Goal: Task Accomplishment & Management: Manage account settings

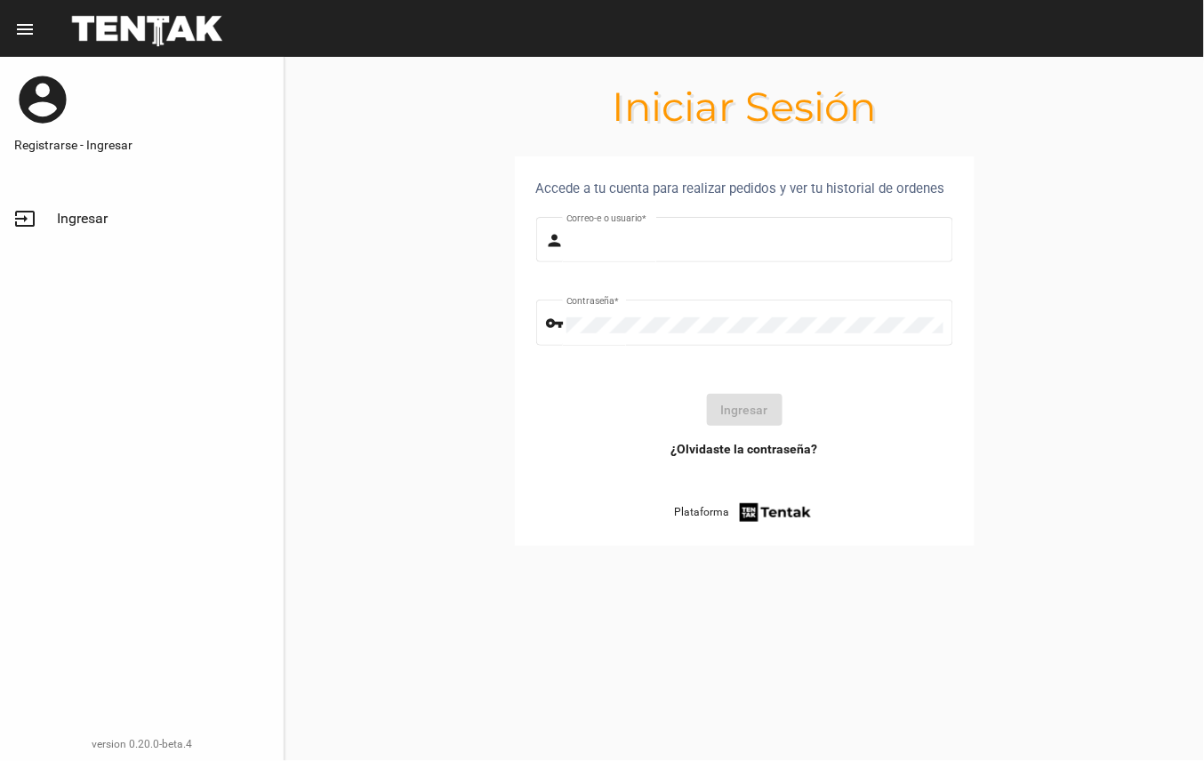
type input "DANKEHMB"
click at [756, 410] on button "Ingresar" at bounding box center [745, 410] width 76 height 32
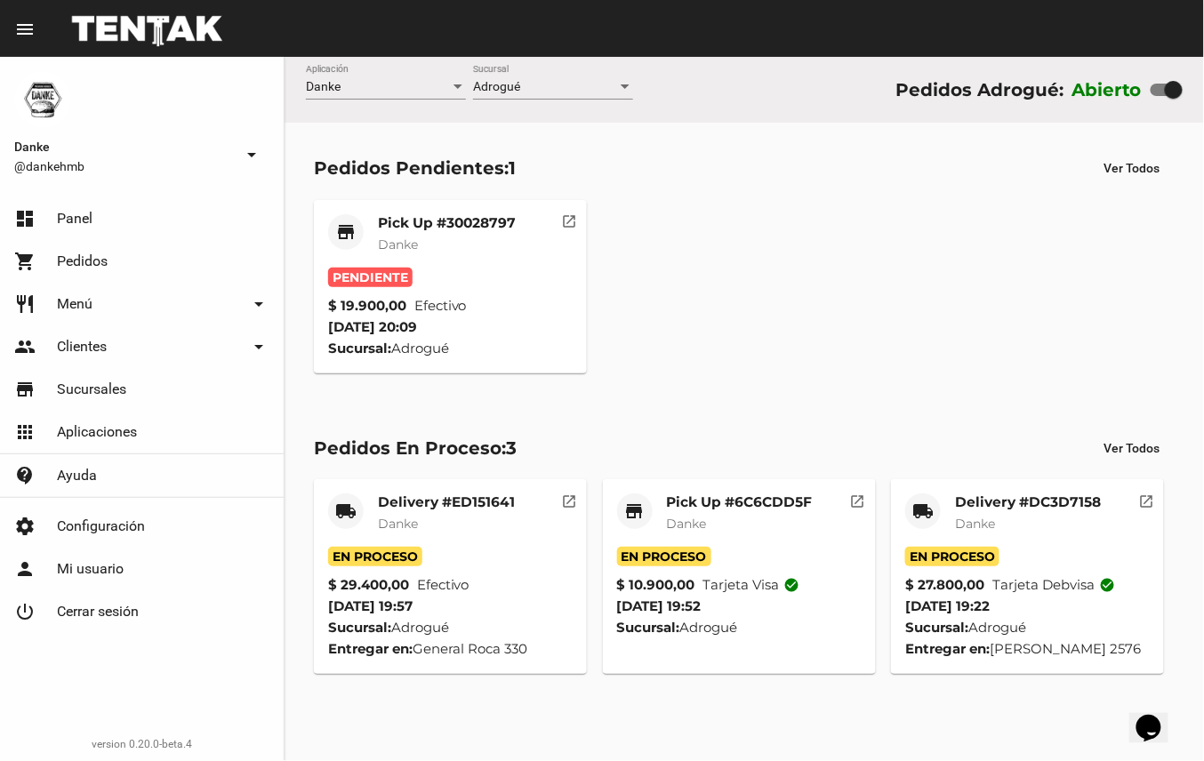
click at [484, 214] on mat-card-title "Pick Up #30028797" at bounding box center [447, 223] width 138 height 18
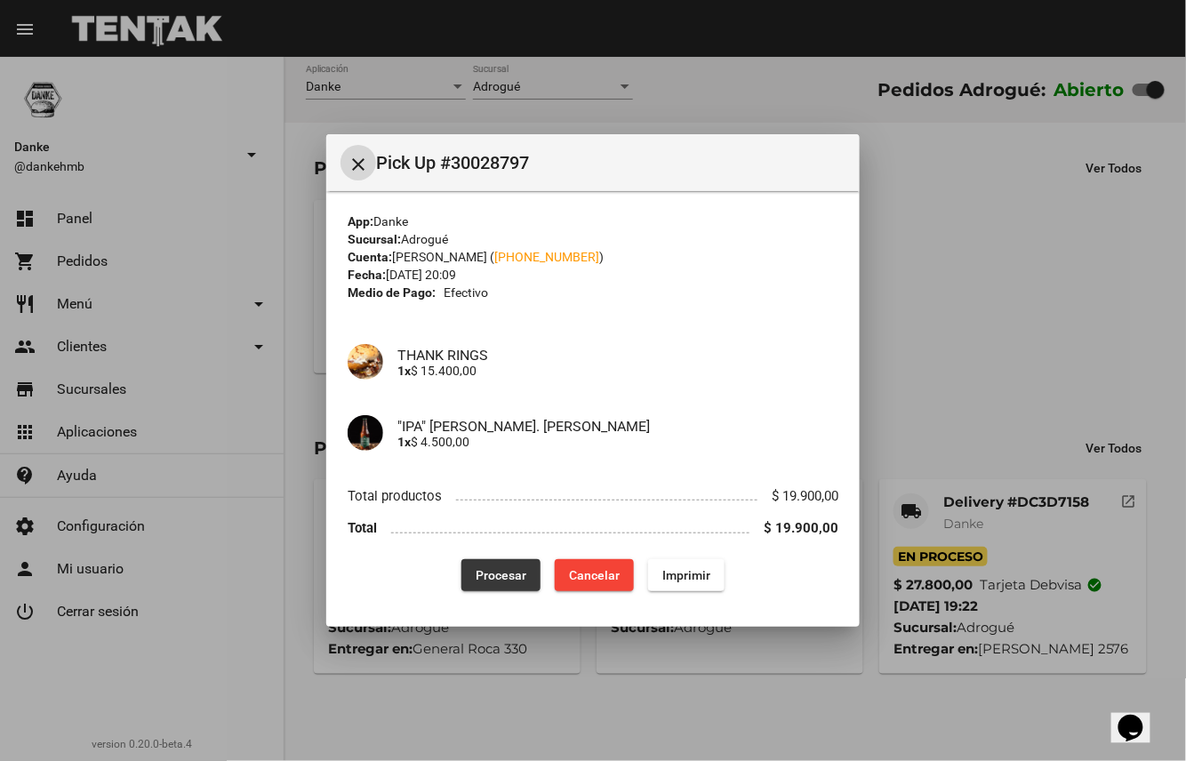
click at [503, 574] on span "Procesar" at bounding box center [501, 575] width 51 height 14
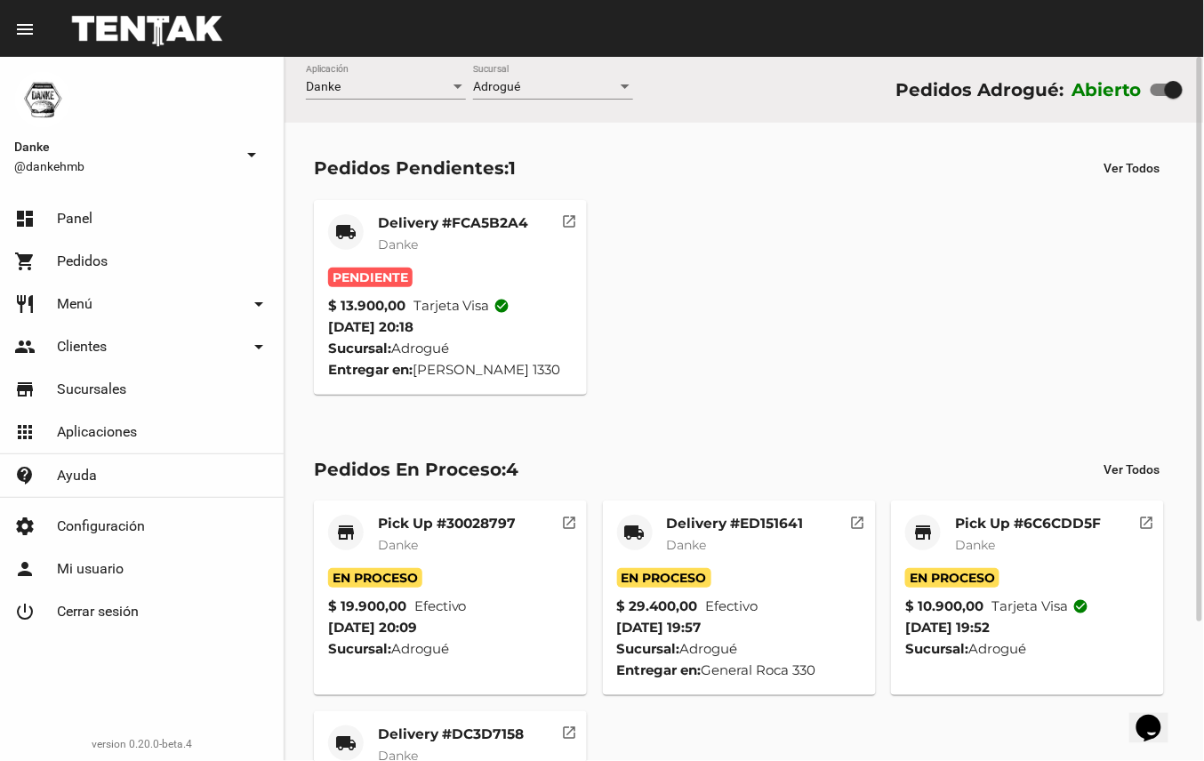
click at [1021, 534] on div "Pick Up #6C6CDD5F Danke" at bounding box center [1028, 541] width 146 height 53
click at [453, 242] on mat-card-subtitle "Danke" at bounding box center [453, 245] width 150 height 18
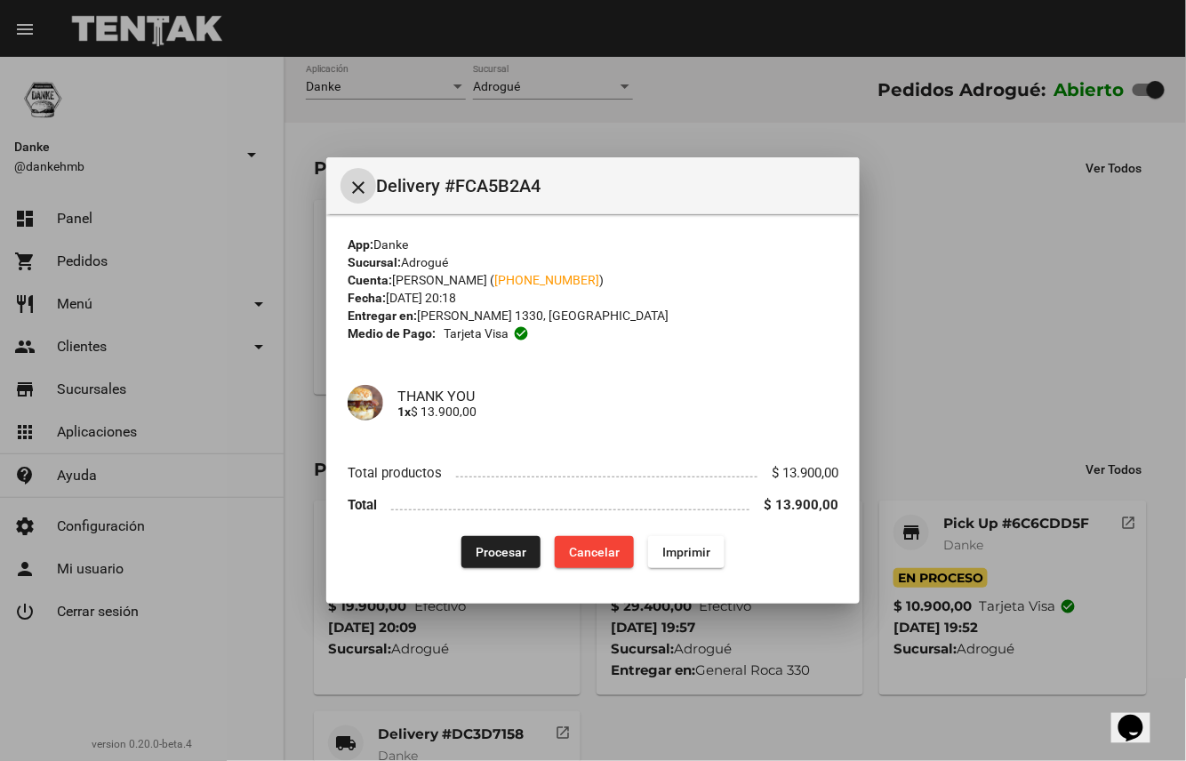
click at [501, 552] on span "Procesar" at bounding box center [501, 552] width 51 height 14
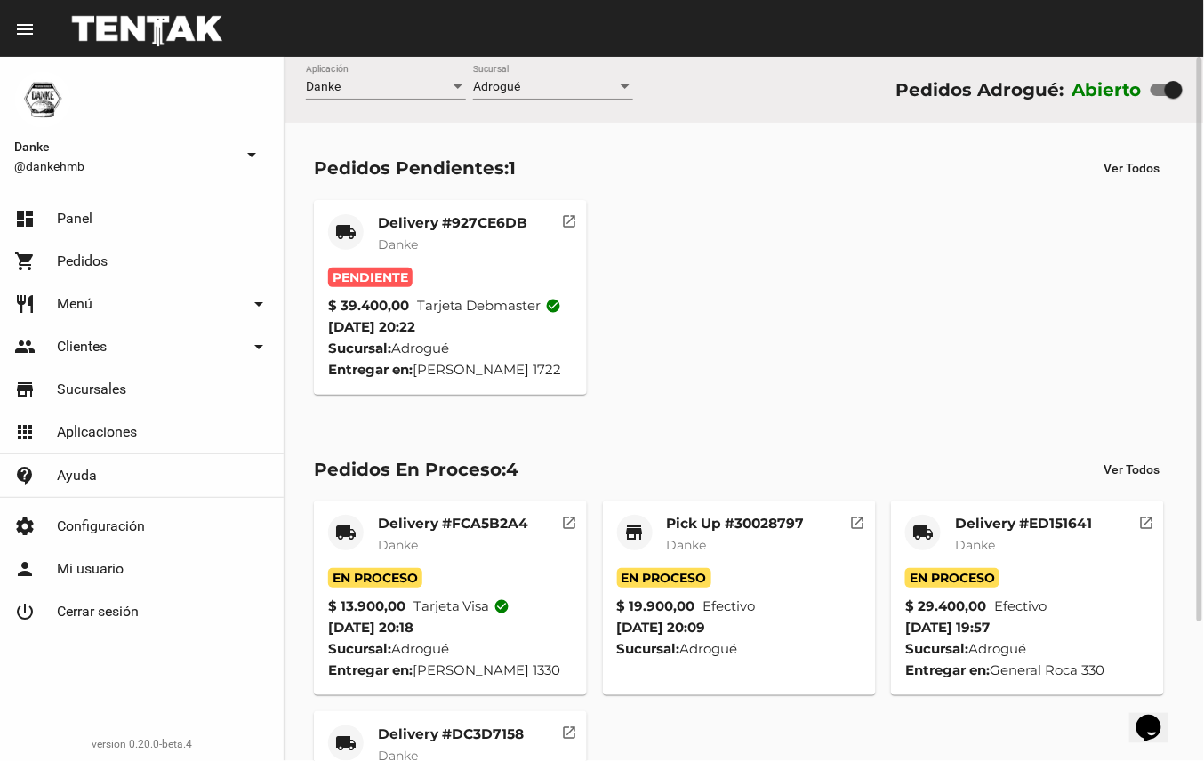
click at [474, 221] on mat-card-title "Delivery #927CE6DB" at bounding box center [452, 223] width 149 height 18
click at [477, 218] on mat-card-title "Delivery #927CE6DB" at bounding box center [452, 223] width 149 height 18
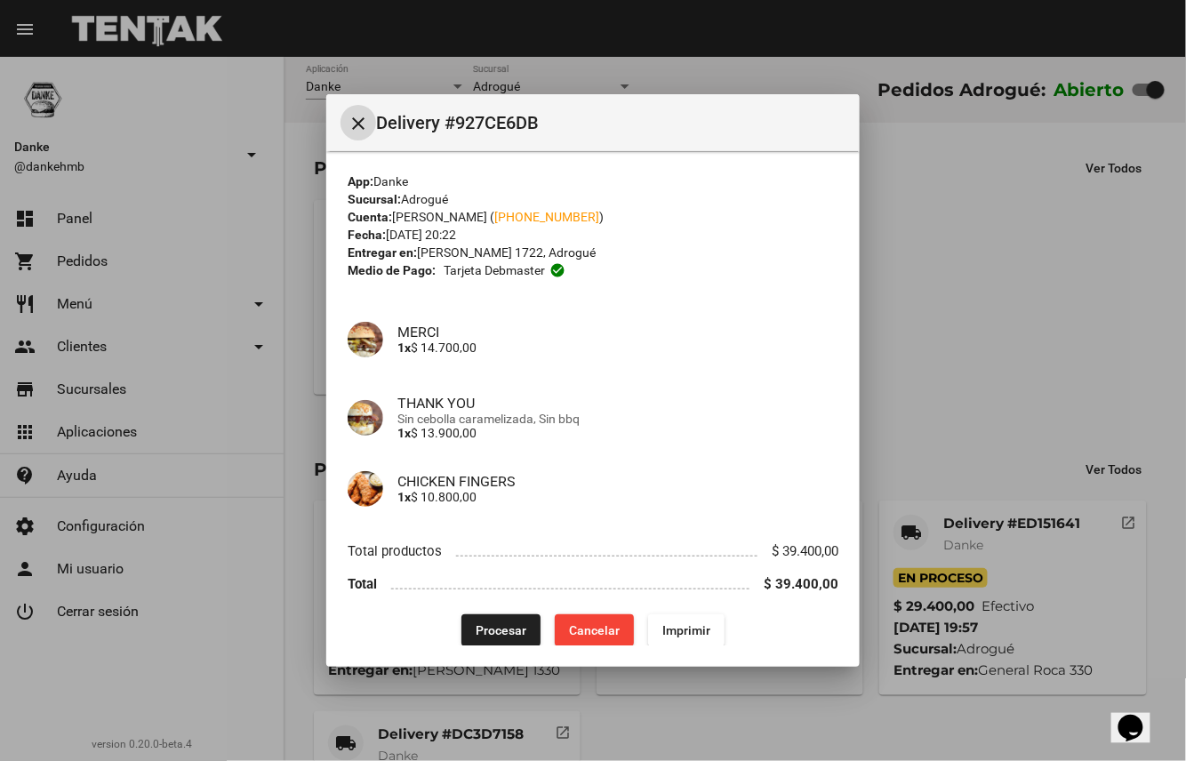
click at [492, 634] on span "Procesar" at bounding box center [501, 630] width 51 height 14
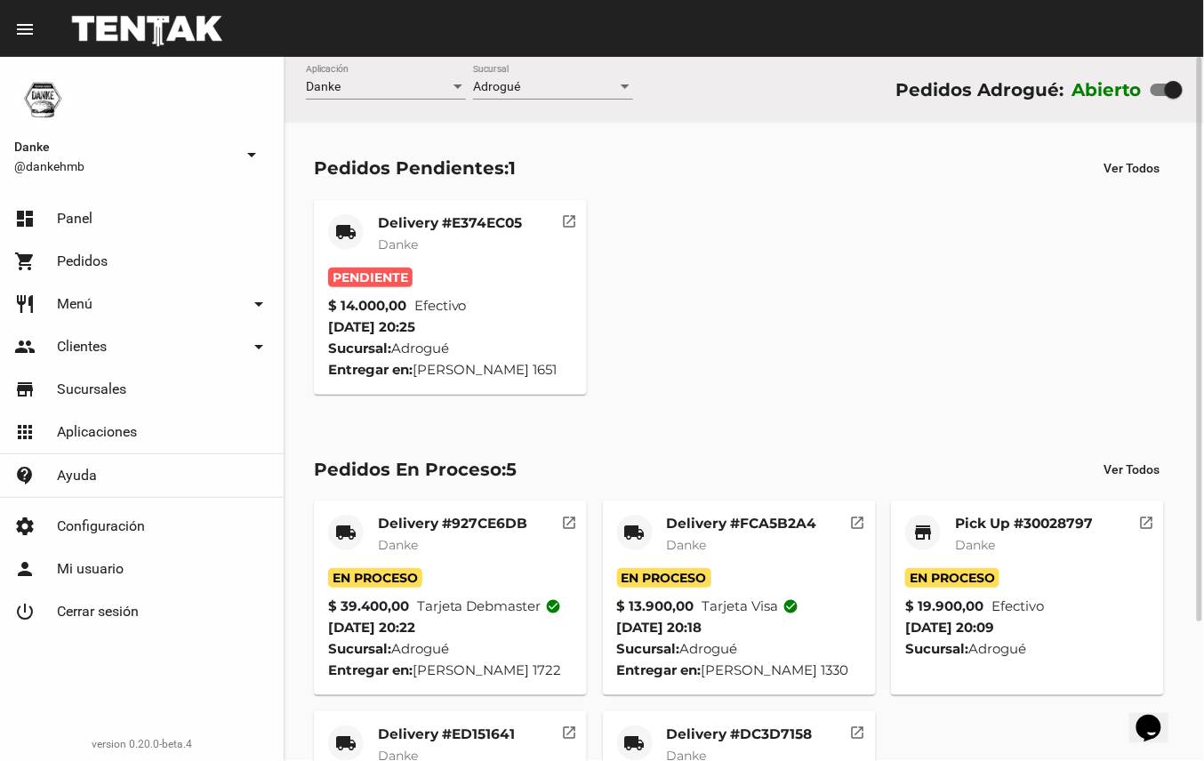
click at [1050, 534] on div "Pick Up #30028797 Danke" at bounding box center [1024, 541] width 138 height 53
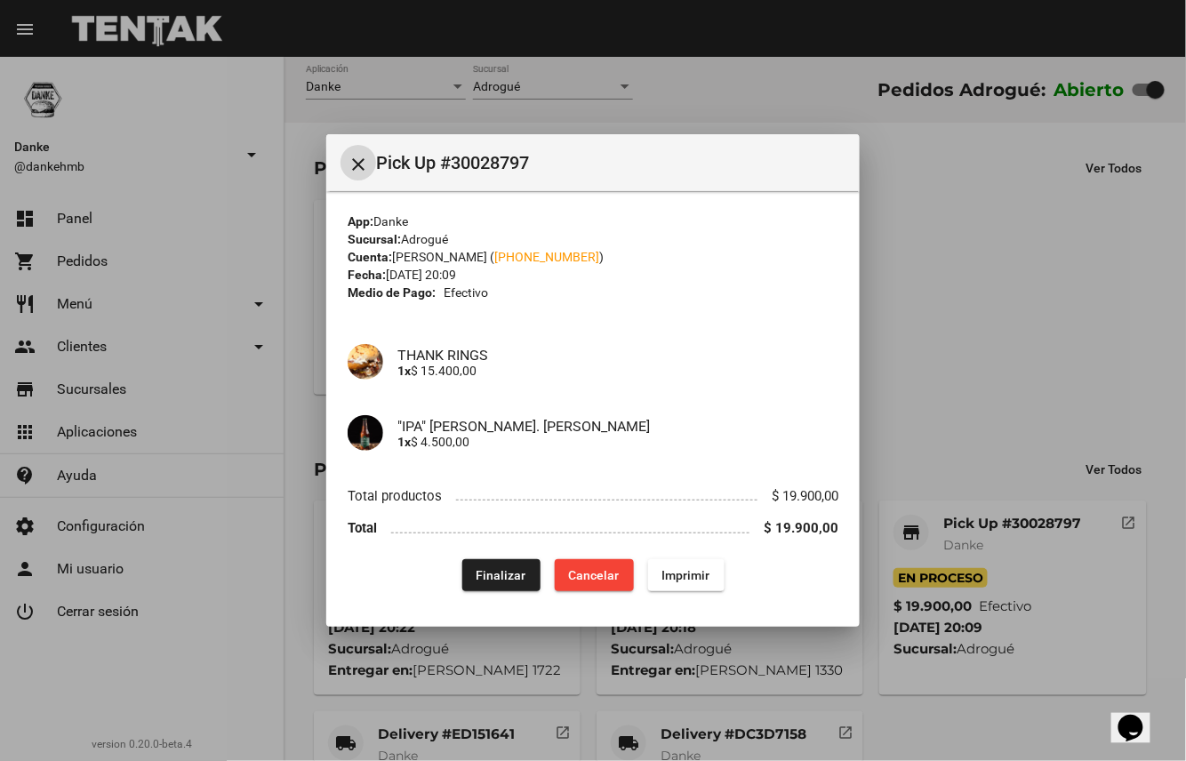
click at [513, 576] on span "Finalizar" at bounding box center [502, 575] width 50 height 14
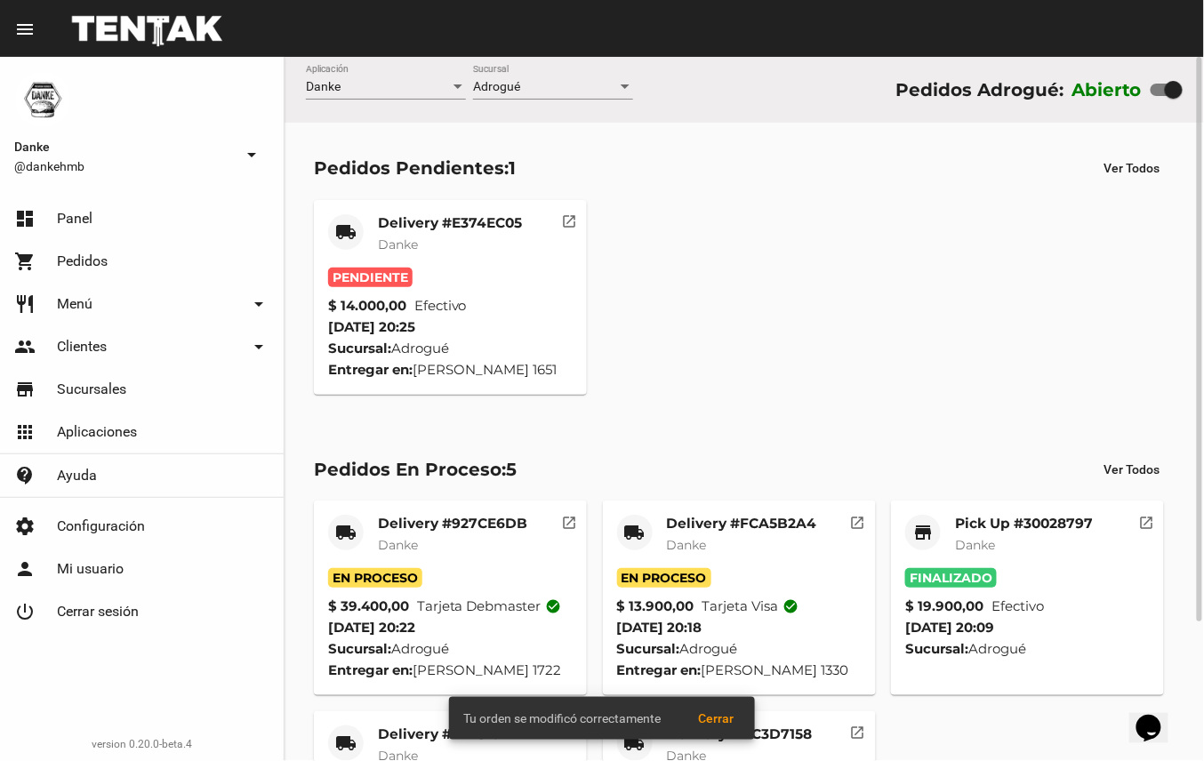
click at [480, 236] on mat-card-subtitle "Danke" at bounding box center [450, 245] width 144 height 18
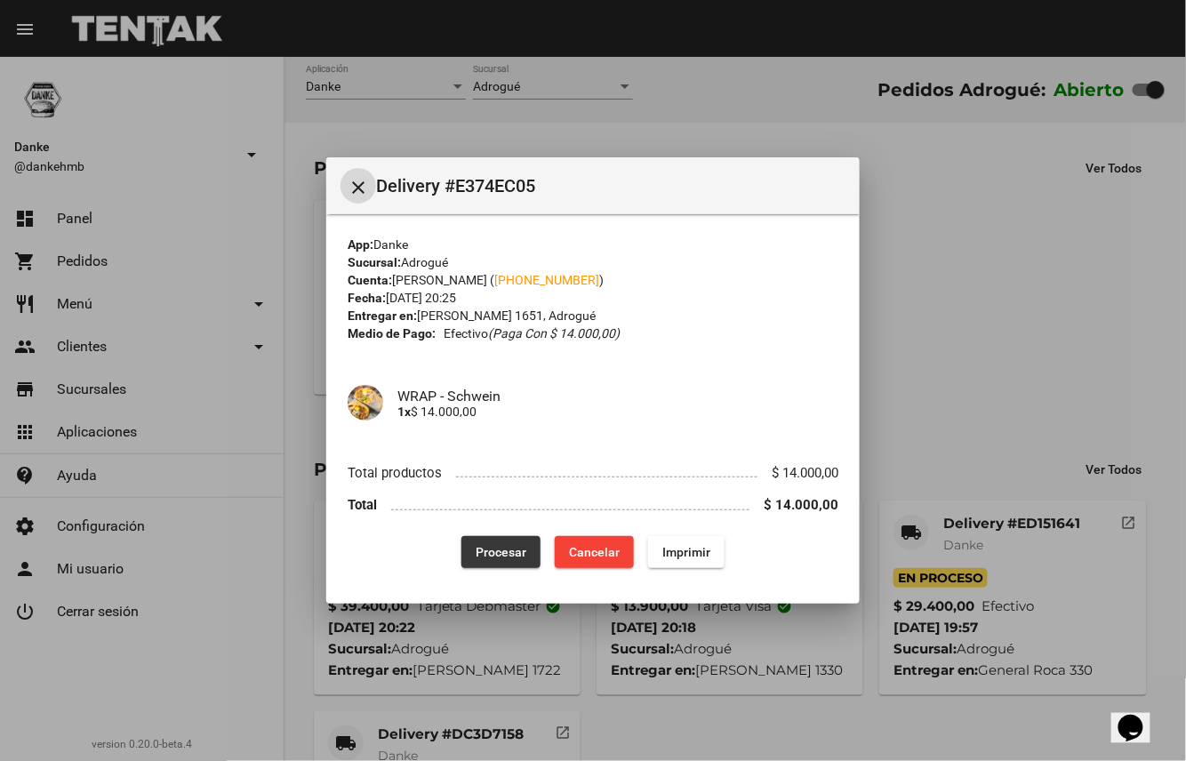
click at [506, 549] on span "Procesar" at bounding box center [501, 552] width 51 height 14
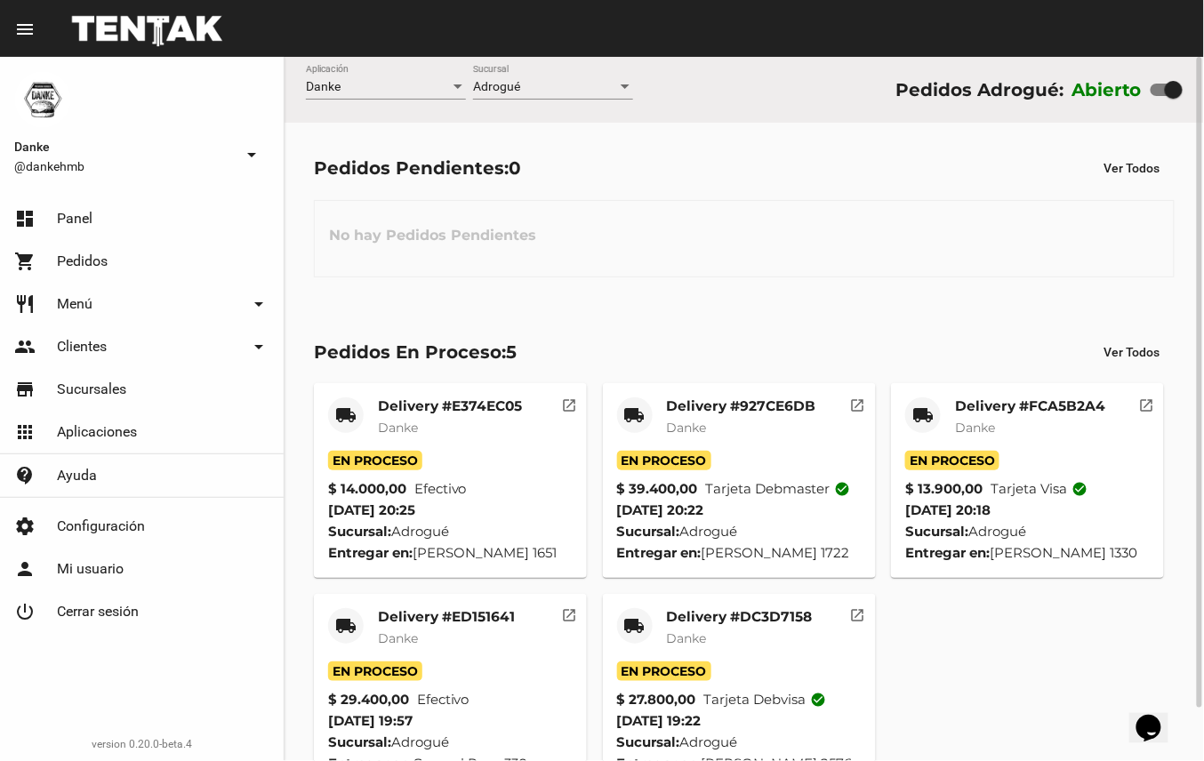
click at [1177, 477] on div "local_shipping Delivery #E374EC05 Danke En Proceso $ 14.000,00 Efectivo 22/8/25…" at bounding box center [744, 585] width 877 height 420
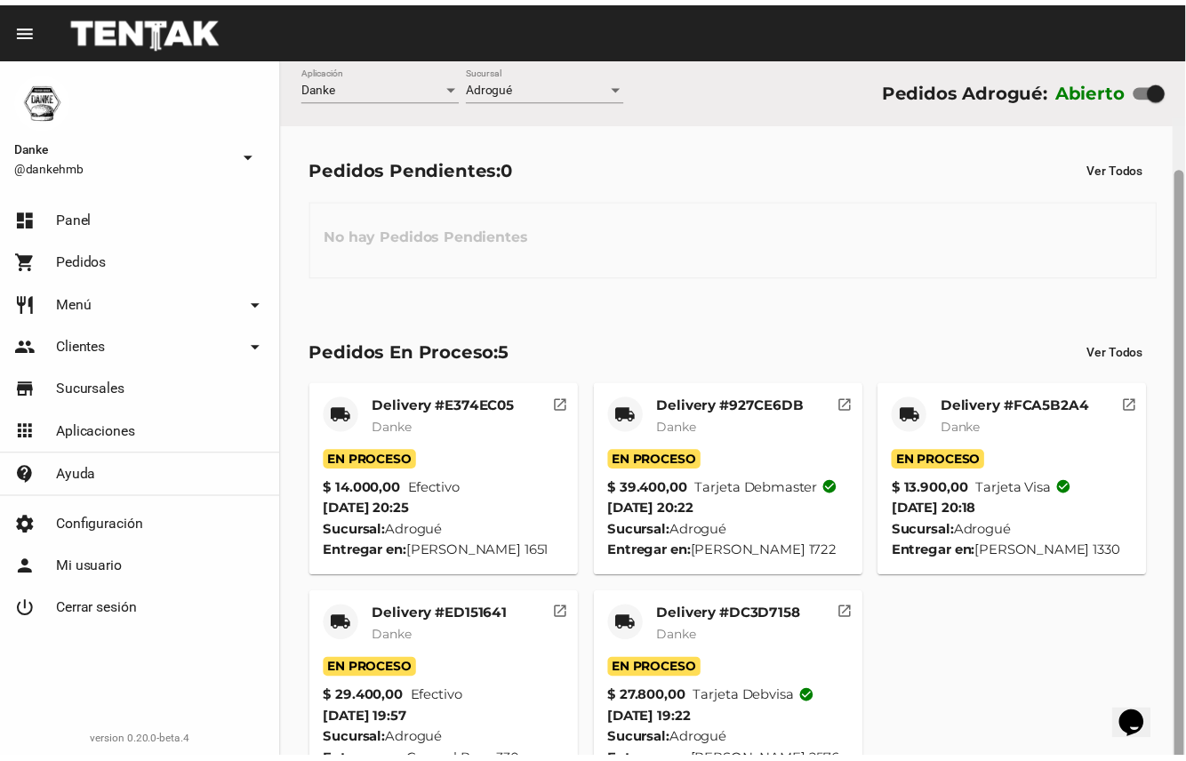
scroll to position [57, 0]
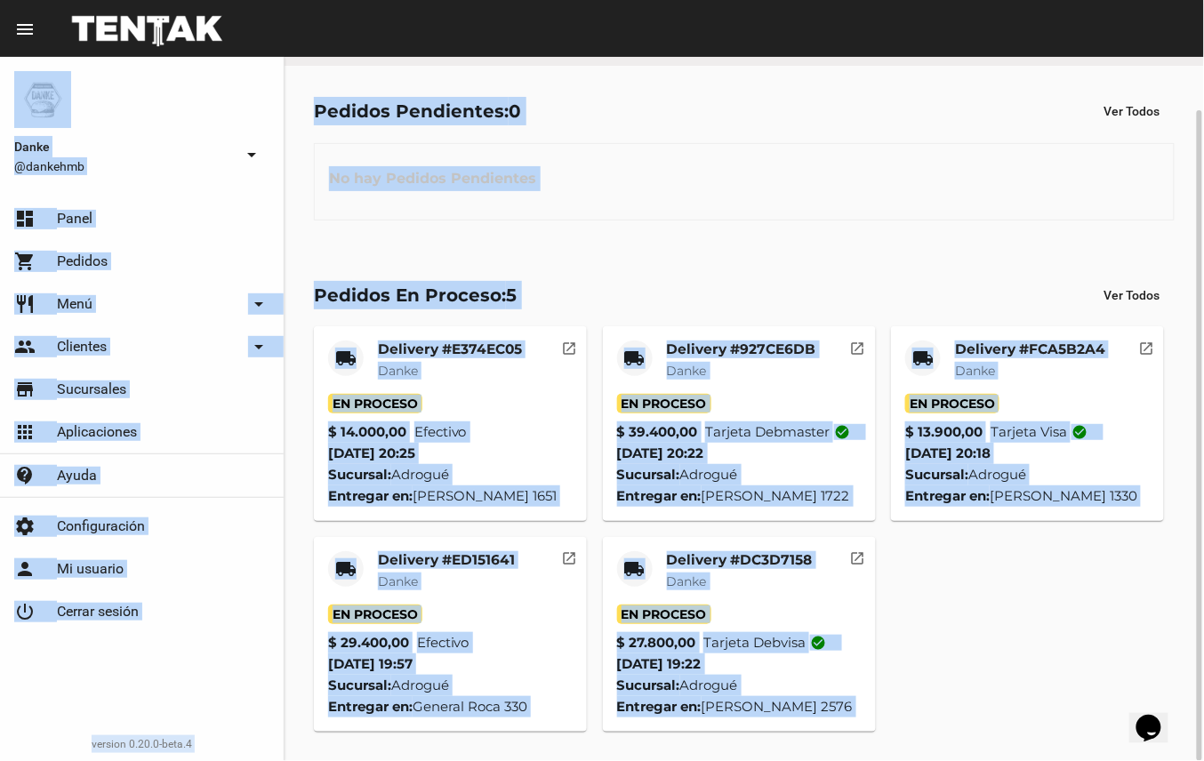
drag, startPoint x: 1203, startPoint y: 485, endPoint x: 1207, endPoint y: 537, distance: 52.6
click at [1203, 537] on html "menu Resumen Danke @dankehmb arrow_drop_down dashboard Panel shopping_cart Pedi…" at bounding box center [602, 380] width 1204 height 761
click at [992, 652] on div "local_shipping Delivery #E374EC05 Danke En Proceso $ 14.000,00 Efectivo 22/8/25…" at bounding box center [744, 528] width 877 height 420
click at [779, 559] on mat-card-title "Delivery #DC3D7158" at bounding box center [740, 560] width 146 height 18
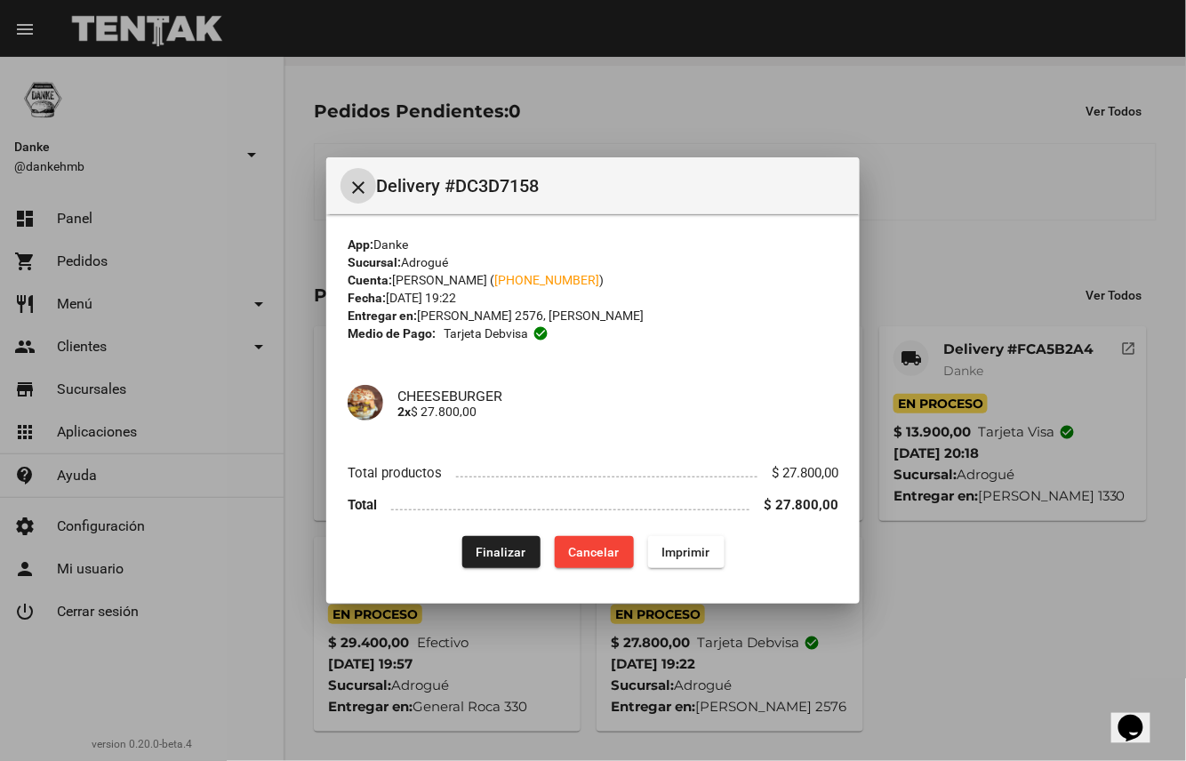
click at [506, 559] on span "Finalizar" at bounding box center [502, 552] width 50 height 14
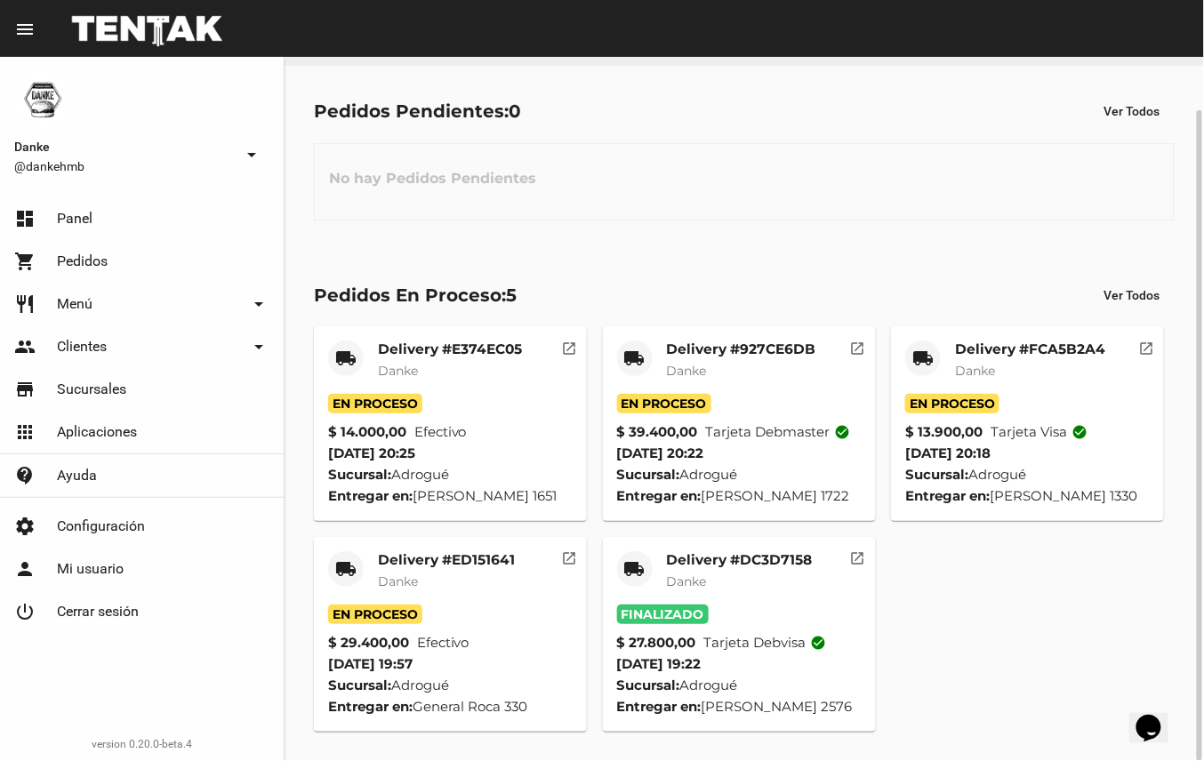
click at [1015, 345] on mat-card-title "Delivery #FCA5B2A4" at bounding box center [1030, 349] width 150 height 18
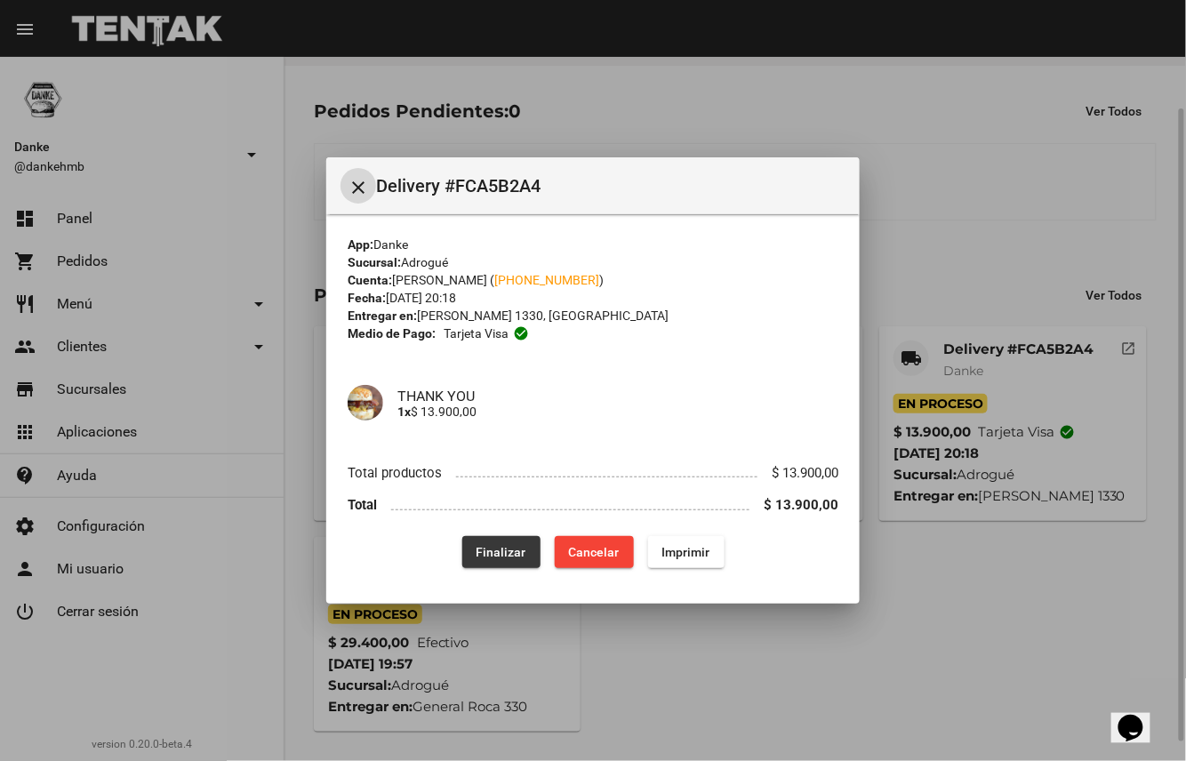
click at [509, 551] on span "Finalizar" at bounding box center [502, 552] width 50 height 14
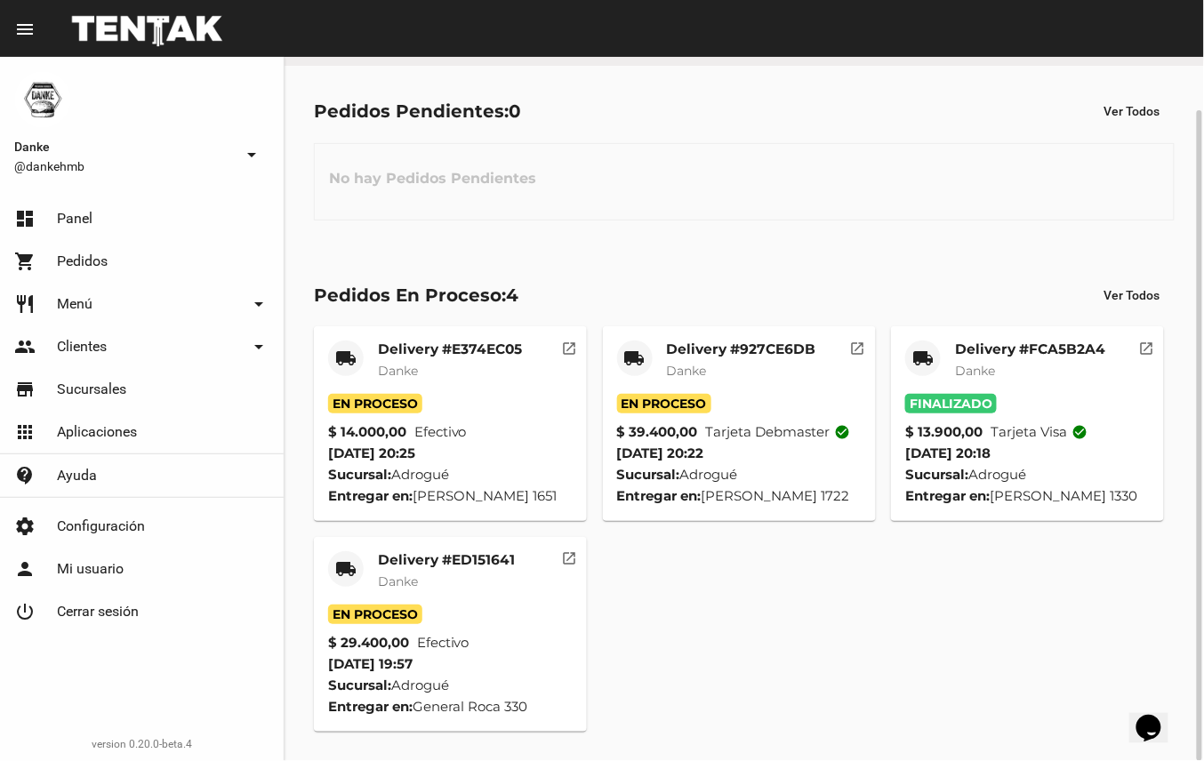
click at [765, 347] on mat-card-title "Delivery #927CE6DB" at bounding box center [741, 349] width 149 height 18
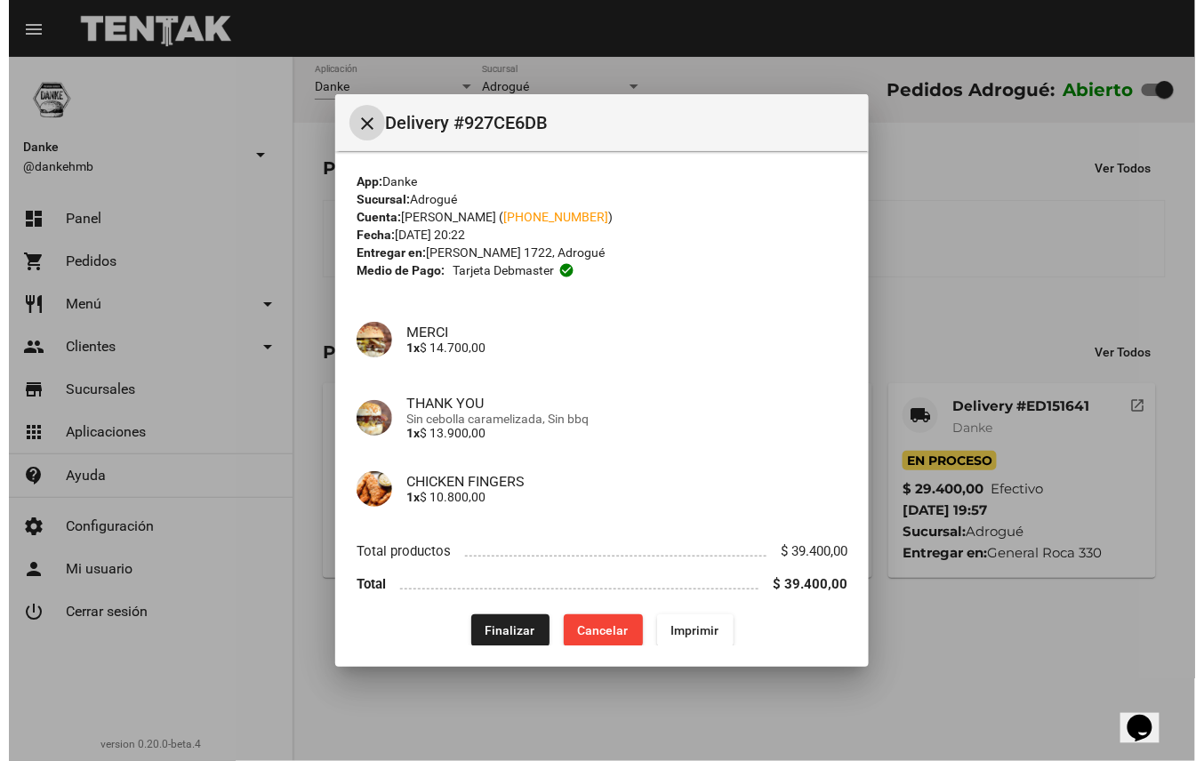
scroll to position [0, 0]
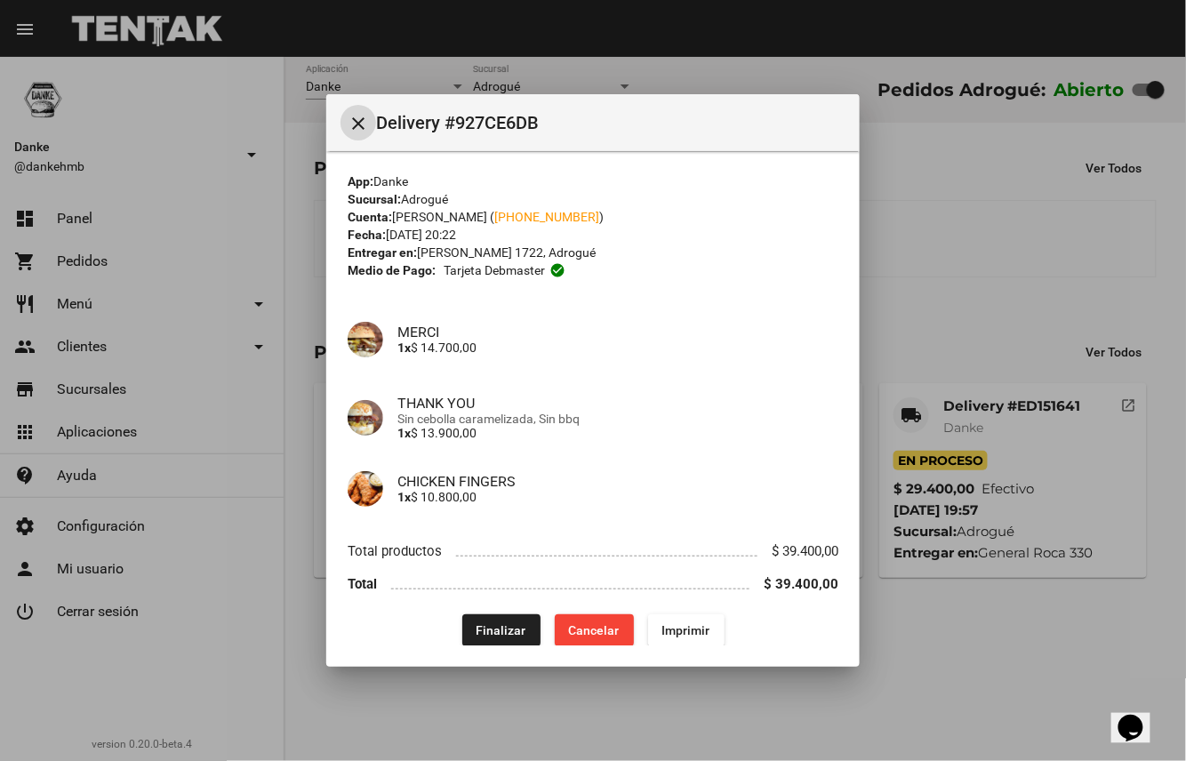
click at [500, 631] on span "Finalizar" at bounding box center [502, 630] width 50 height 14
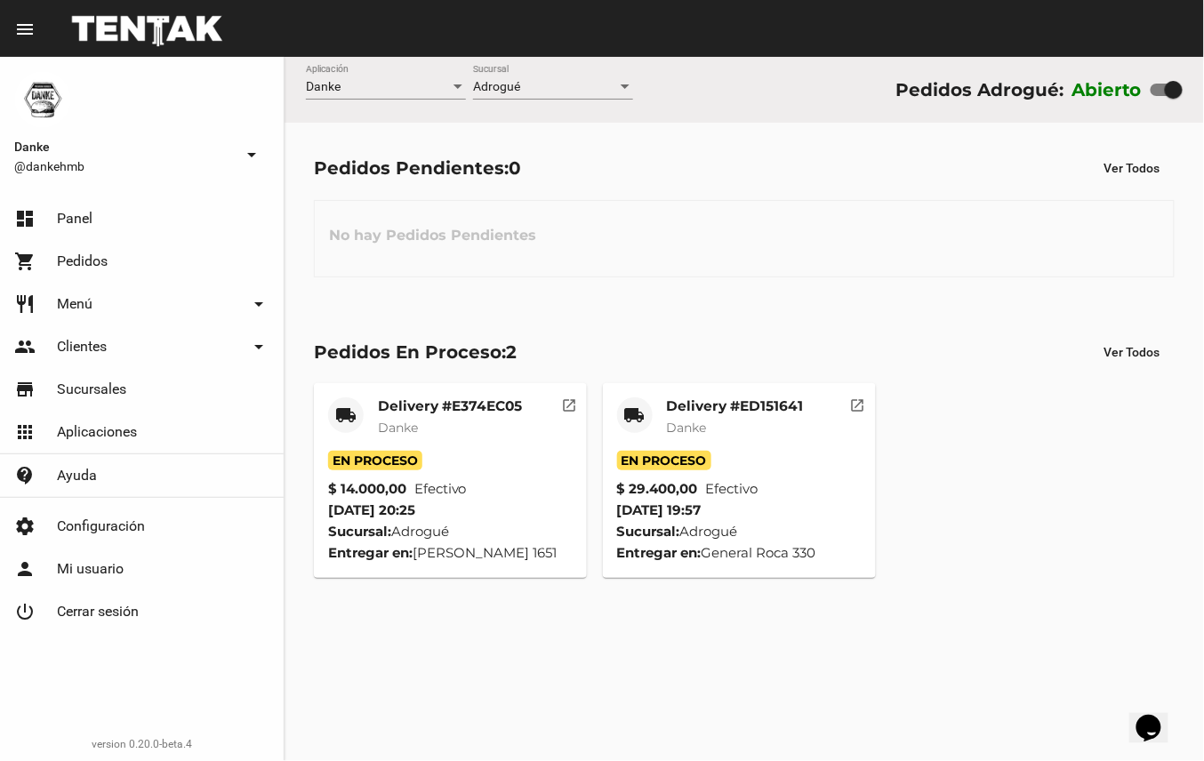
click at [748, 423] on mat-card-subtitle "Danke" at bounding box center [735, 428] width 137 height 18
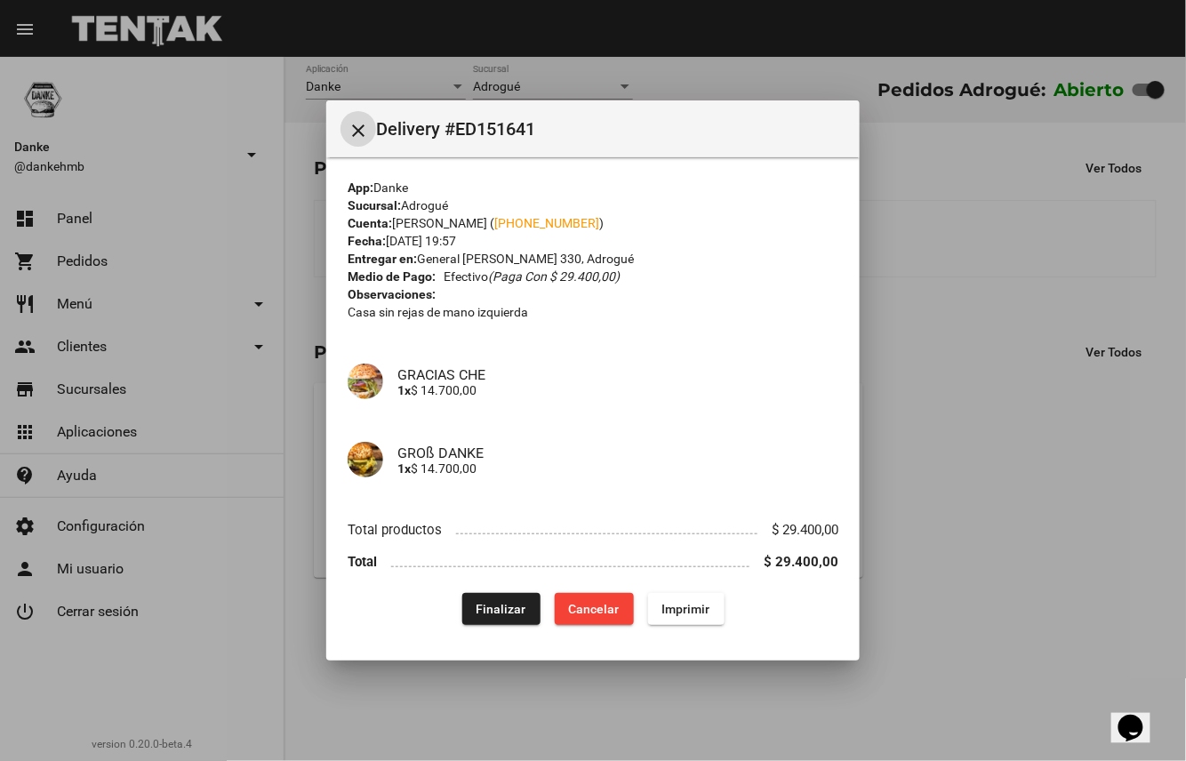
click at [510, 602] on span "Finalizar" at bounding box center [502, 609] width 50 height 14
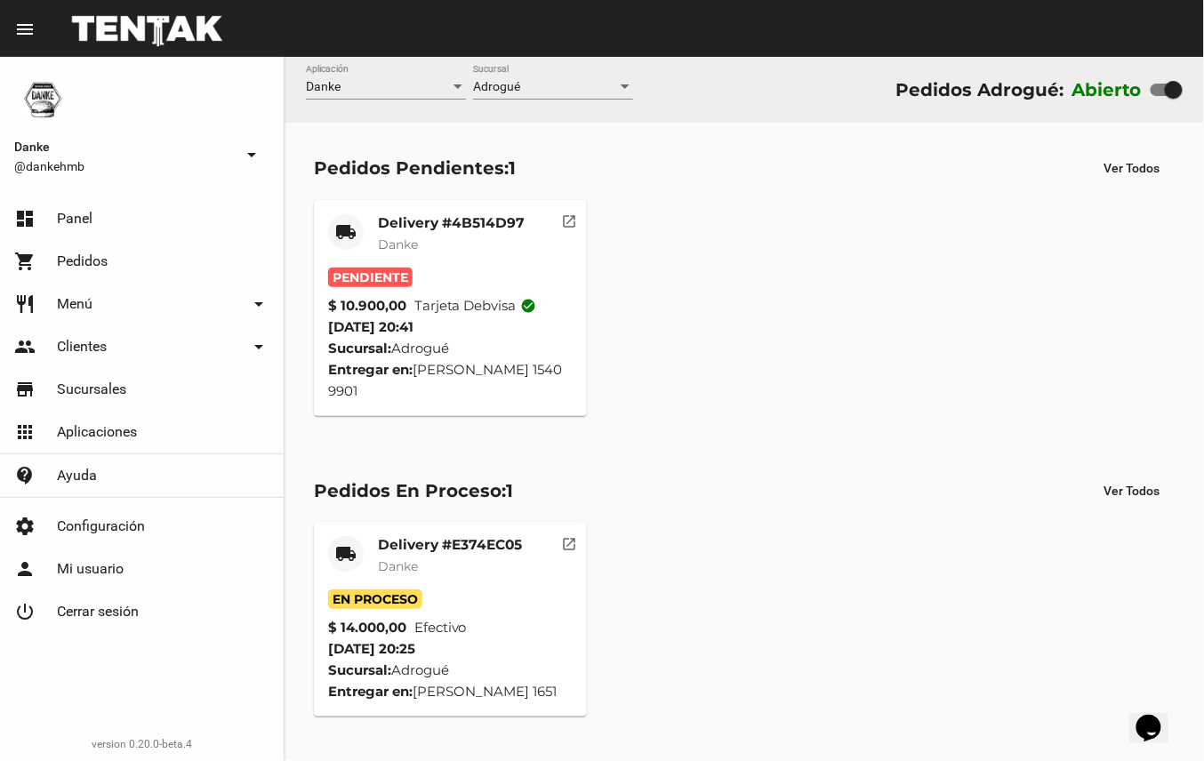
click at [407, 236] on span "Danke" at bounding box center [398, 244] width 40 height 16
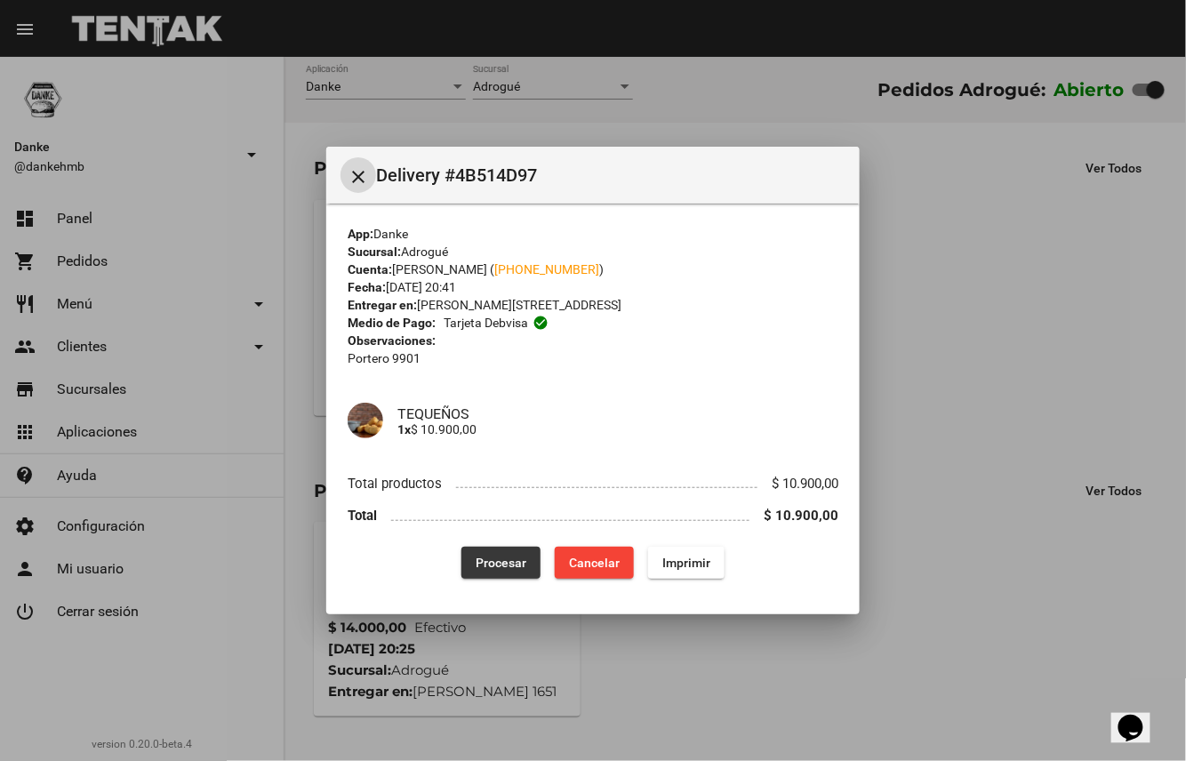
click at [491, 559] on span "Procesar" at bounding box center [501, 563] width 51 height 14
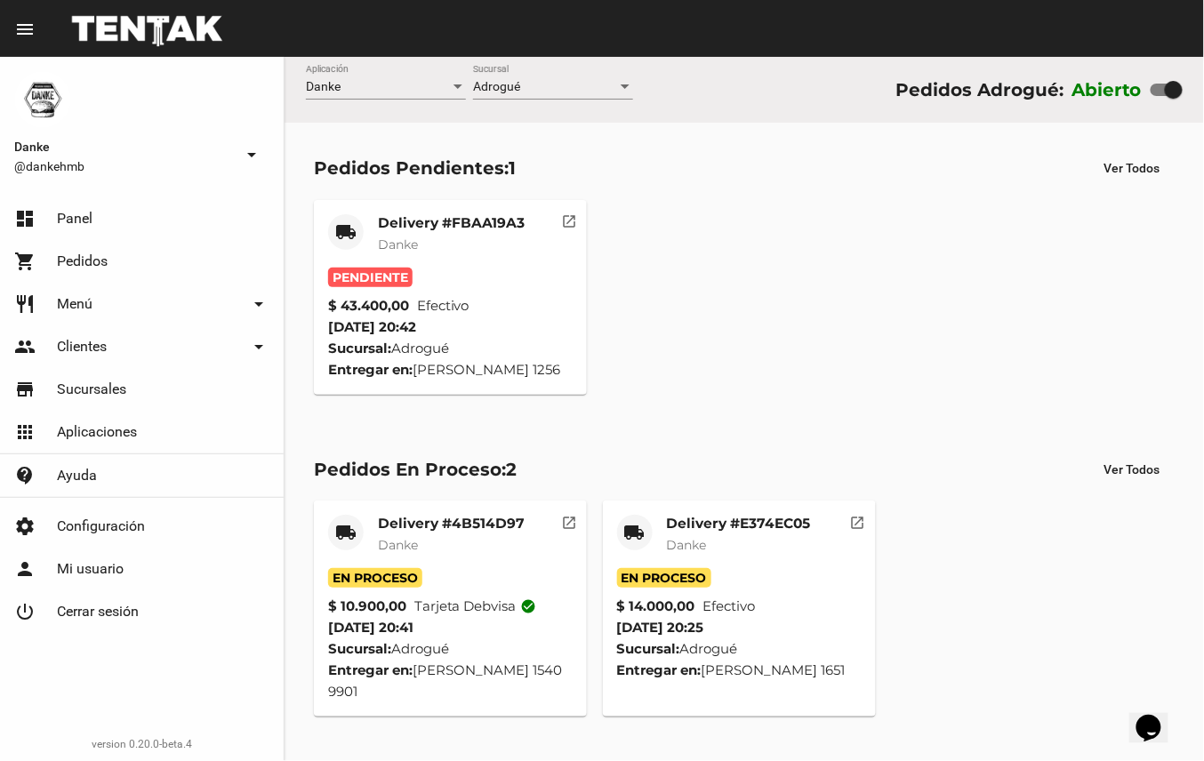
click at [423, 233] on div "Delivery #FBAA19A3 Danke" at bounding box center [451, 240] width 147 height 53
click at [436, 218] on mat-card-title "Delivery #FBAA19A3" at bounding box center [451, 223] width 147 height 18
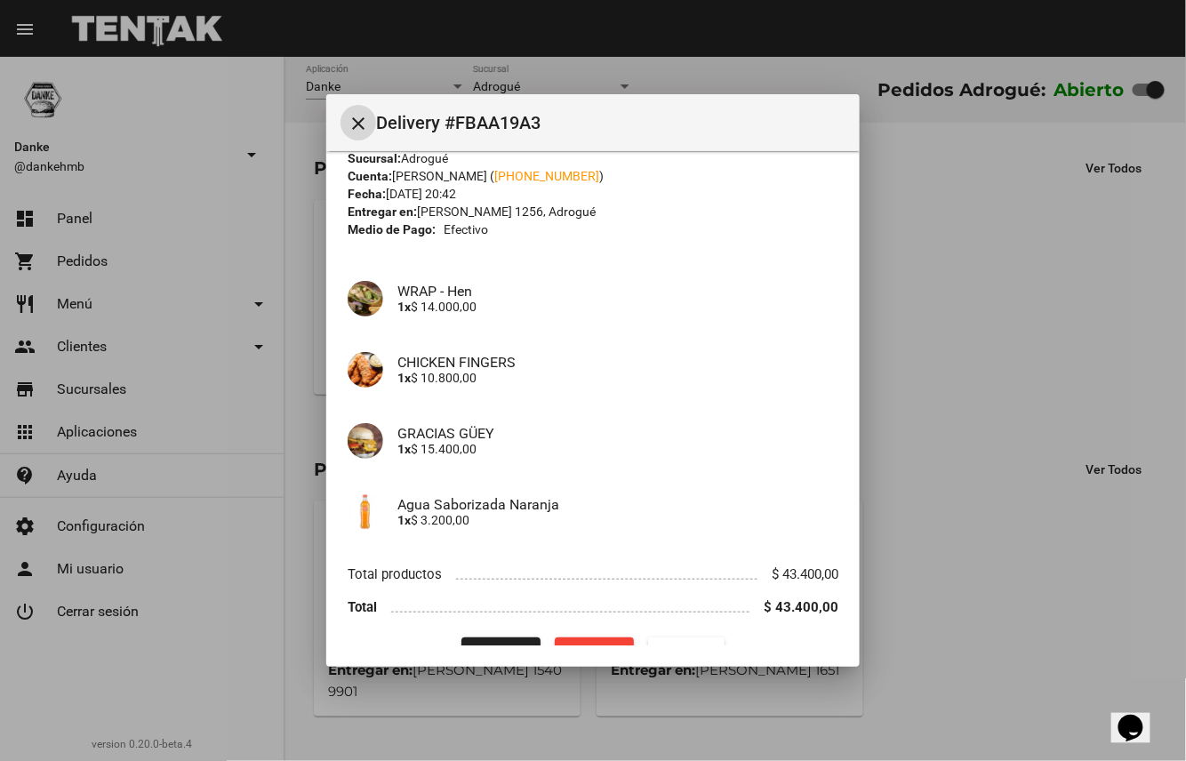
scroll to position [44, 0]
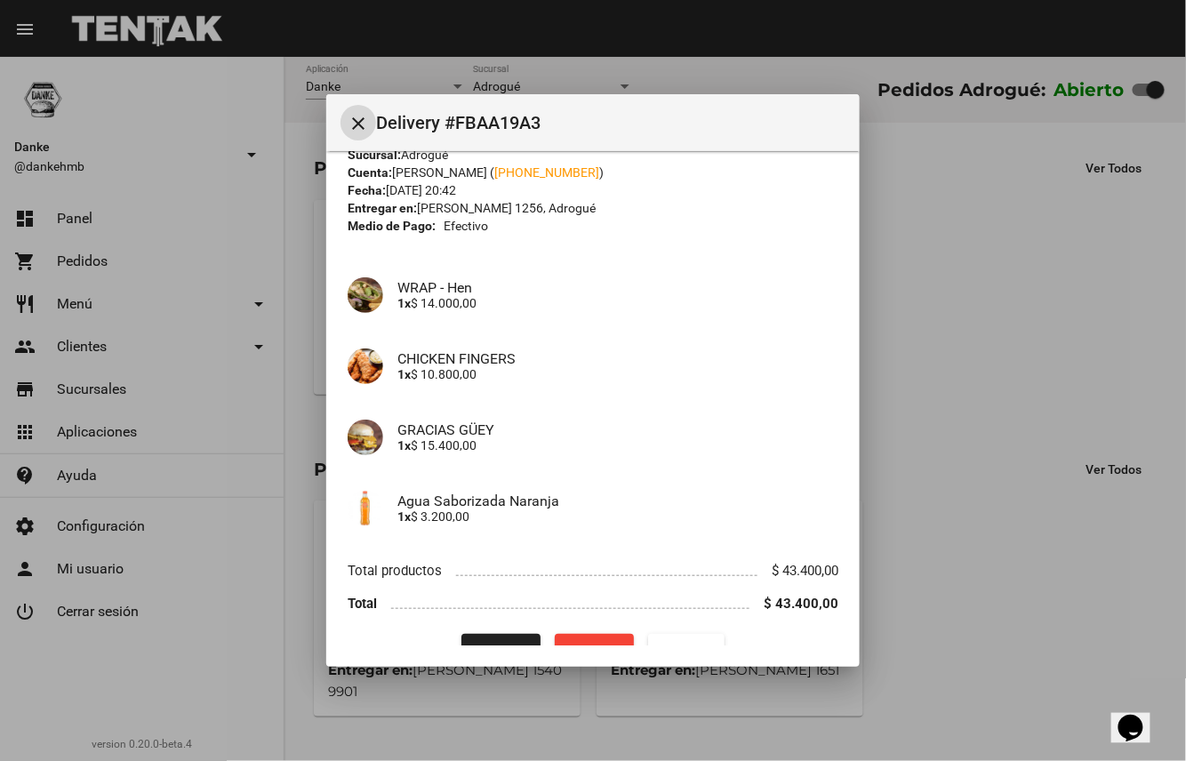
click at [509, 635] on button "Procesar" at bounding box center [500, 650] width 79 height 32
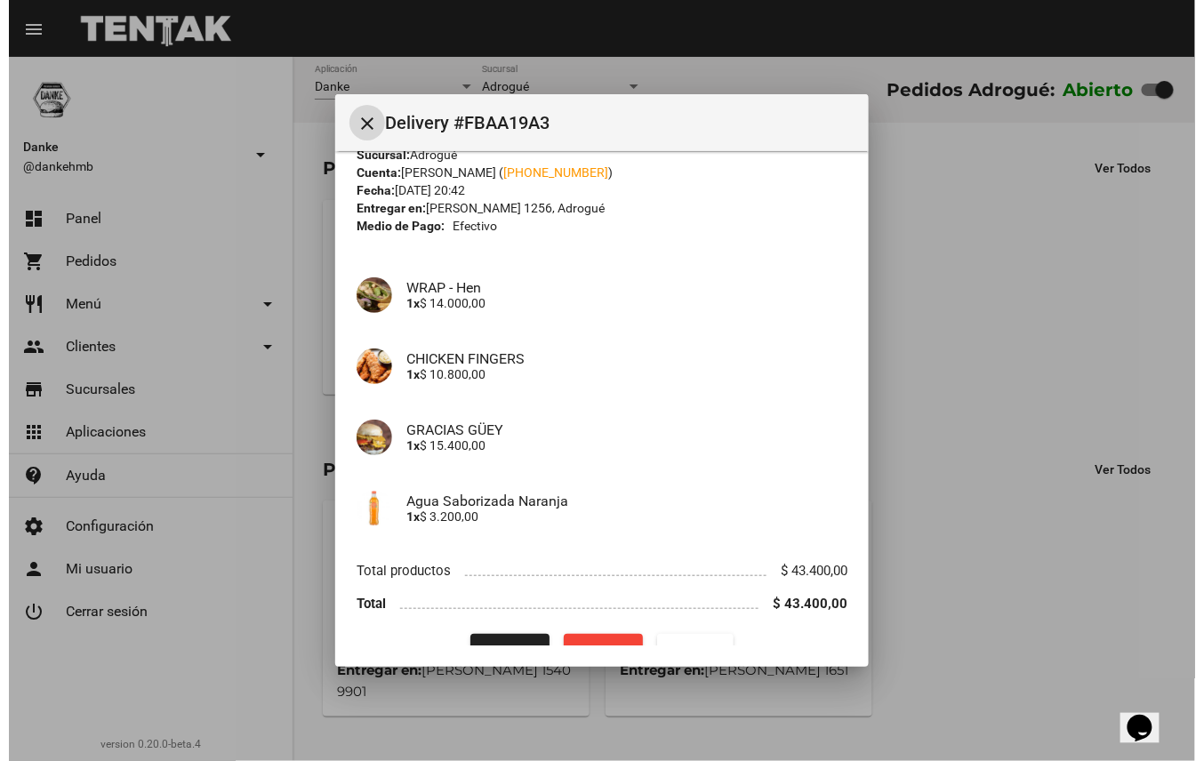
scroll to position [0, 0]
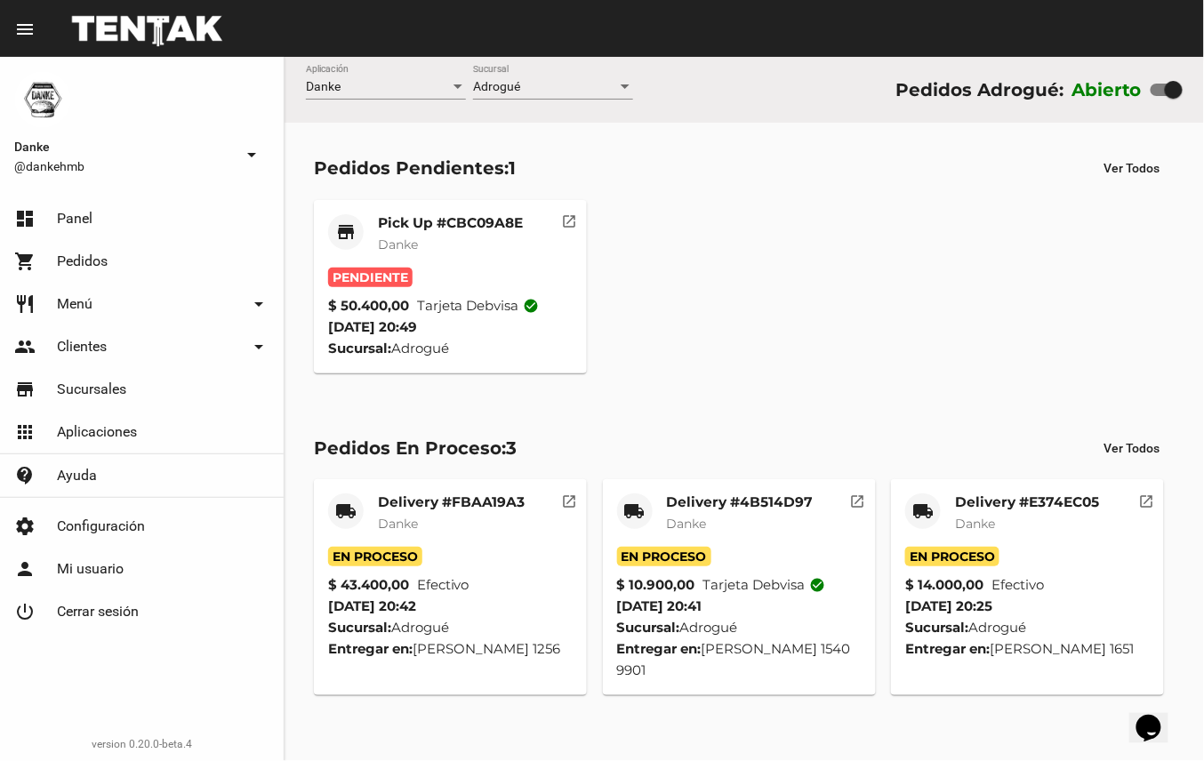
click at [500, 214] on mat-card-title "Pick Up #CBC09A8E" at bounding box center [450, 223] width 145 height 18
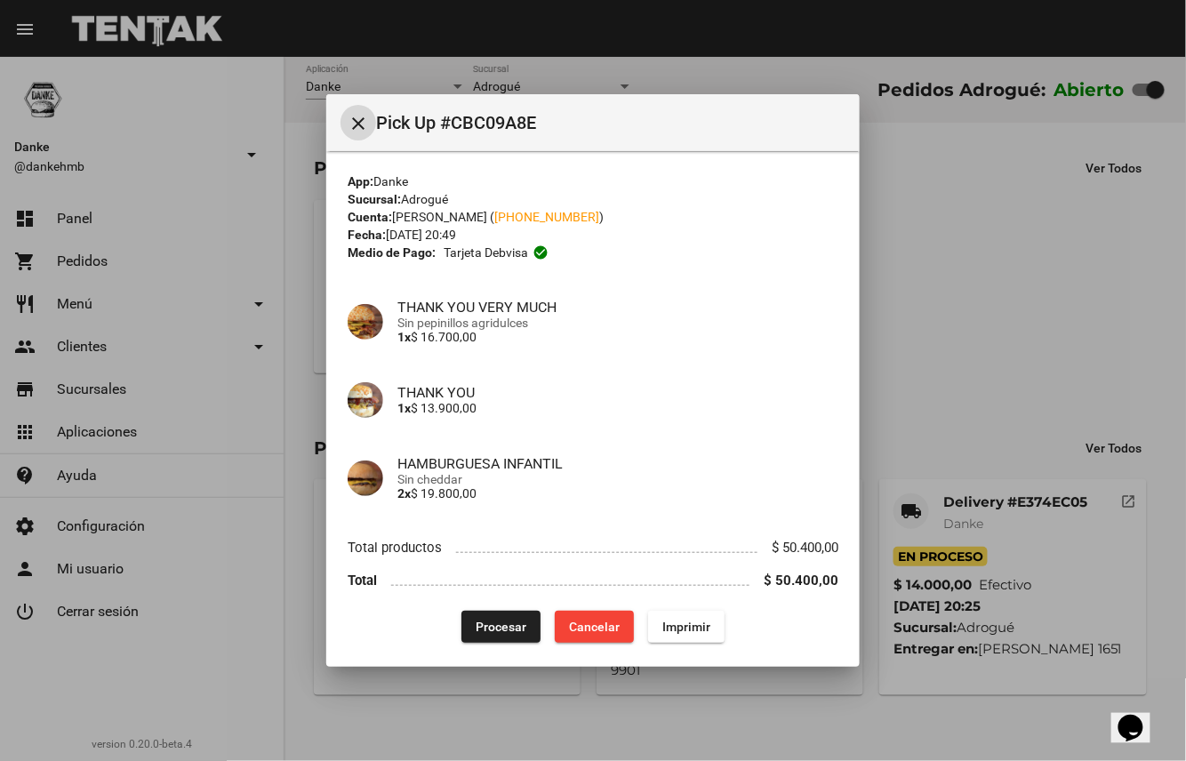
click at [487, 630] on span "Procesar" at bounding box center [501, 627] width 51 height 14
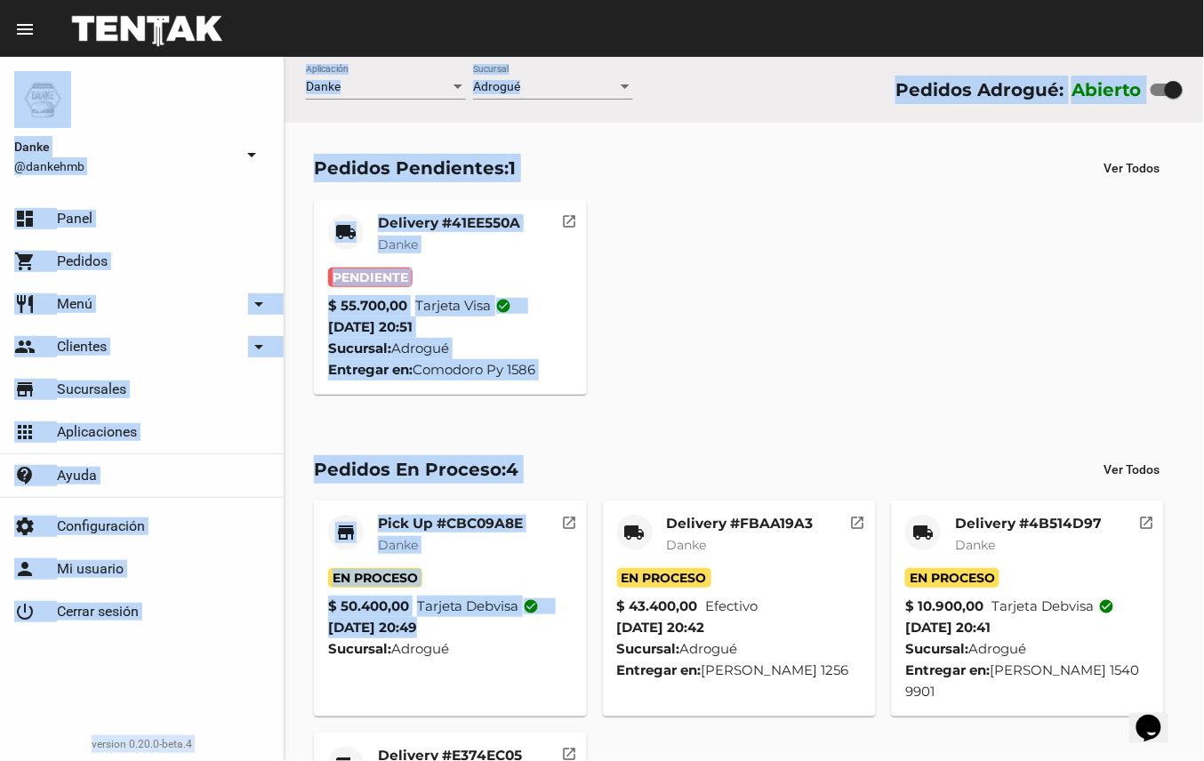
drag, startPoint x: 487, startPoint y: 630, endPoint x: 1204, endPoint y: 489, distance: 730.3
click at [1203, 489] on html "menu Resumen Danke @dankehmb arrow_drop_down dashboard Panel shopping_cart Pedi…" at bounding box center [602, 380] width 1204 height 761
drag, startPoint x: 1204, startPoint y: 489, endPoint x: 1109, endPoint y: 242, distance: 264.5
click at [1109, 242] on div "local_shipping Delivery #41EE550A Danke Pendiente $ 55.700,00 Tarjeta visa chec…" at bounding box center [744, 297] width 877 height 211
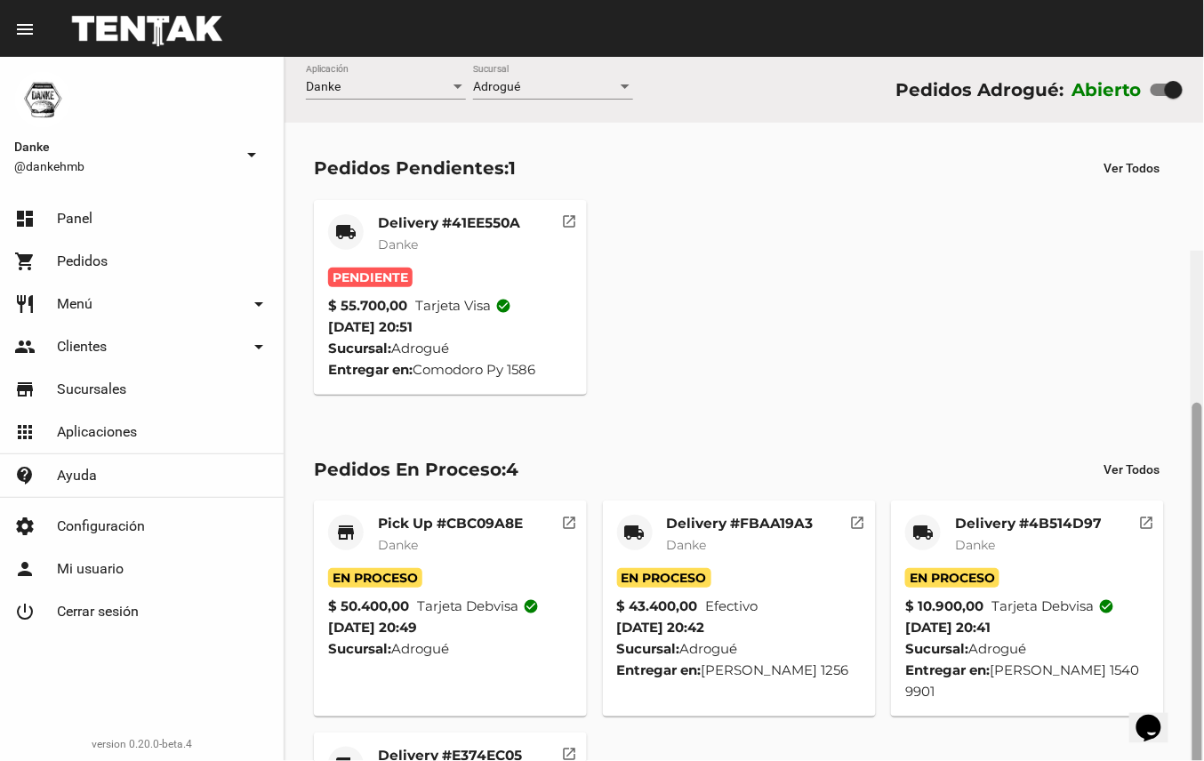
scroll to position [194, 0]
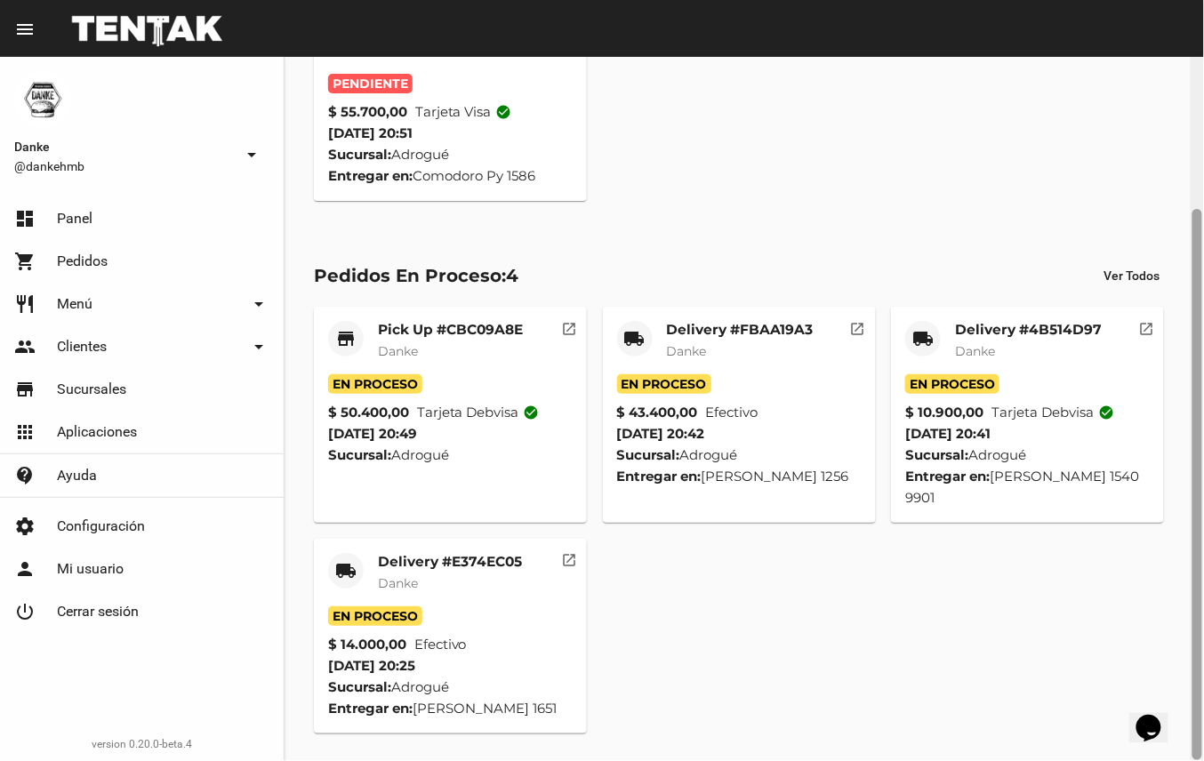
drag, startPoint x: 1197, startPoint y: 474, endPoint x: 1104, endPoint y: 821, distance: 359.7
click at [1104, 760] on html "menu Resumen Danke @dankehmb arrow_drop_down dashboard Panel shopping_cart Pedi…" at bounding box center [602, 380] width 1204 height 761
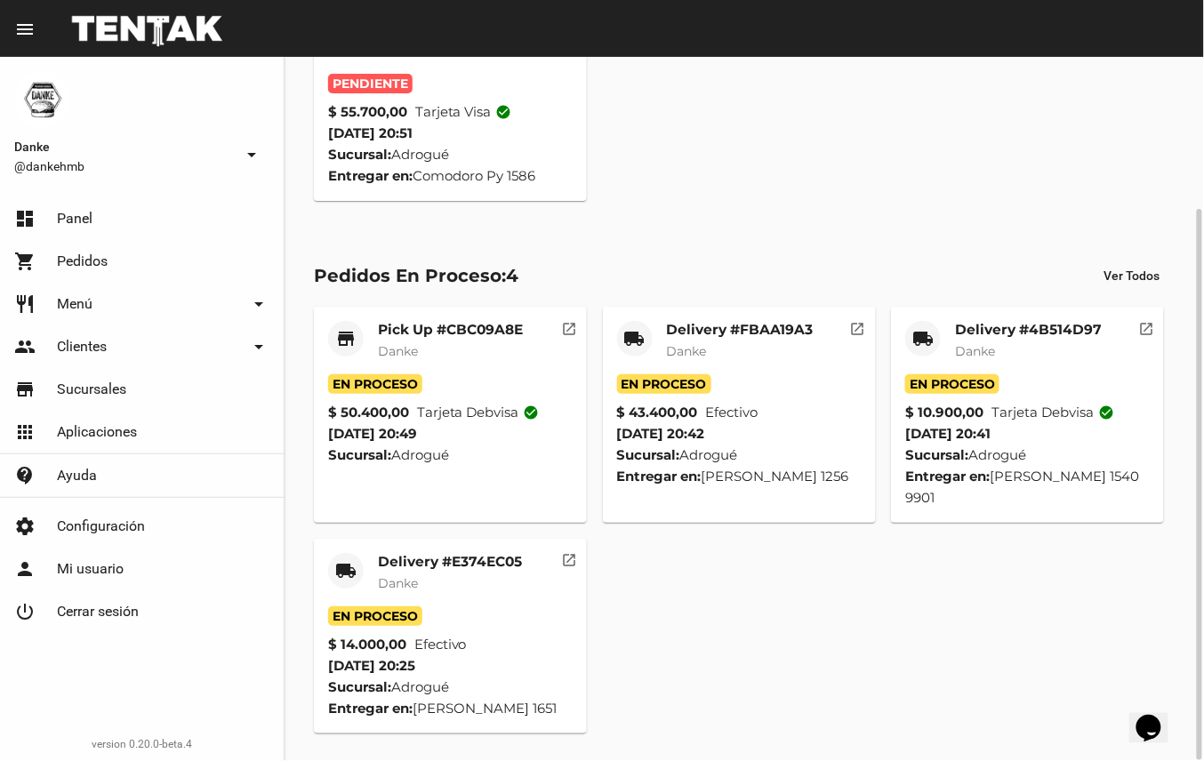
click at [462, 574] on mat-card-subtitle "Danke" at bounding box center [450, 583] width 144 height 18
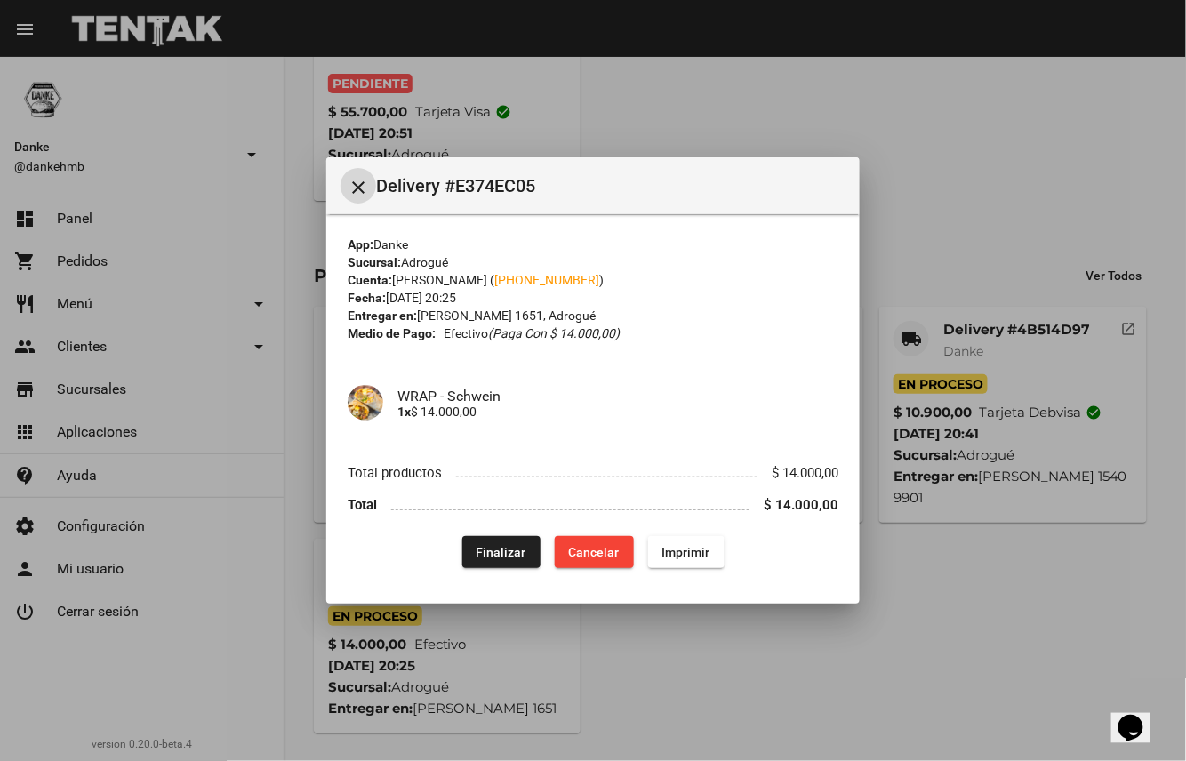
click at [507, 549] on span "Finalizar" at bounding box center [502, 552] width 50 height 14
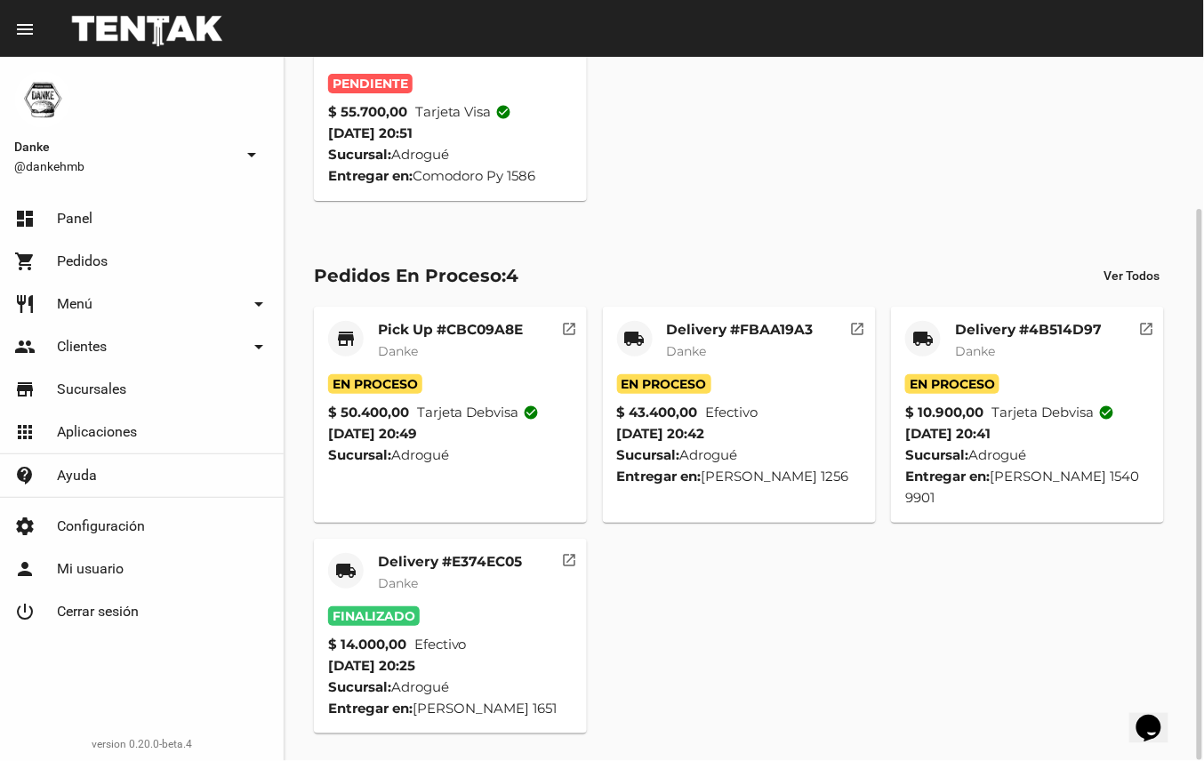
click at [1049, 322] on mat-card-title "Delivery #4B514D97" at bounding box center [1028, 330] width 147 height 18
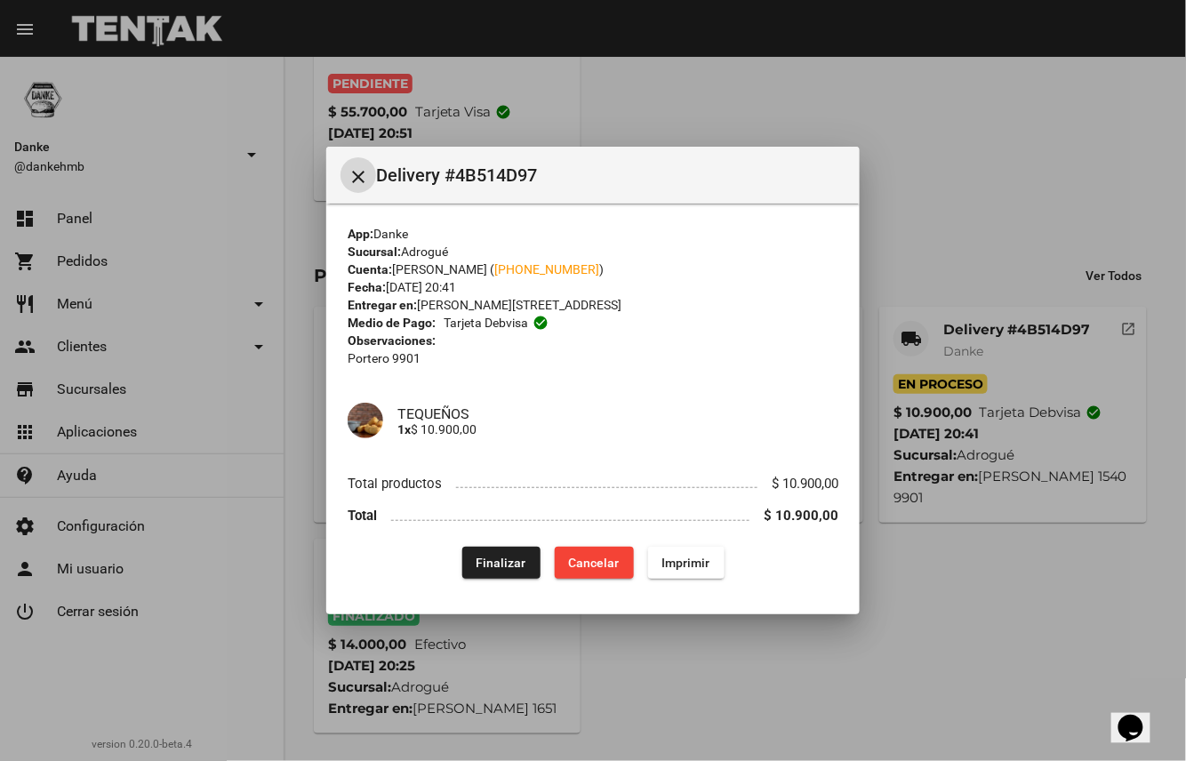
click at [500, 560] on span "Finalizar" at bounding box center [502, 563] width 50 height 14
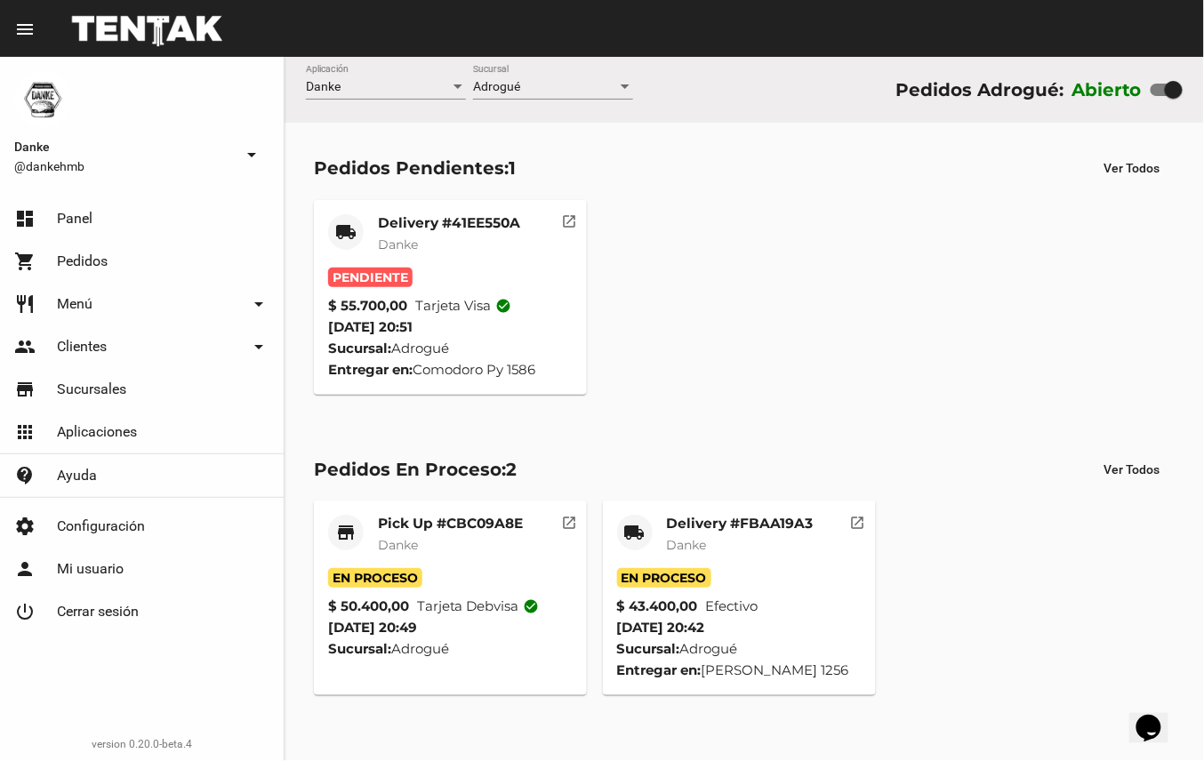
click at [475, 221] on mat-card-title "Delivery #41EE550A" at bounding box center [449, 223] width 142 height 18
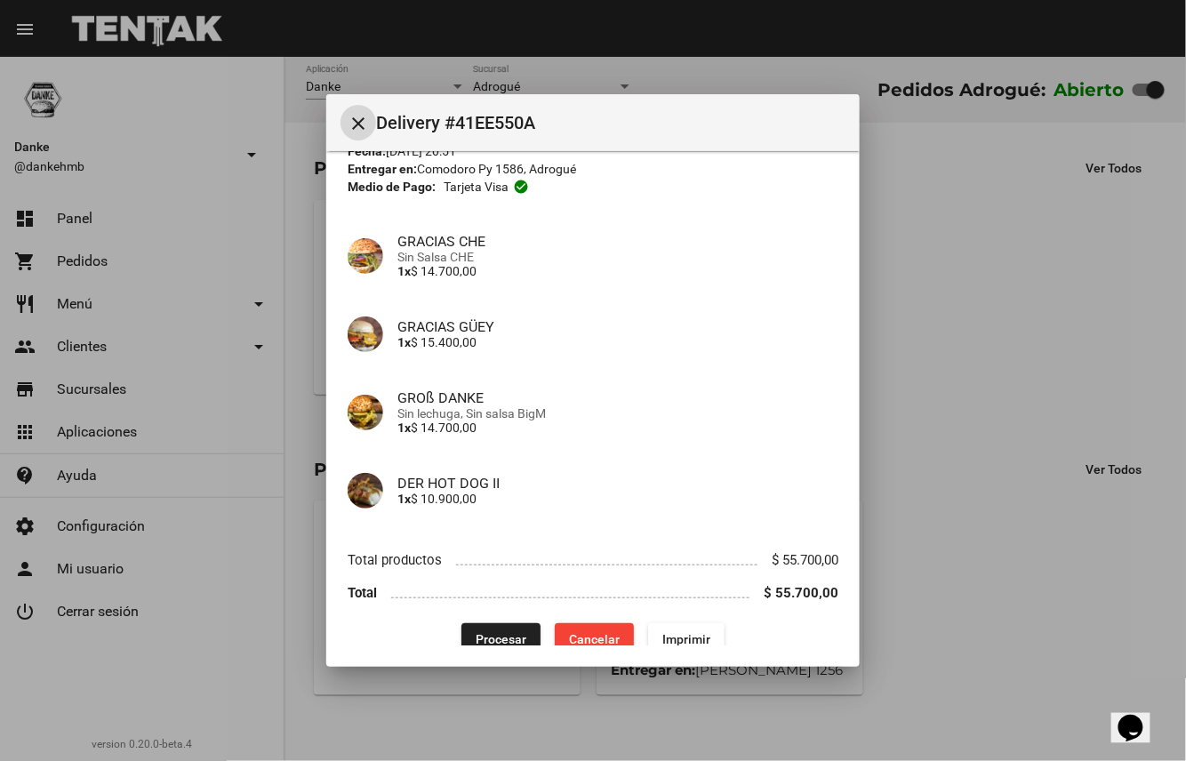
scroll to position [94, 0]
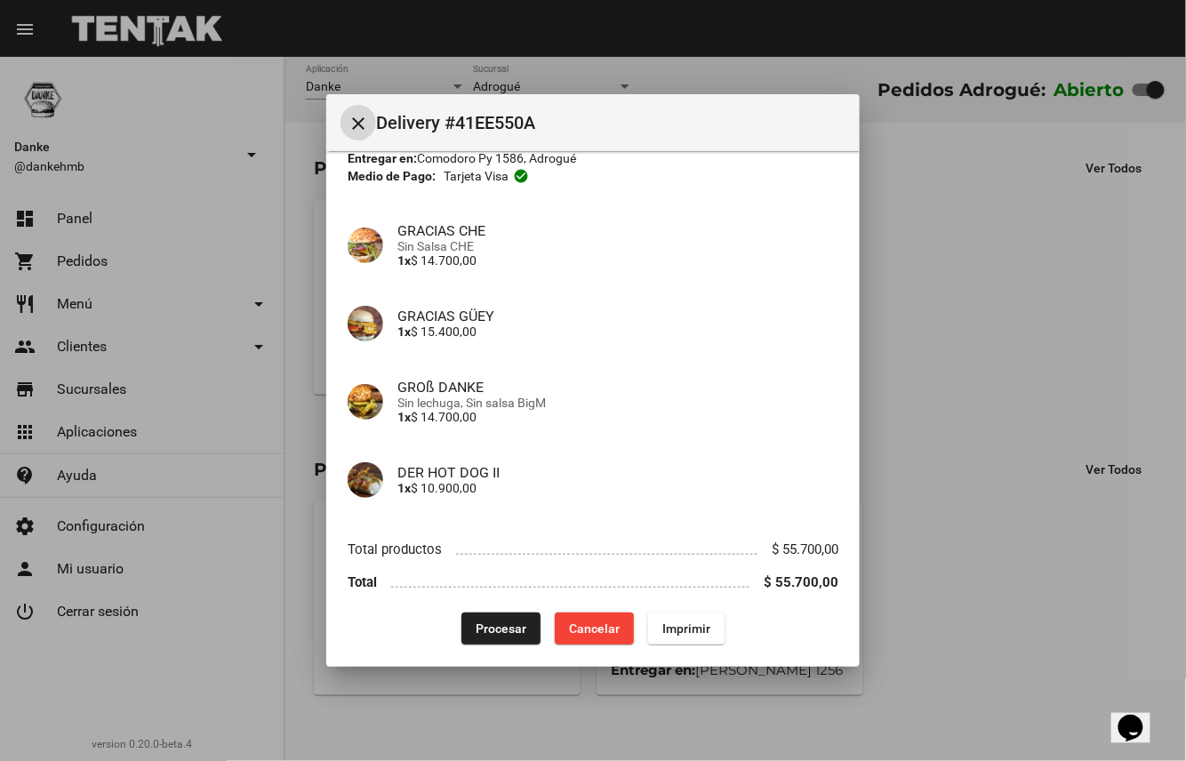
click at [509, 634] on span "Procesar" at bounding box center [501, 628] width 51 height 14
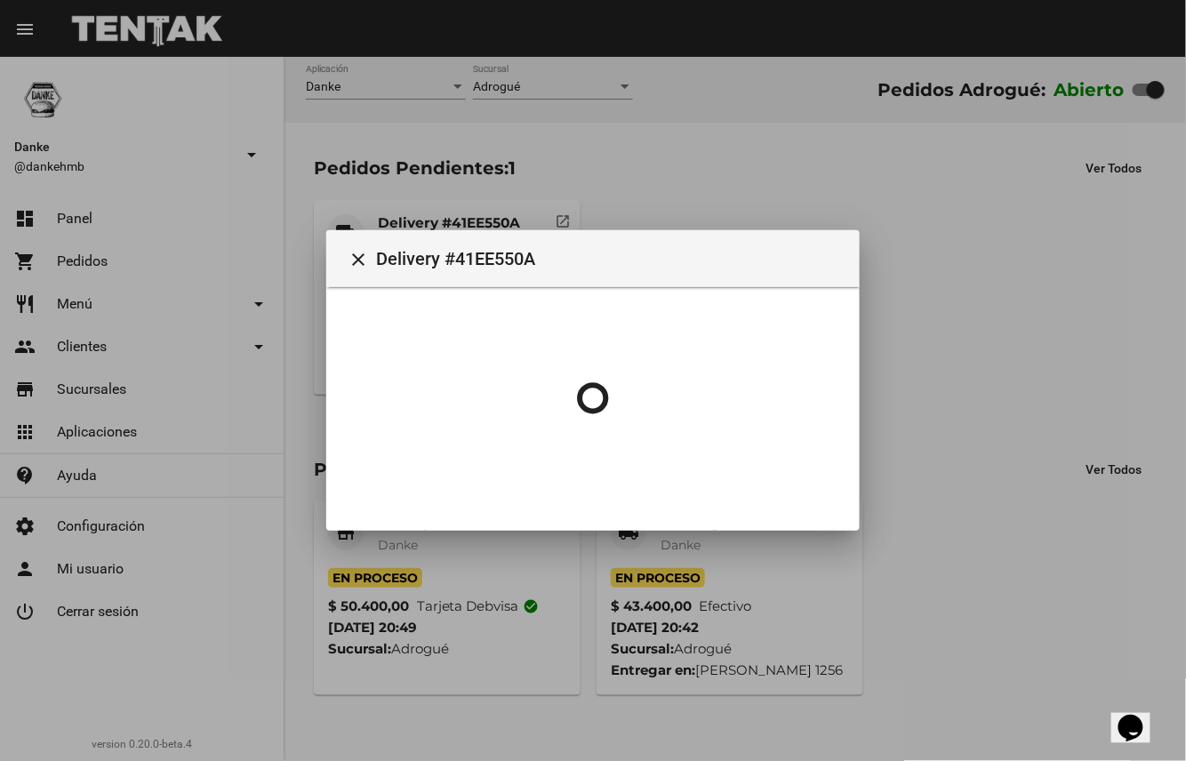
scroll to position [0, 0]
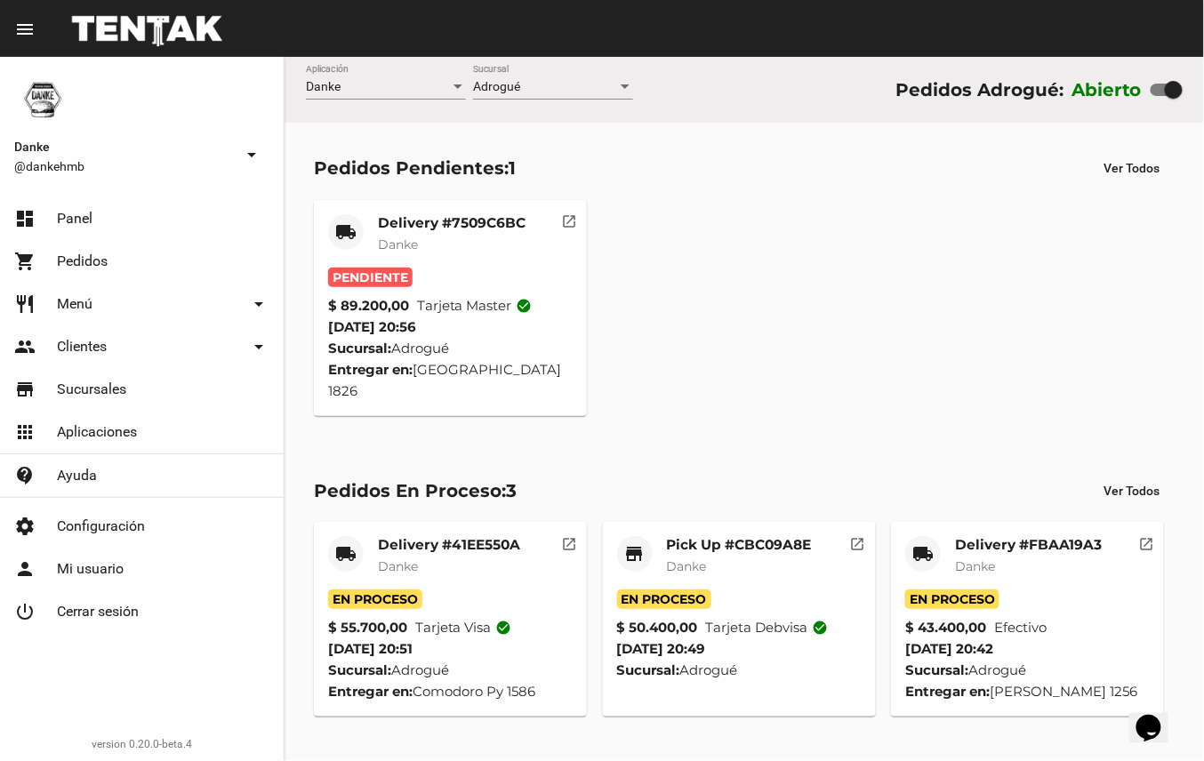
click at [464, 236] on mat-card-subtitle "Danke" at bounding box center [452, 245] width 148 height 18
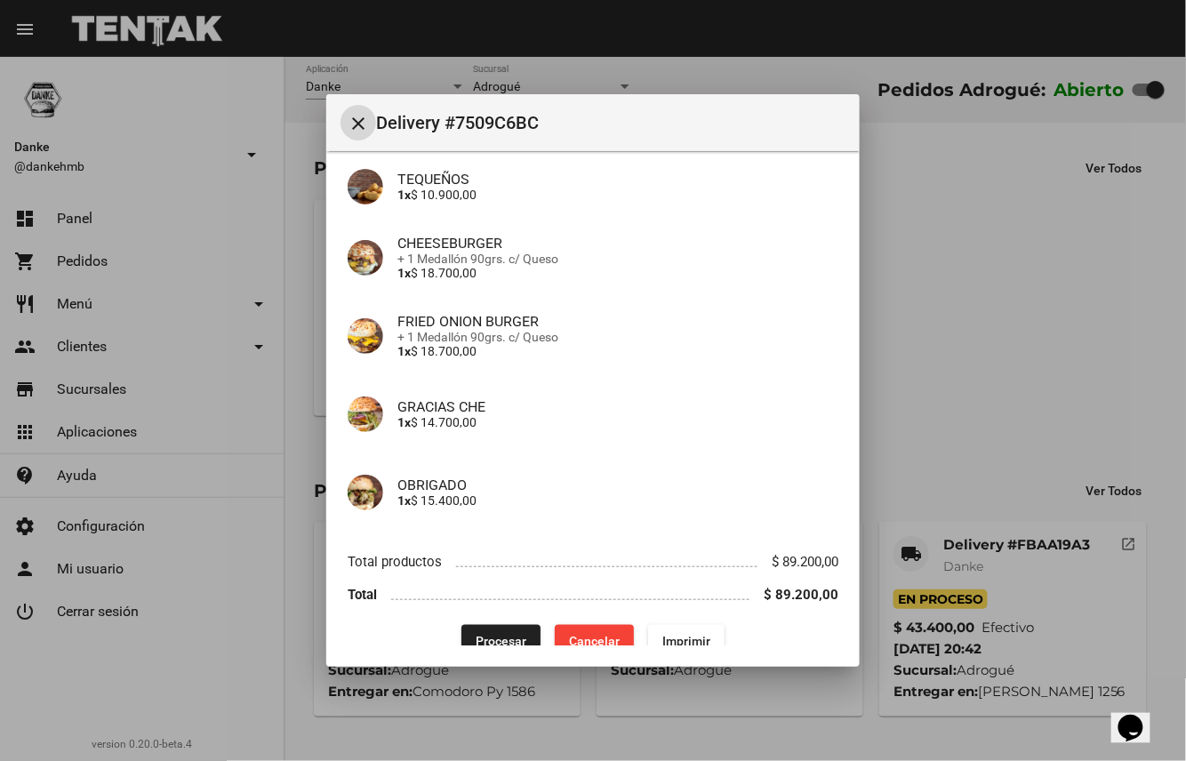
scroll to position [236, 0]
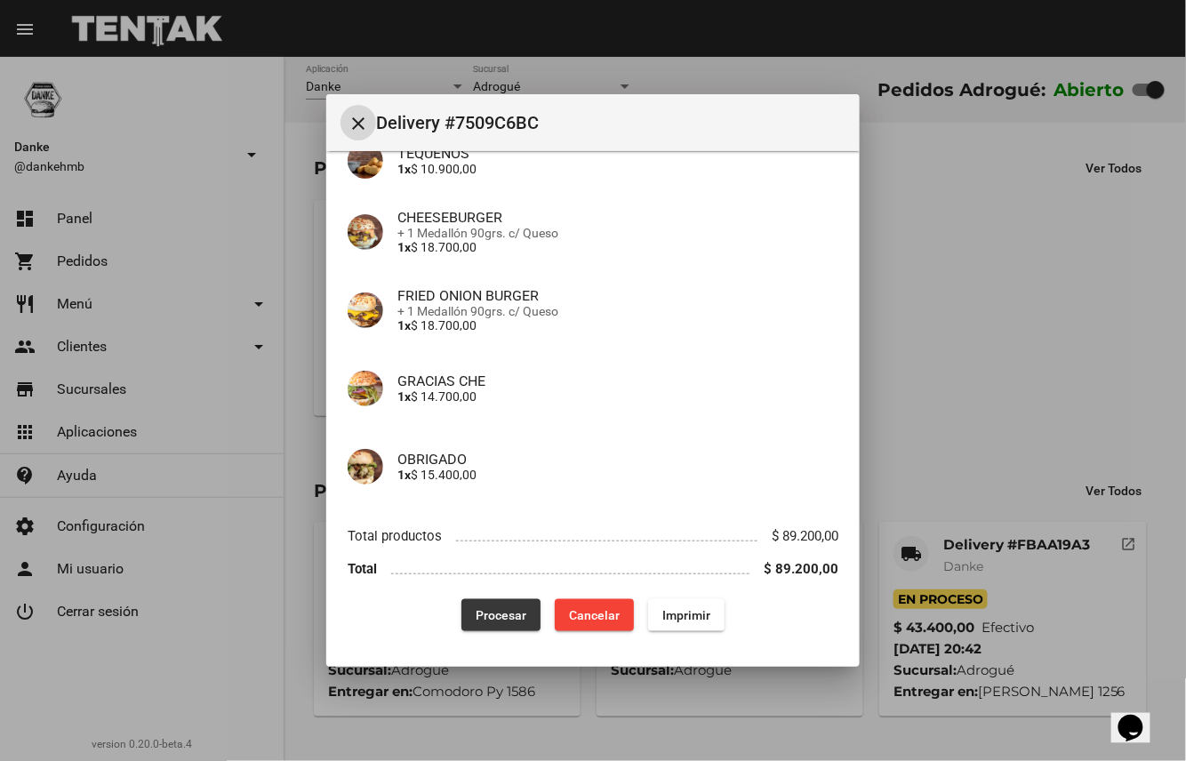
click at [509, 616] on span "Procesar" at bounding box center [501, 615] width 51 height 14
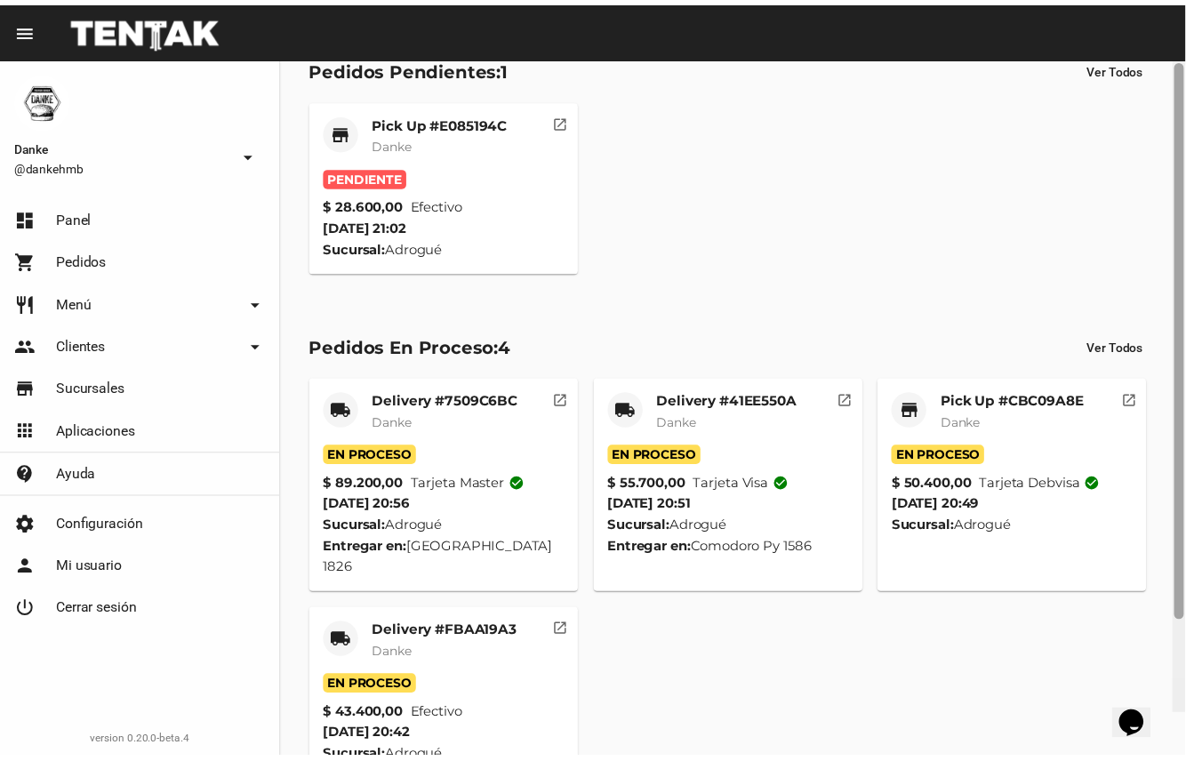
scroll to position [128, 0]
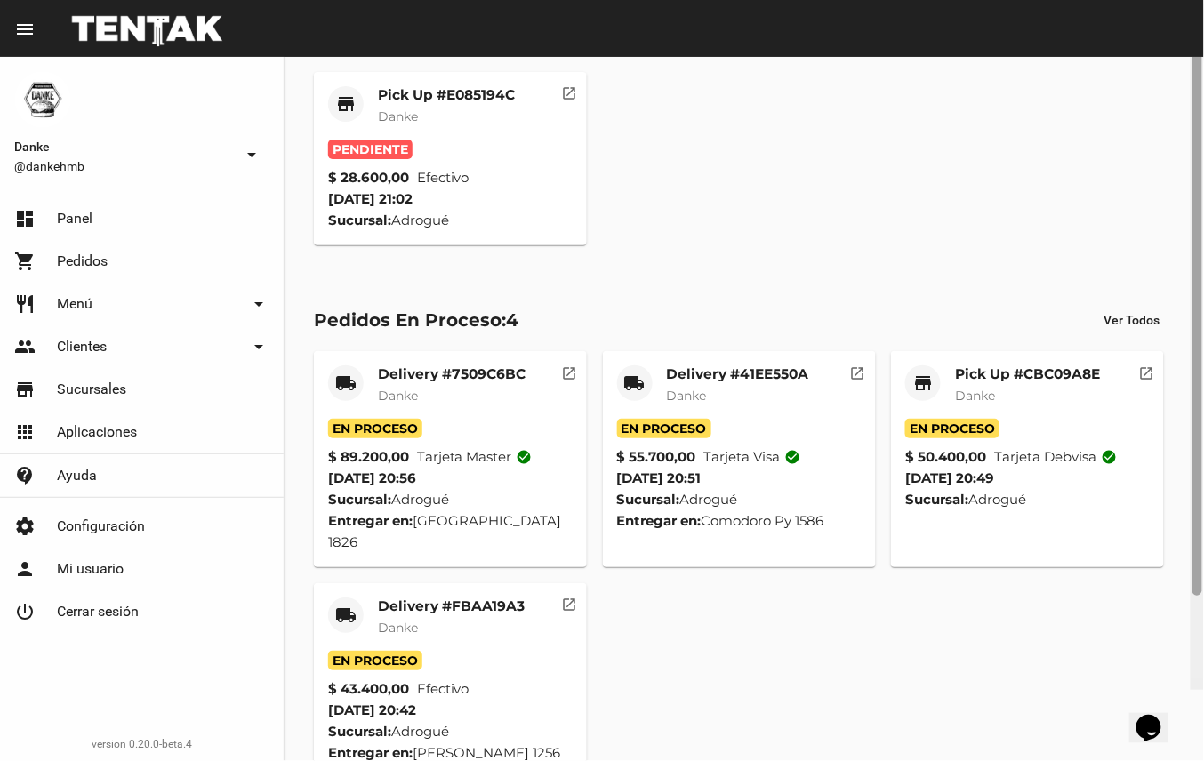
drag, startPoint x: 1197, startPoint y: 450, endPoint x: 1163, endPoint y: 553, distance: 108.5
click at [1163, 553] on div "Danke Aplicación Adrogué Sucursal Pedidos Adrogué: Abierto Pedidos Pendientes: …" at bounding box center [743, 409] width 919 height 704
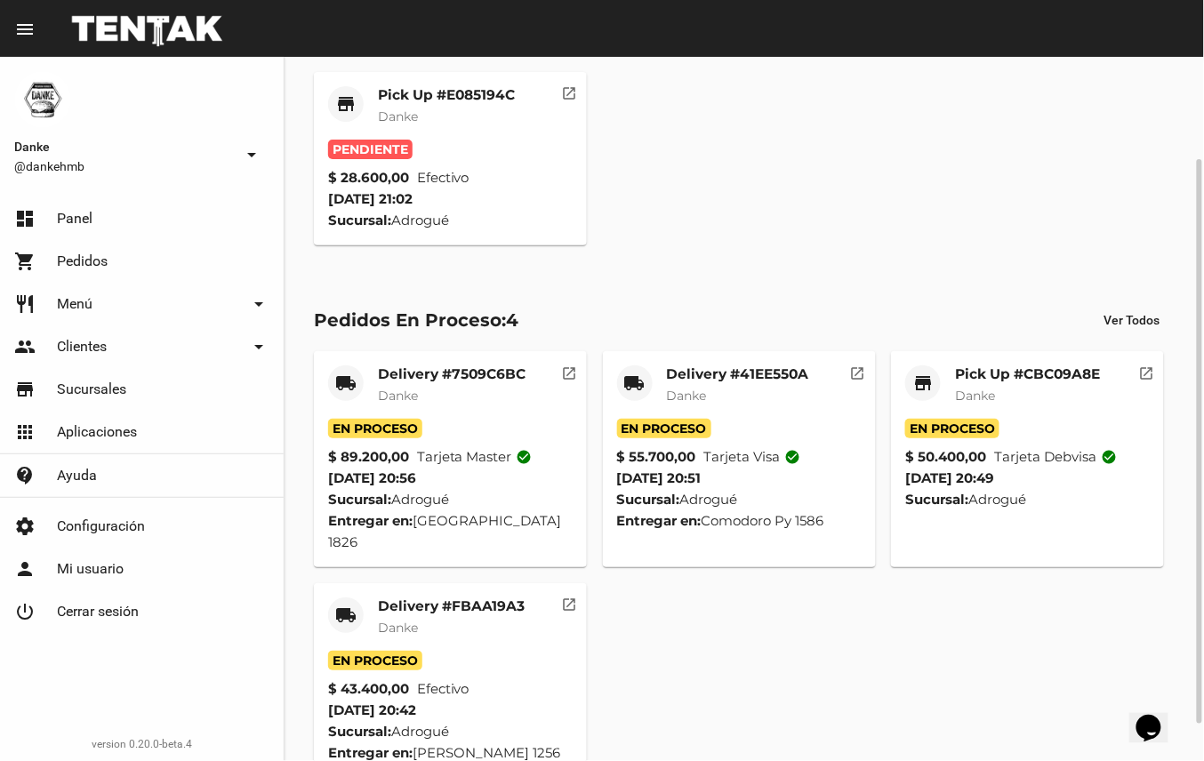
click at [519, 626] on mat-card-subtitle "Danke" at bounding box center [451, 628] width 147 height 18
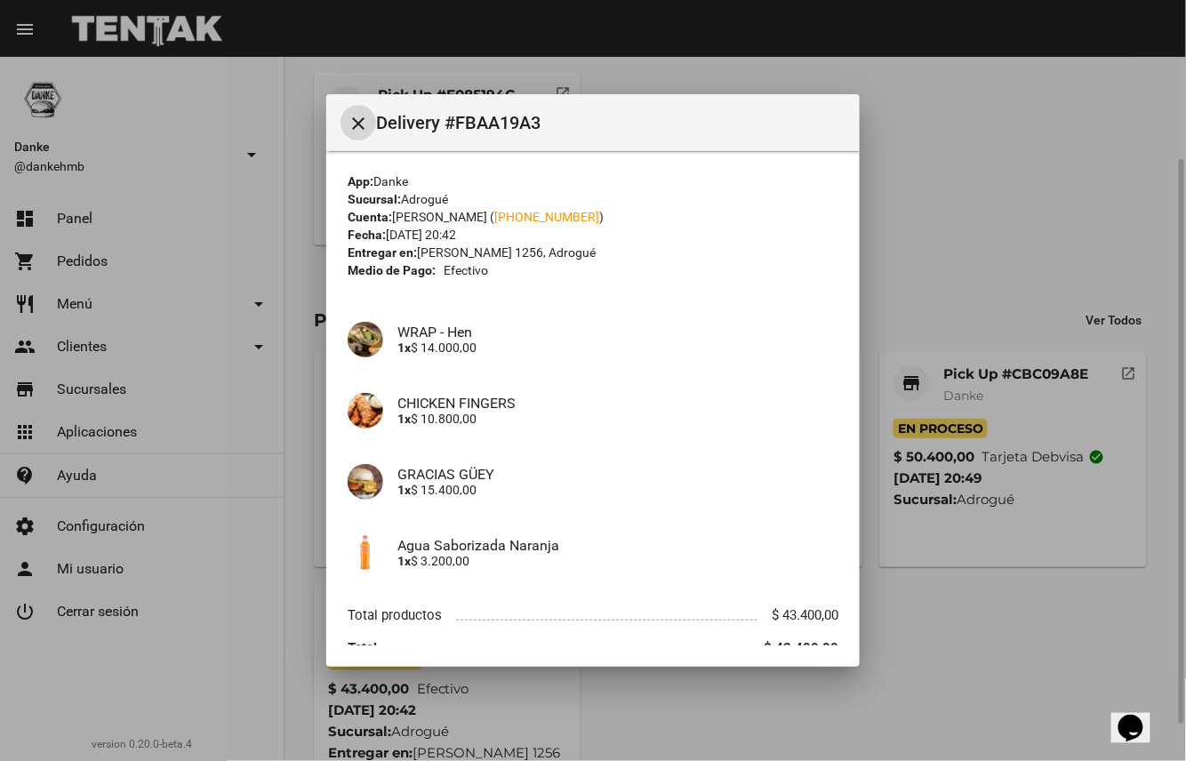
scroll to position [79, 0]
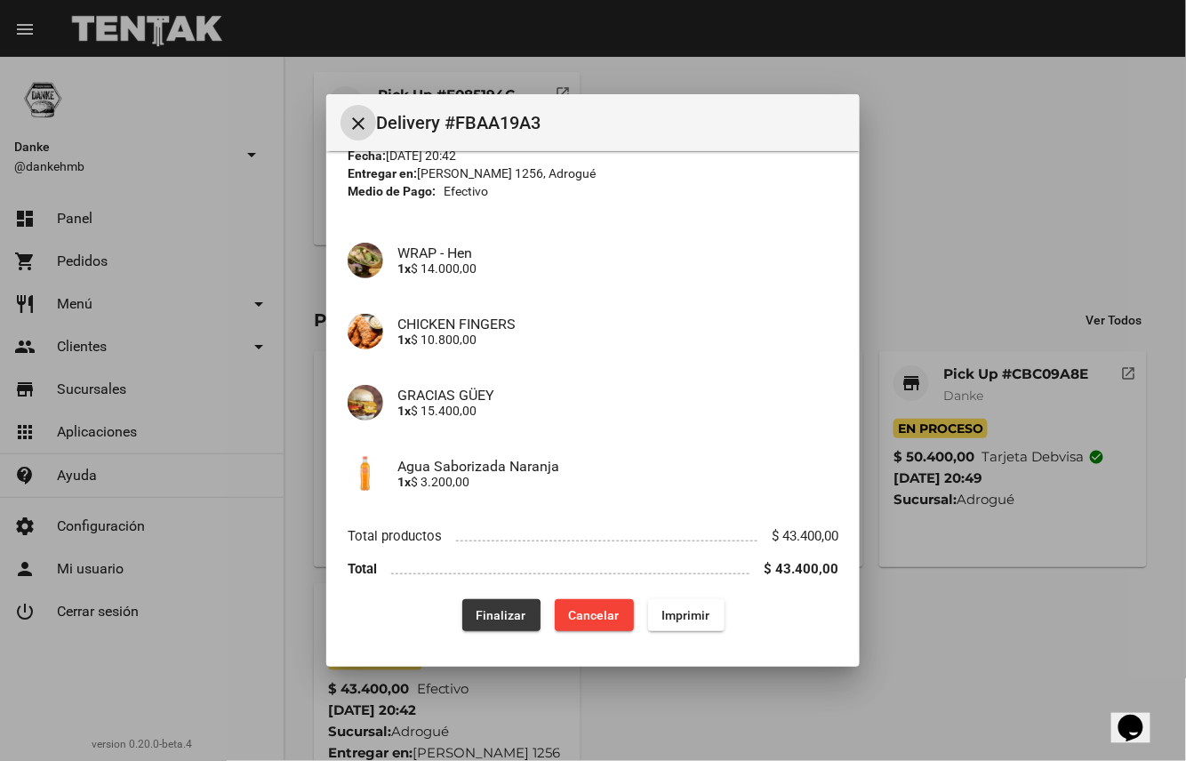
click at [493, 617] on span "Finalizar" at bounding box center [502, 615] width 50 height 14
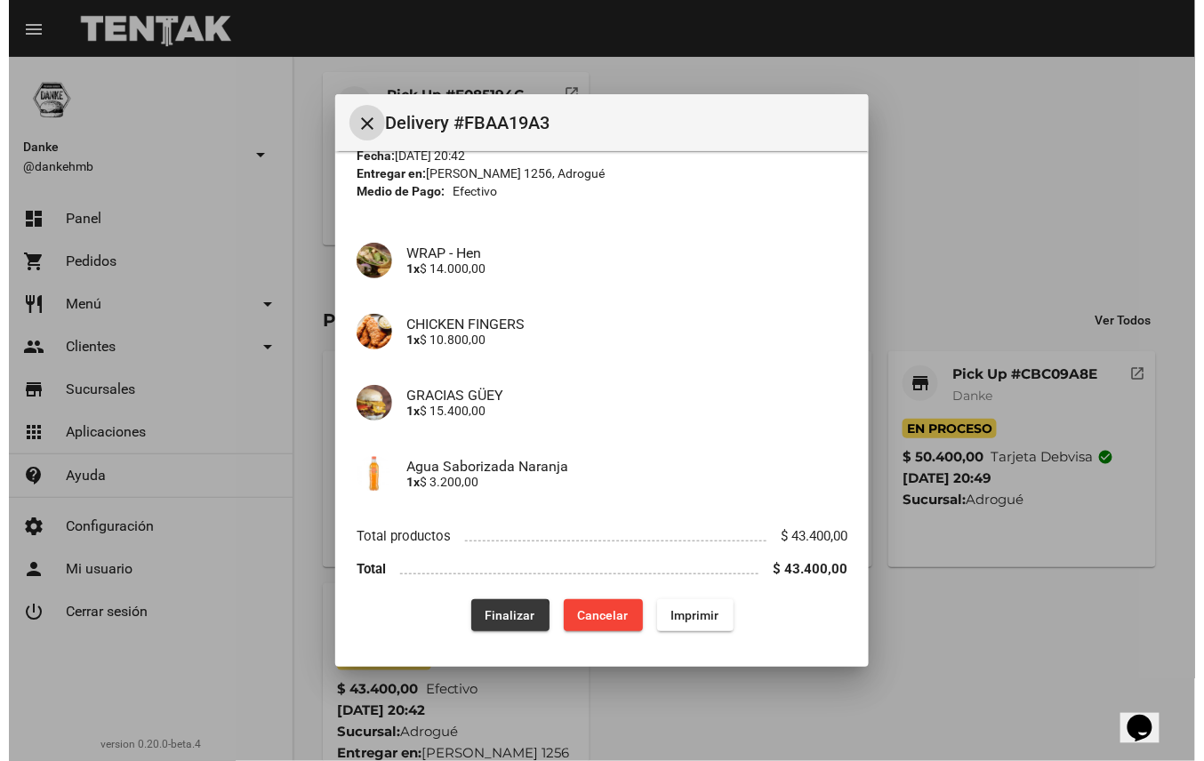
scroll to position [0, 0]
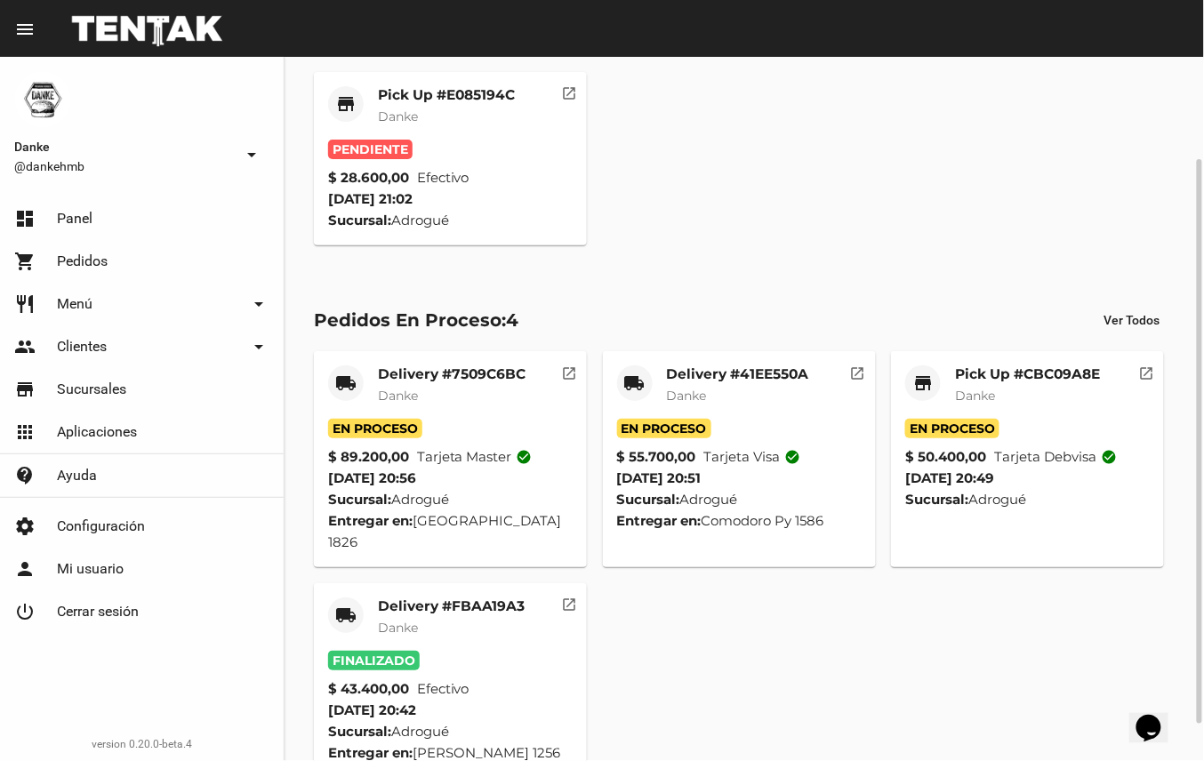
click at [1040, 391] on mat-card-subtitle "Danke" at bounding box center [1027, 396] width 145 height 18
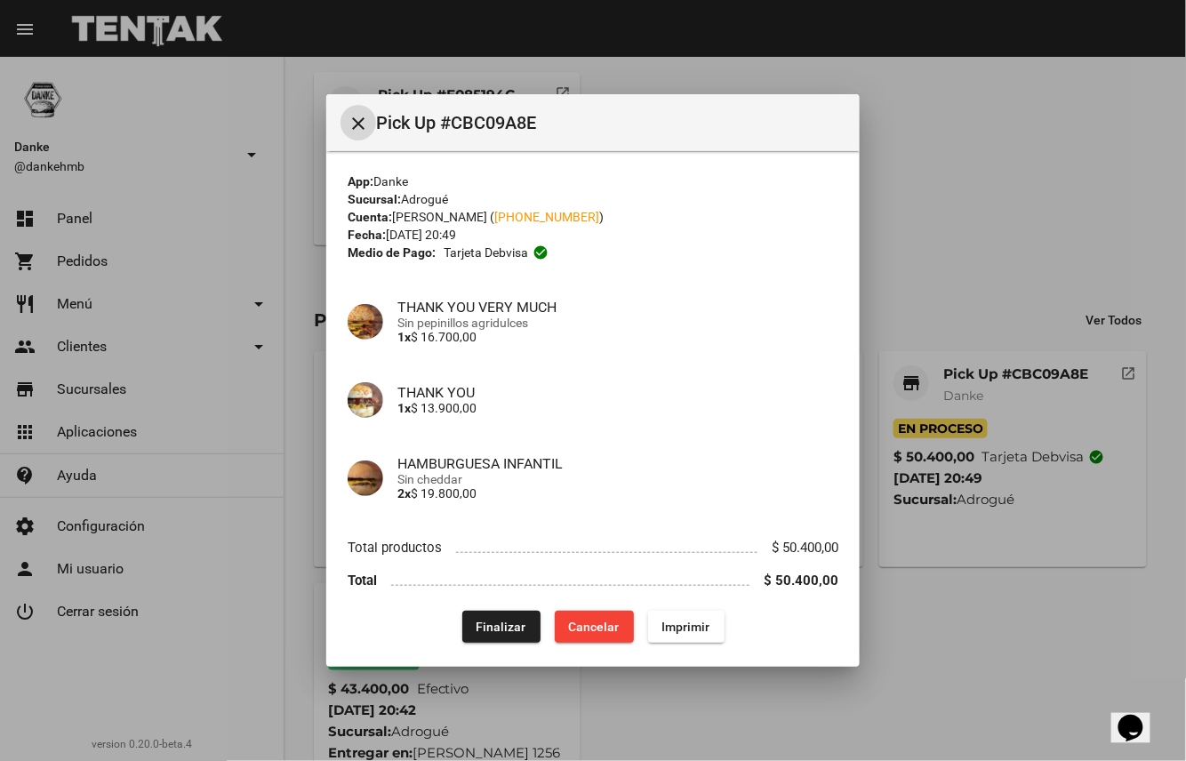
click at [498, 624] on span "Finalizar" at bounding box center [502, 627] width 50 height 14
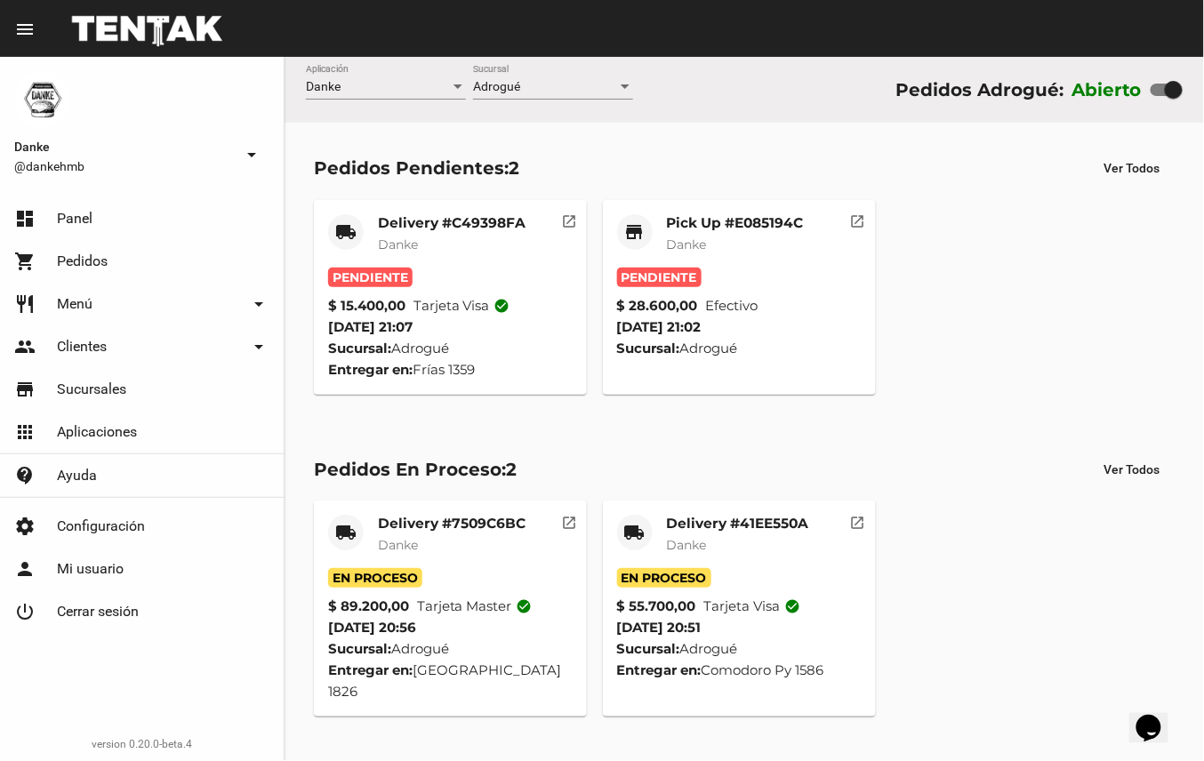
click at [770, 236] on mat-card-subtitle "Danke" at bounding box center [735, 245] width 137 height 18
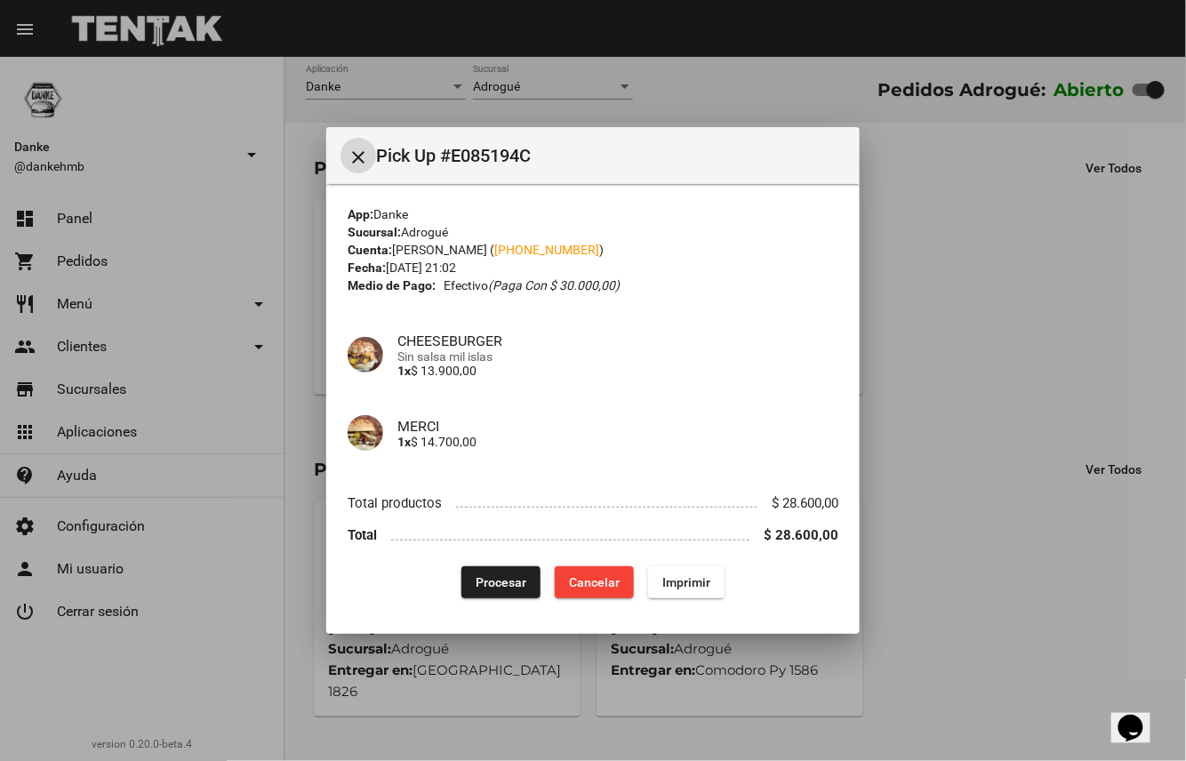
click at [509, 589] on span "Procesar" at bounding box center [501, 582] width 51 height 14
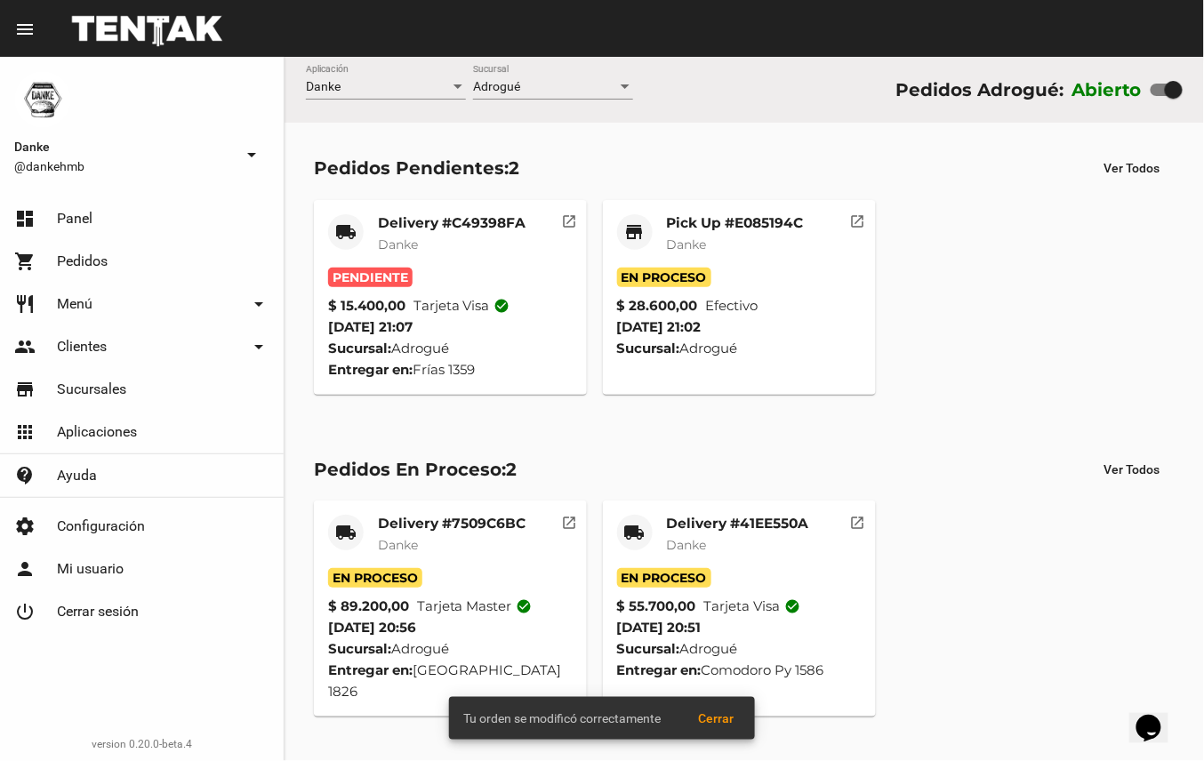
click at [501, 236] on mat-card-subtitle "Danke" at bounding box center [452, 245] width 148 height 18
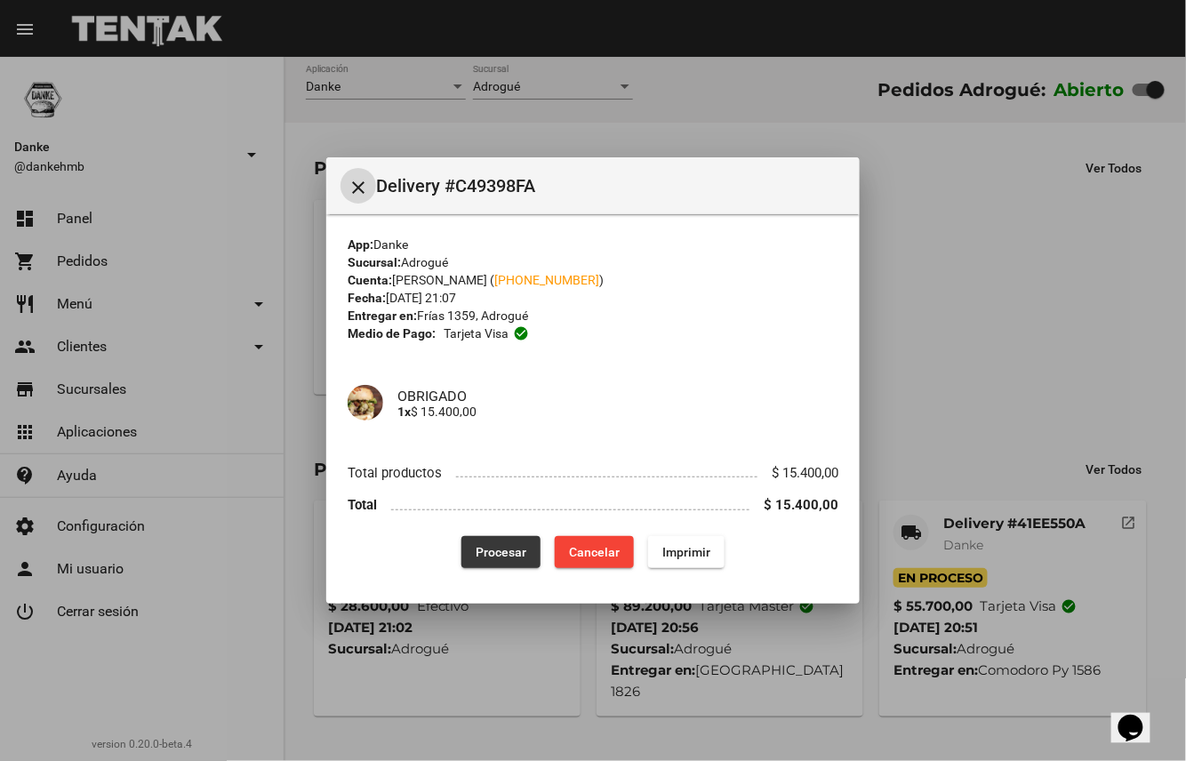
click at [503, 549] on span "Procesar" at bounding box center [501, 552] width 51 height 14
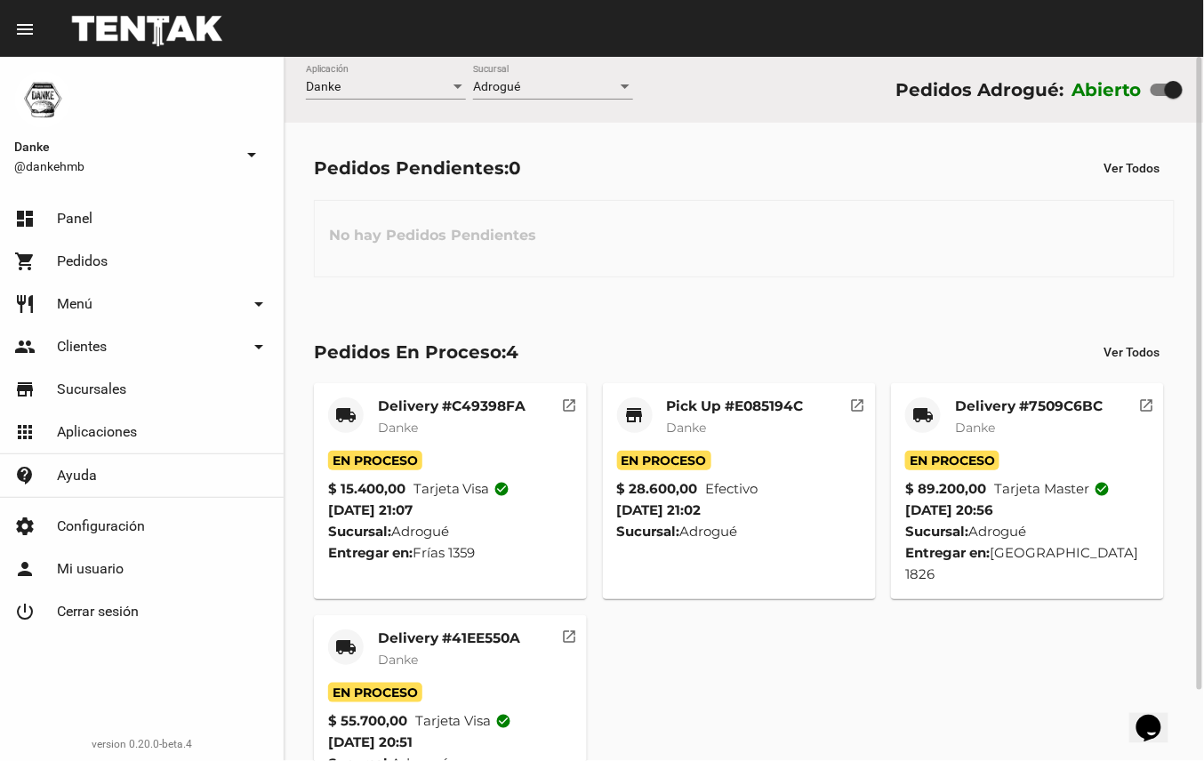
click at [473, 635] on mat-card-title "Delivery #41EE550A" at bounding box center [449, 638] width 142 height 18
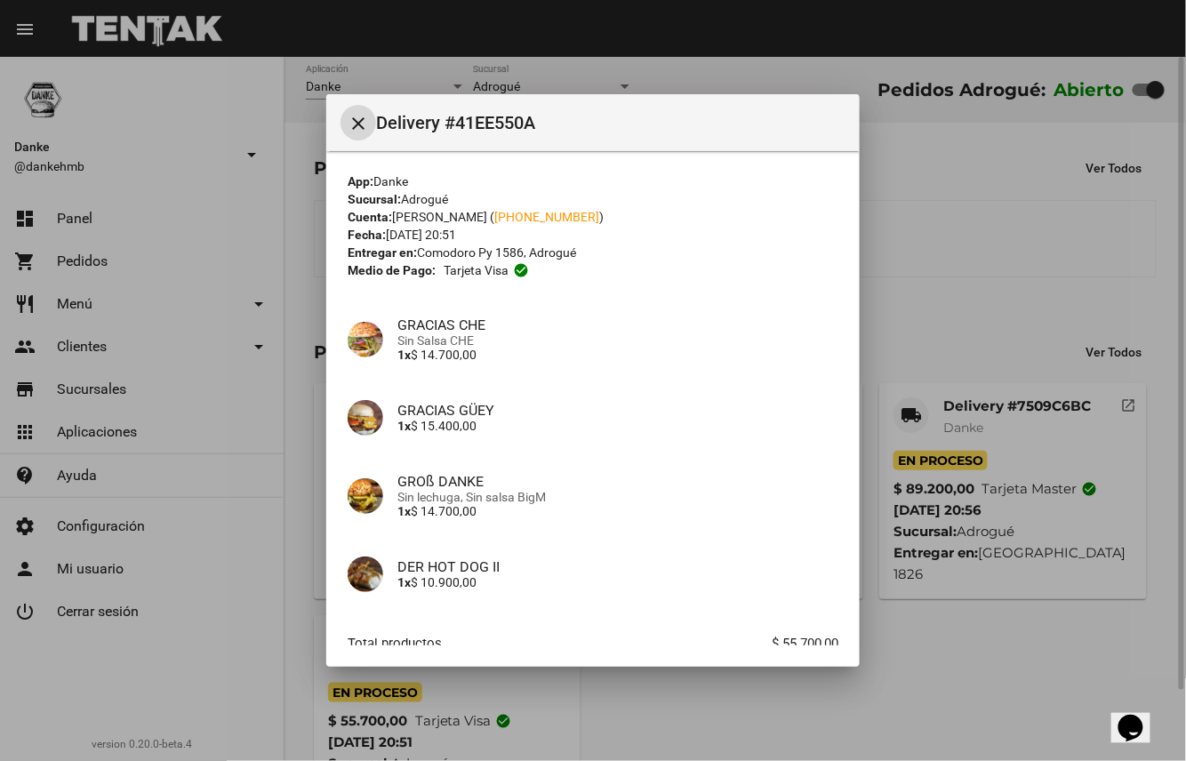
scroll to position [108, 0]
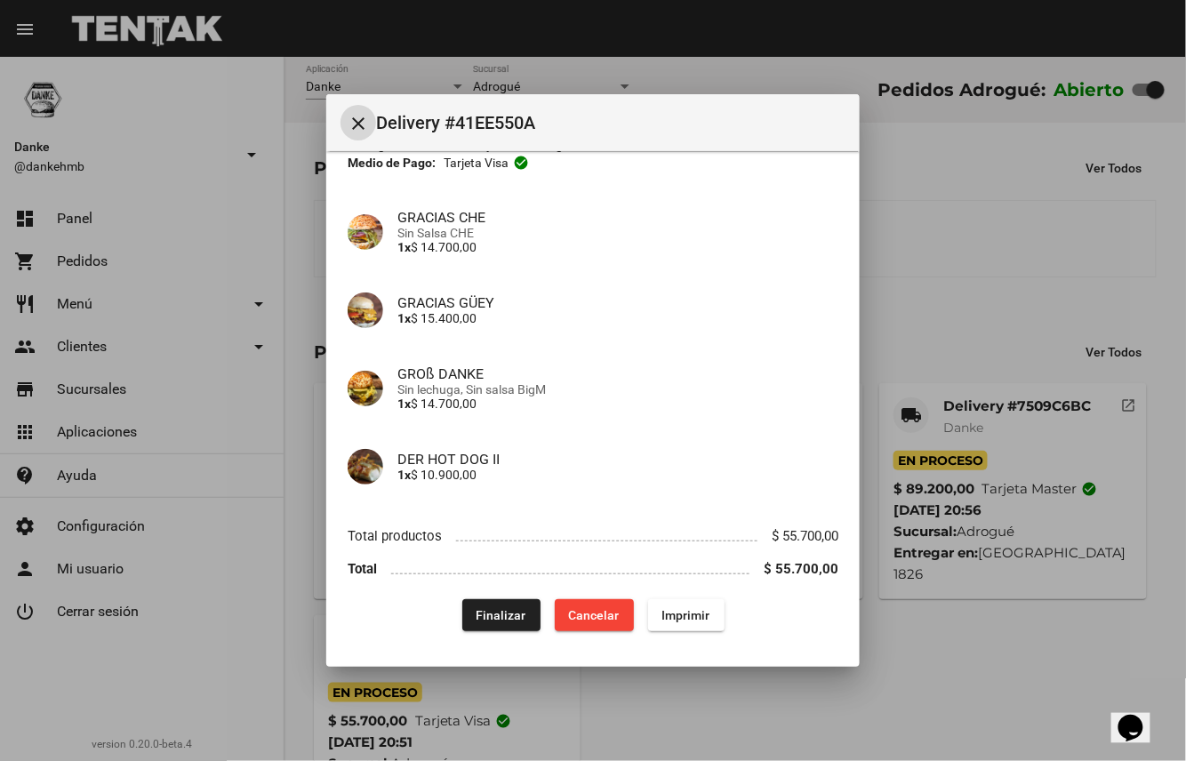
click at [503, 612] on span "Finalizar" at bounding box center [502, 615] width 50 height 14
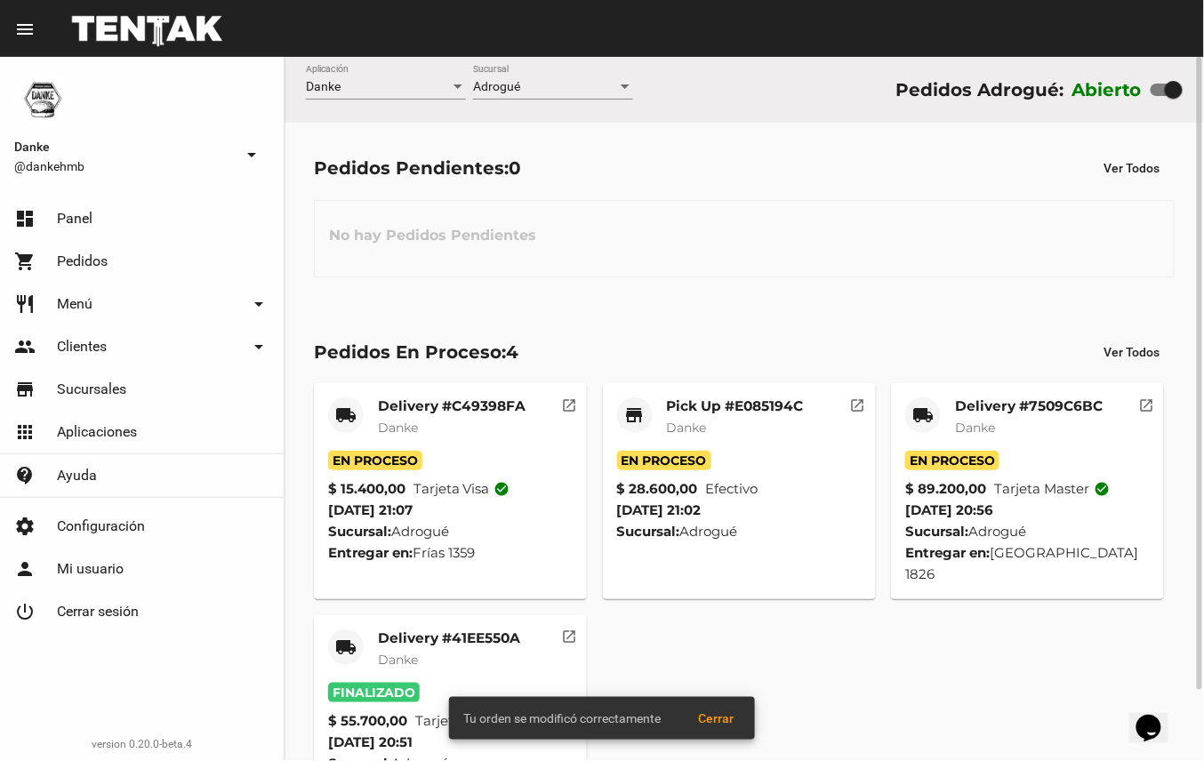
click at [1054, 397] on mat-card-title "Delivery #7509C6BC" at bounding box center [1029, 406] width 148 height 18
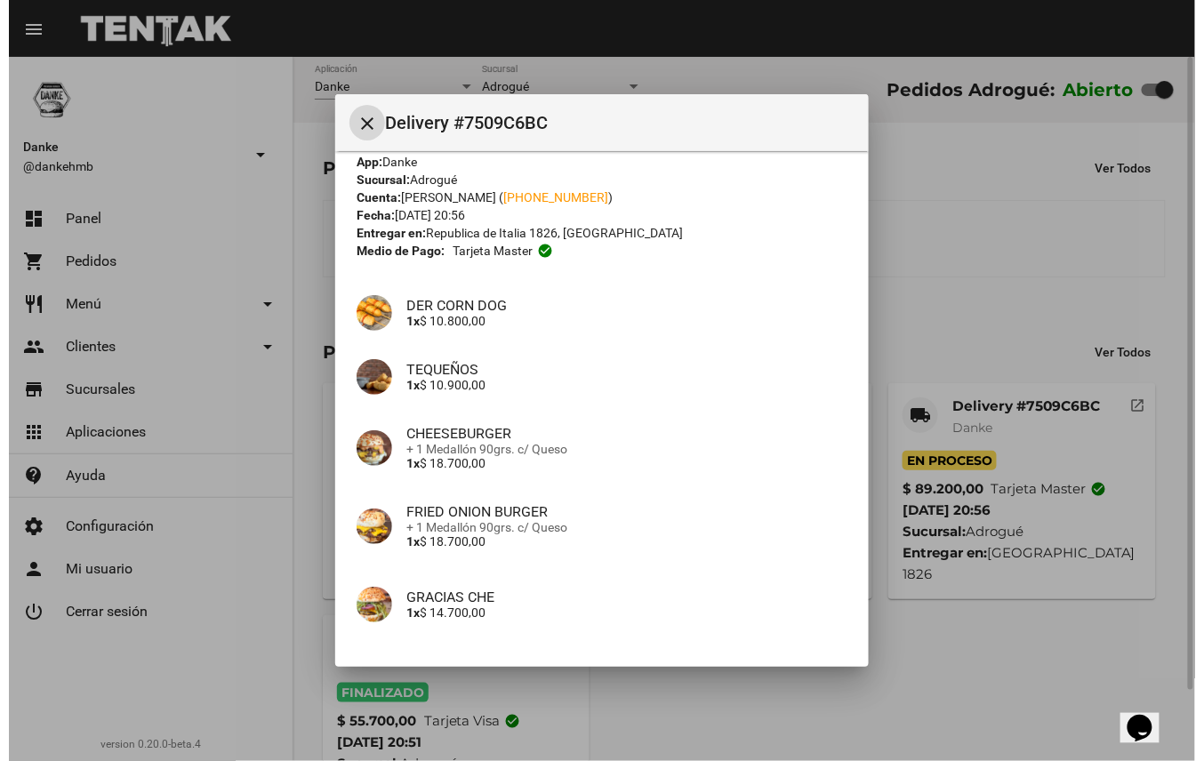
scroll to position [132, 0]
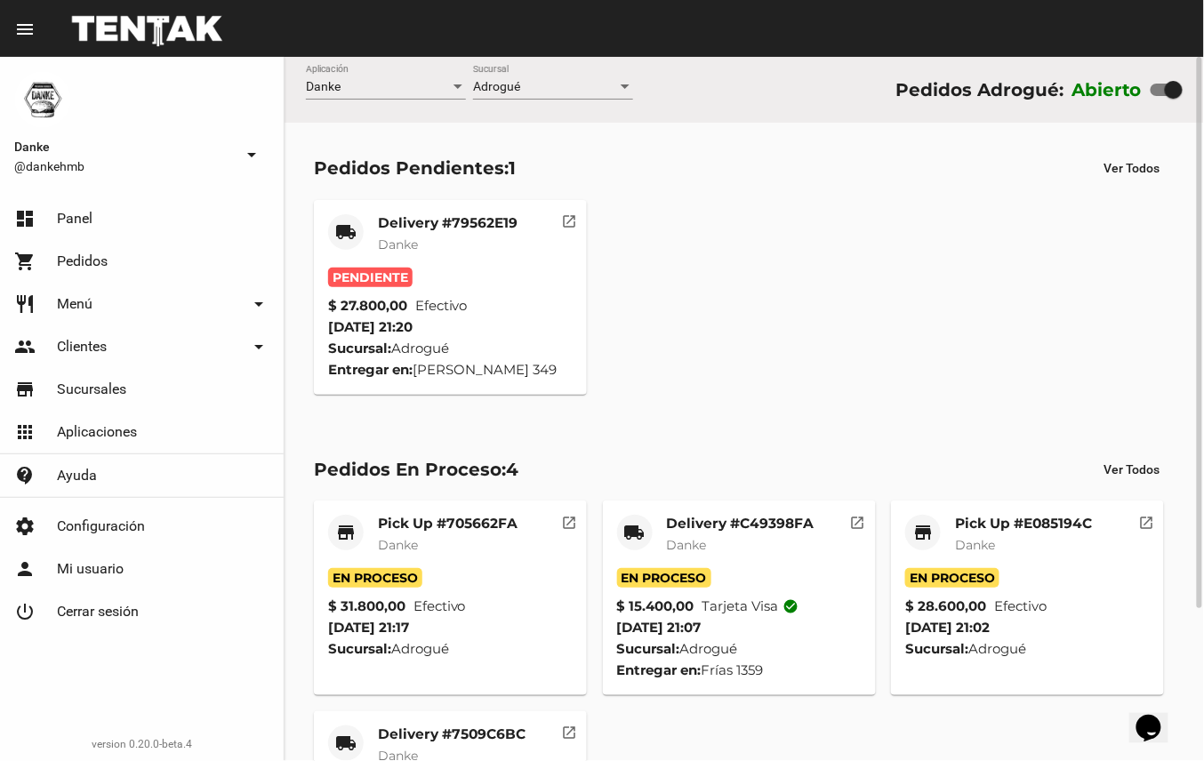
click at [1026, 536] on mat-card-subtitle "Danke" at bounding box center [1023, 545] width 137 height 18
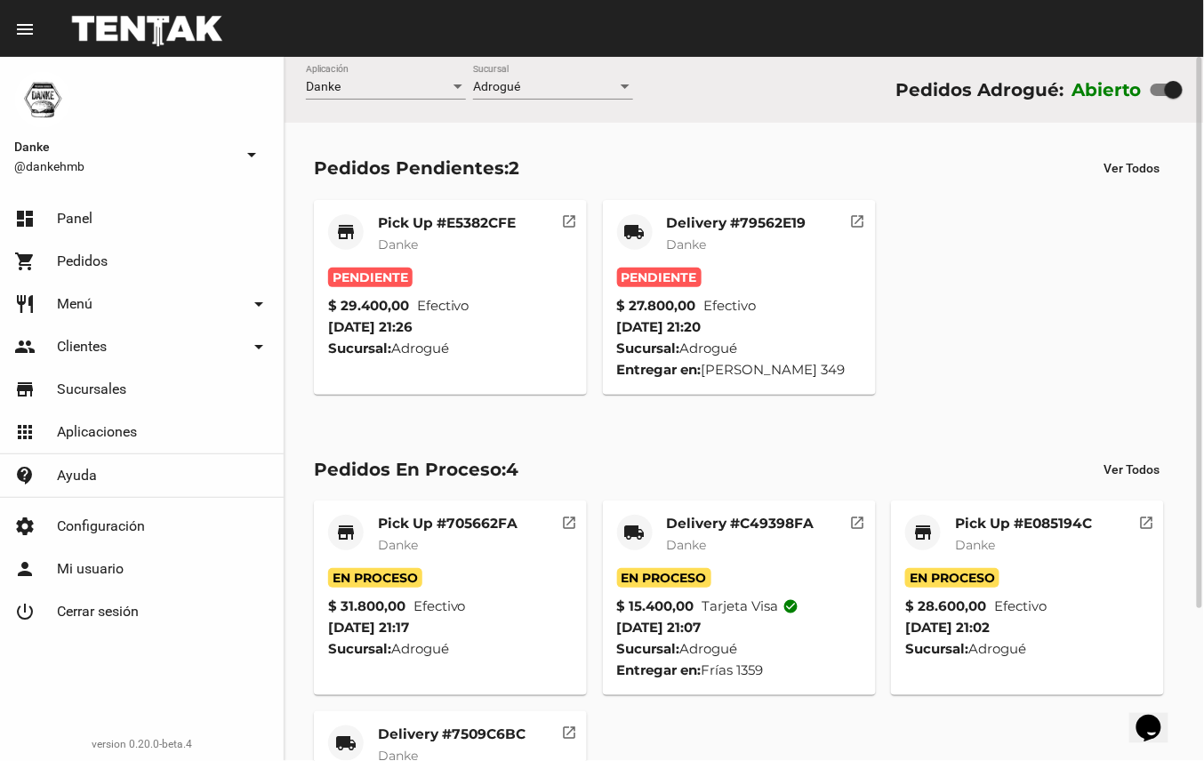
click at [769, 225] on mat-card-title "Delivery #79562E19" at bounding box center [737, 223] width 140 height 18
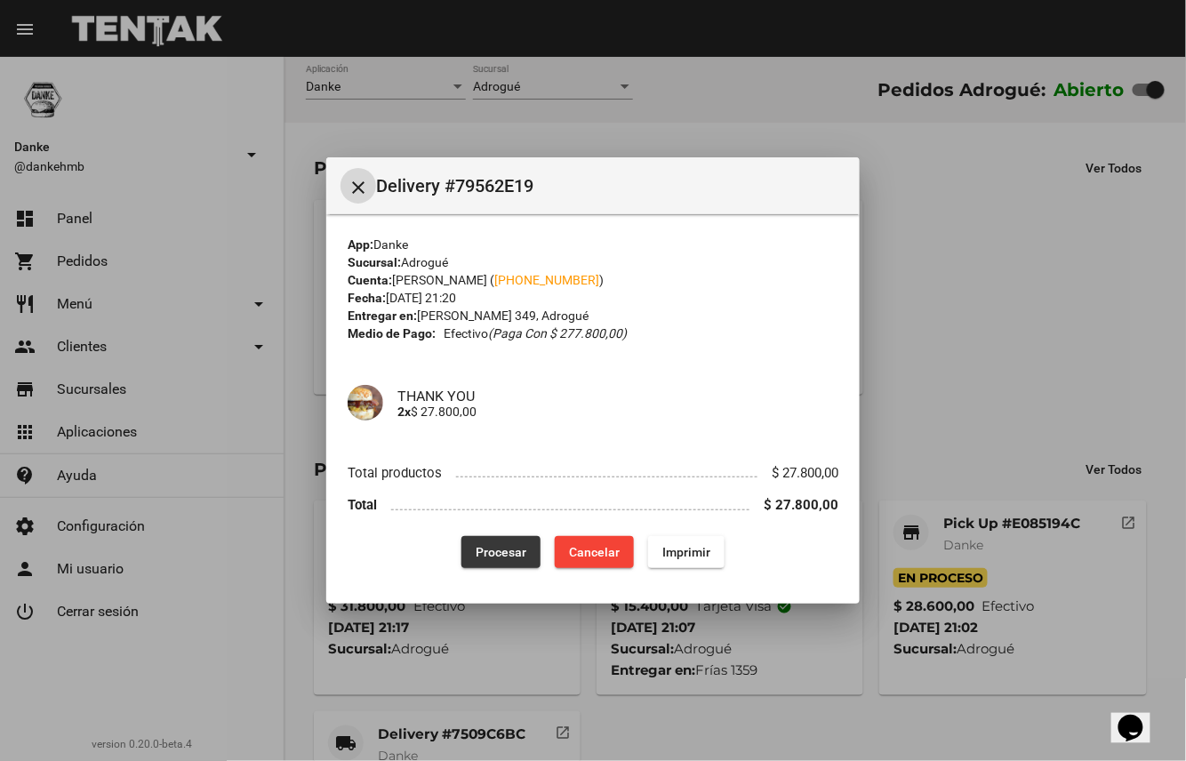
click at [513, 552] on span "Procesar" at bounding box center [501, 552] width 51 height 14
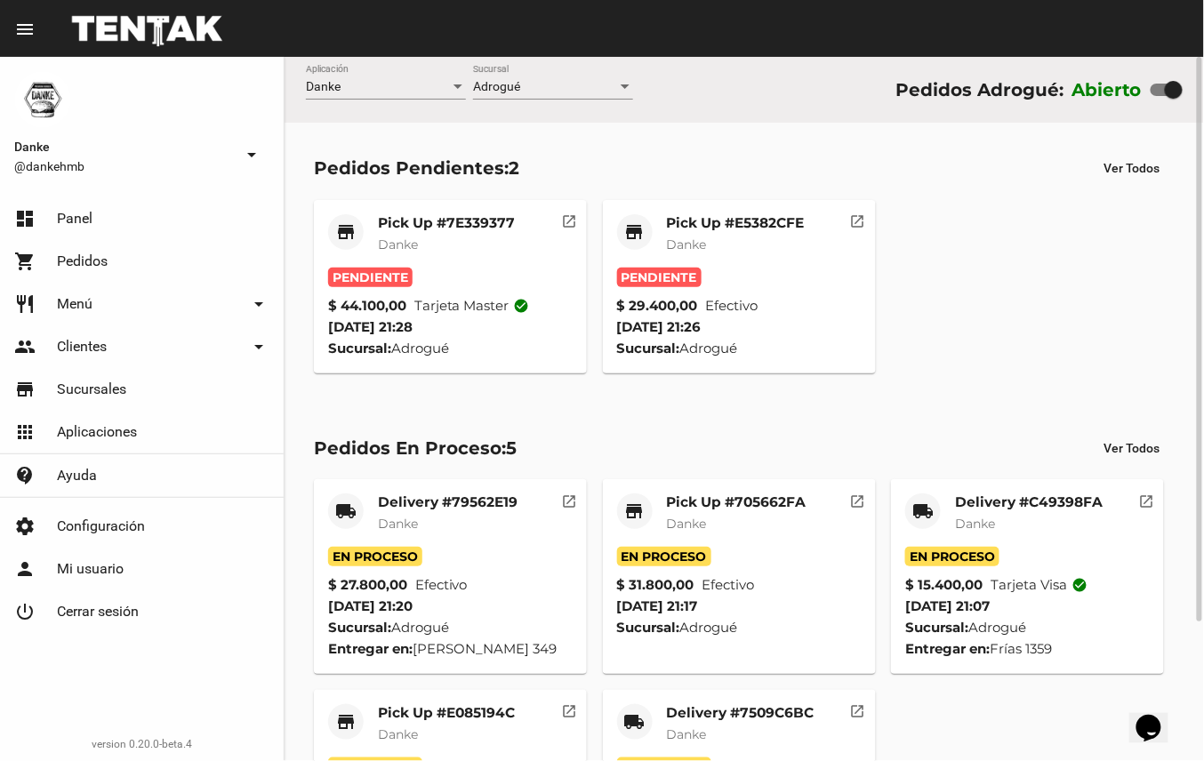
click at [776, 236] on mat-card-subtitle "Danke" at bounding box center [736, 245] width 138 height 18
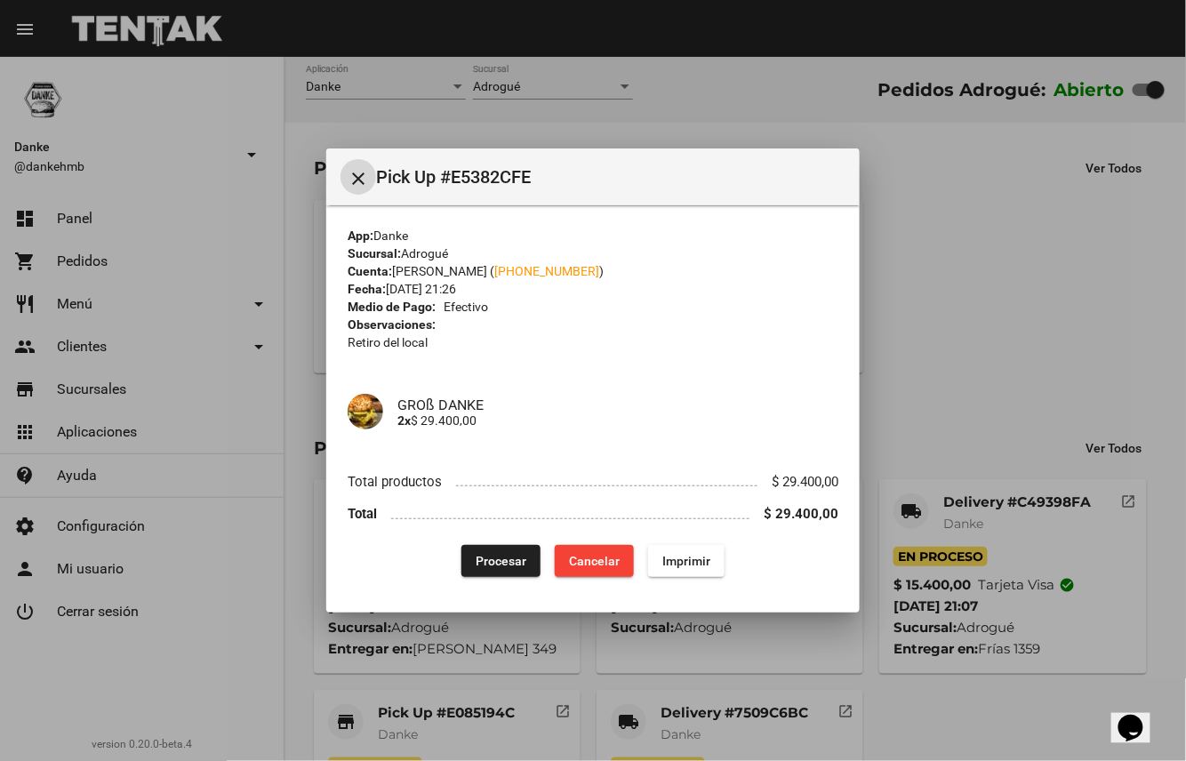
click at [510, 559] on span "Procesar" at bounding box center [501, 561] width 51 height 14
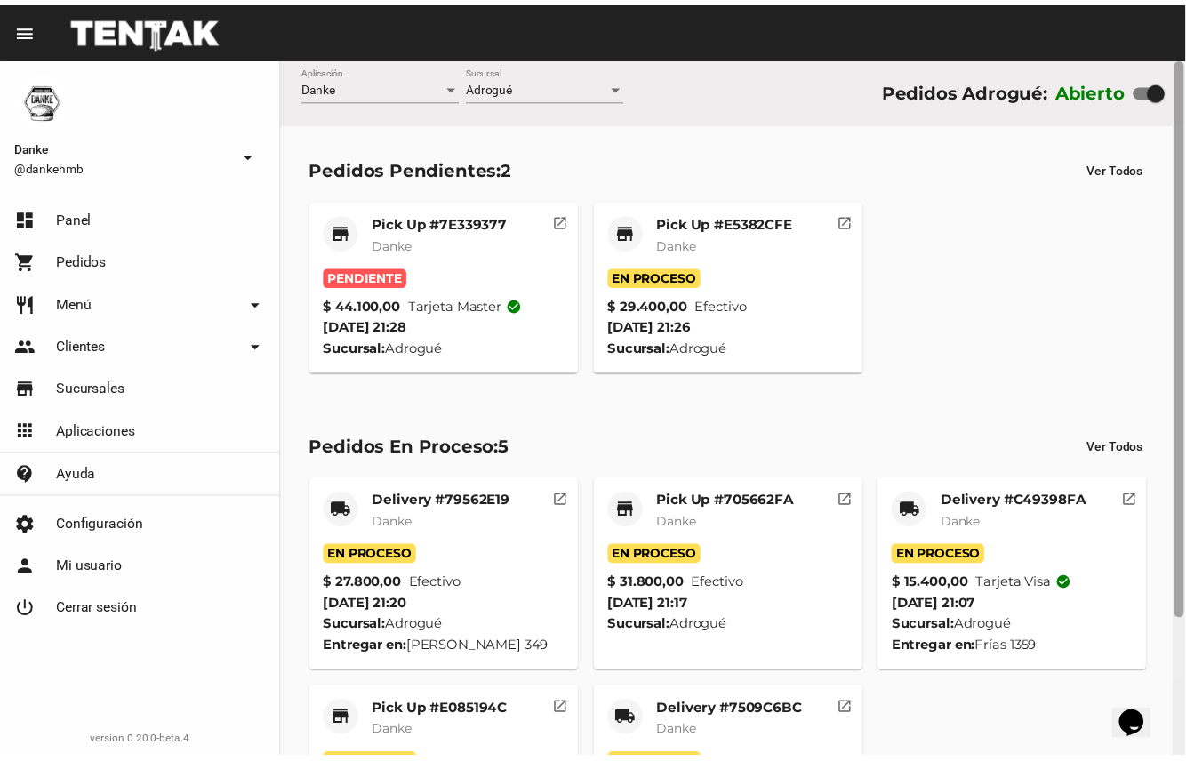
scroll to position [172, 0]
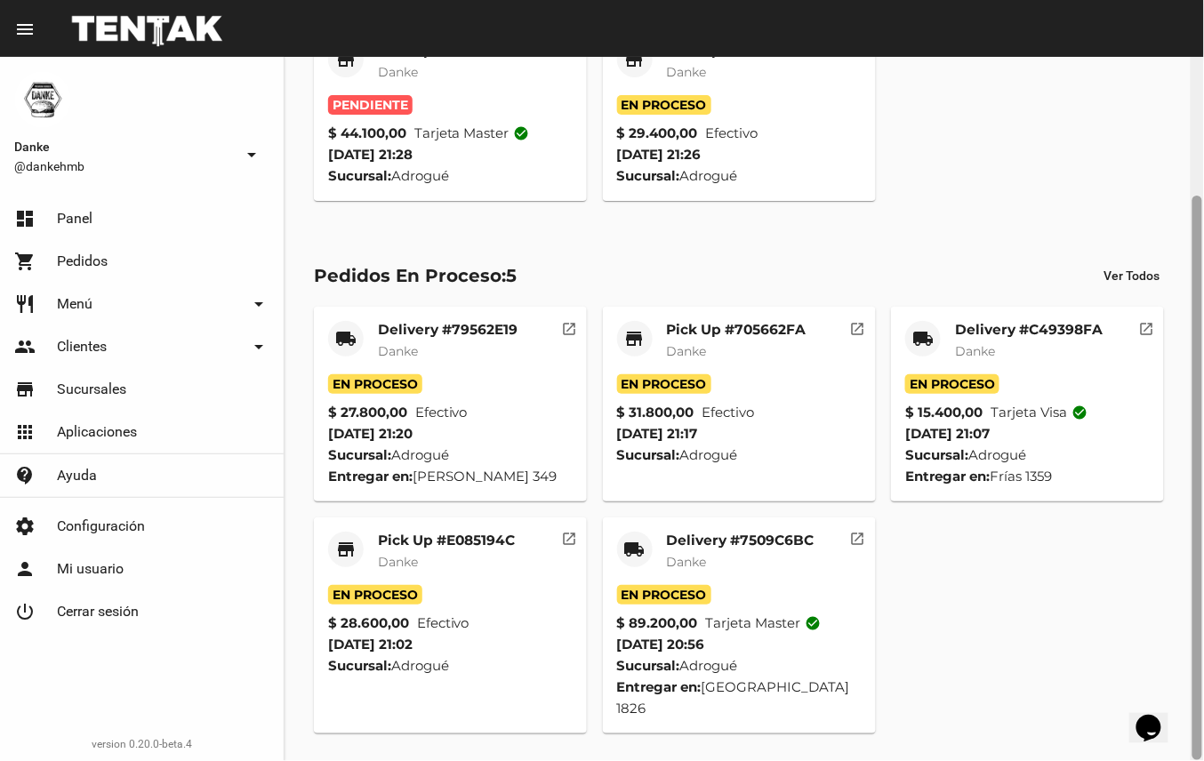
drag, startPoint x: 1189, startPoint y: 300, endPoint x: 1192, endPoint y: 324, distance: 24.2
click at [1192, 320] on div at bounding box center [1196, 409] width 13 height 704
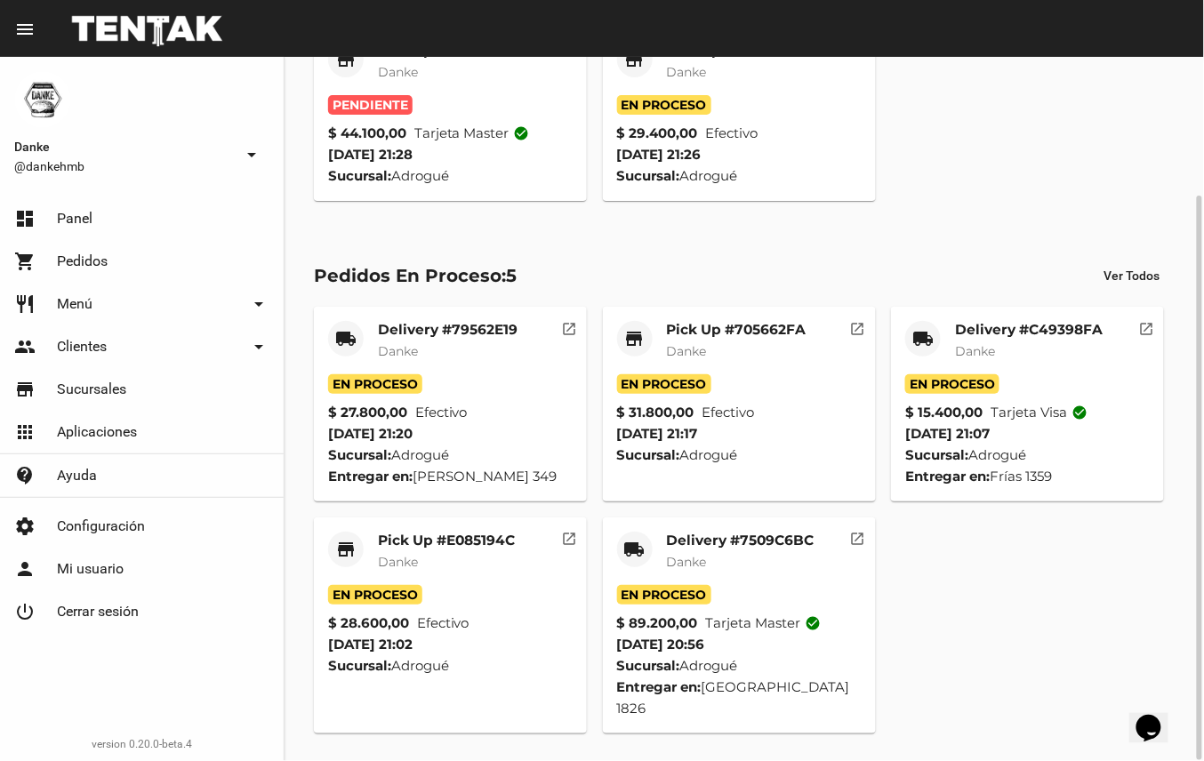
click at [471, 545] on mat-card-title "Pick Up #E085194C" at bounding box center [446, 541] width 137 height 18
click at [776, 555] on mat-card-subtitle "Danke" at bounding box center [741, 562] width 148 height 18
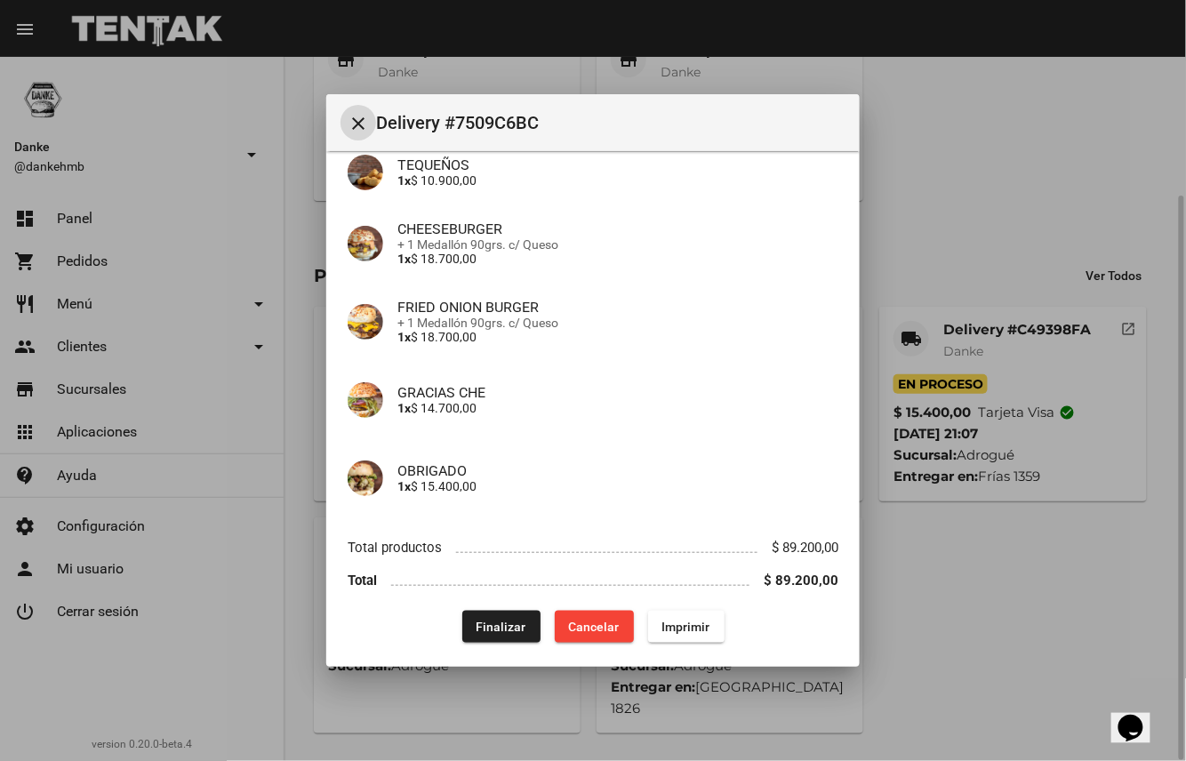
scroll to position [229, 0]
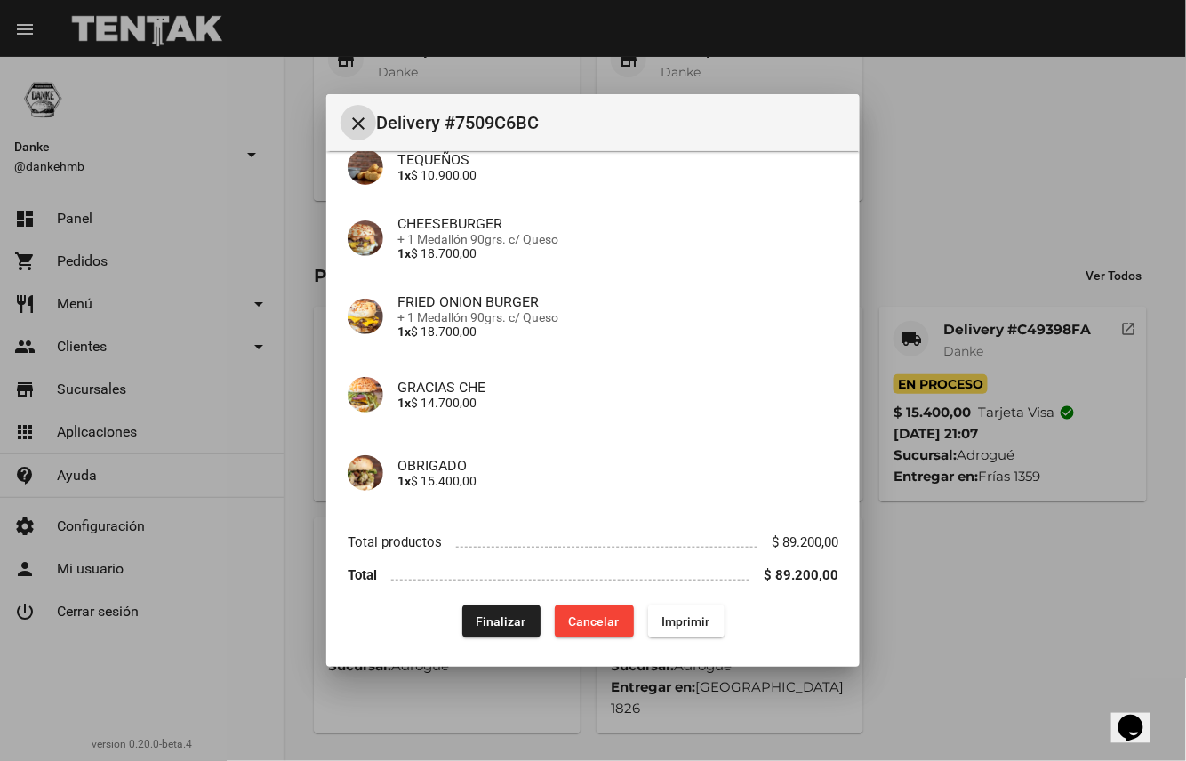
click at [514, 616] on span "Finalizar" at bounding box center [502, 621] width 50 height 14
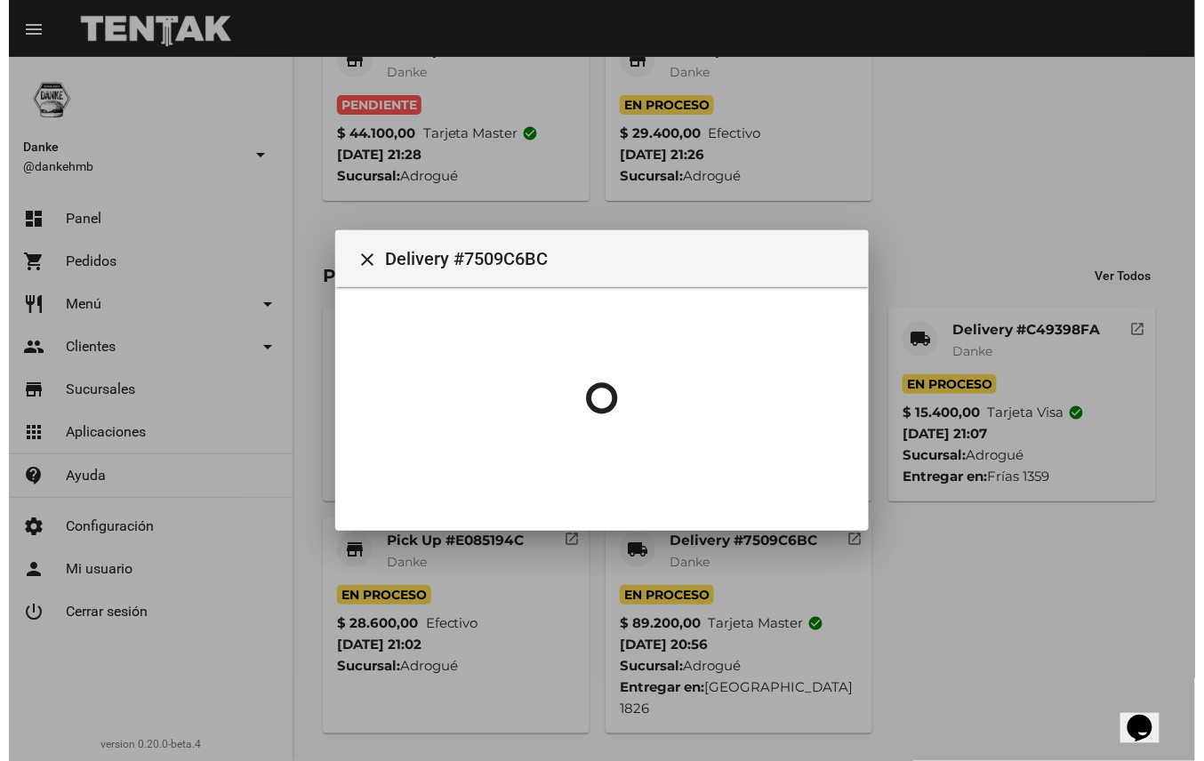
scroll to position [0, 0]
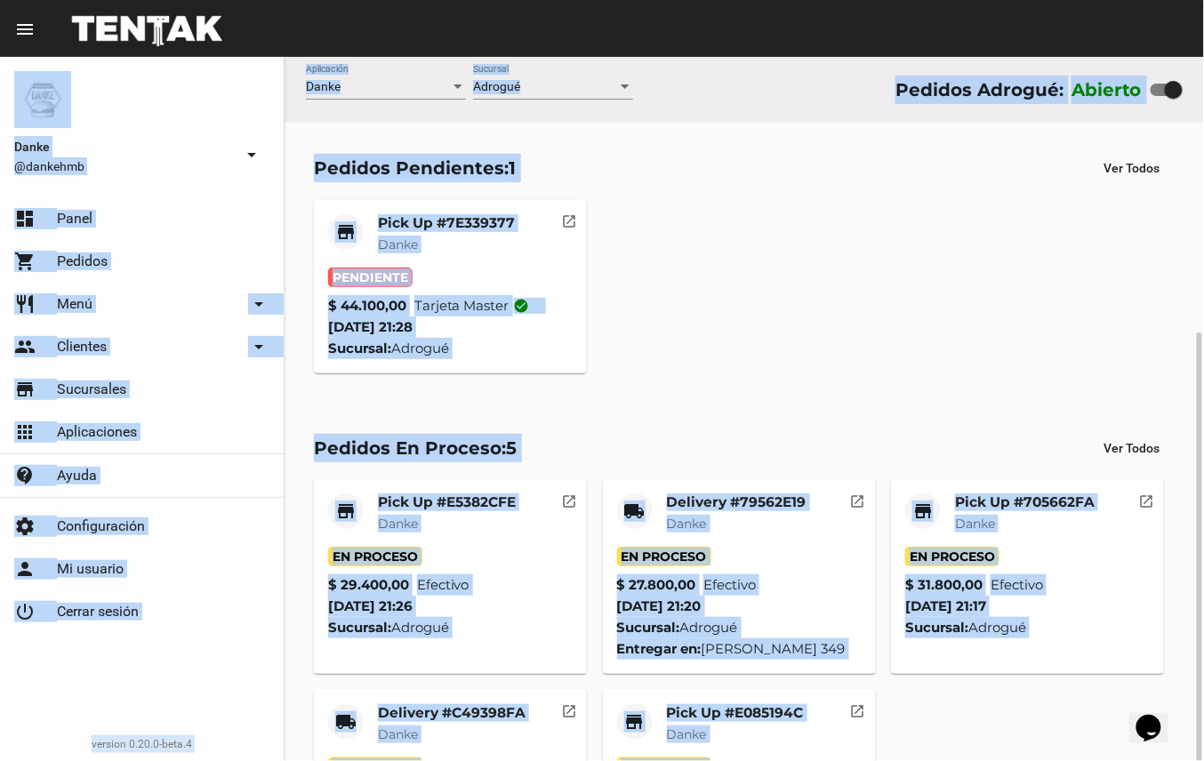
scroll to position [151, 0]
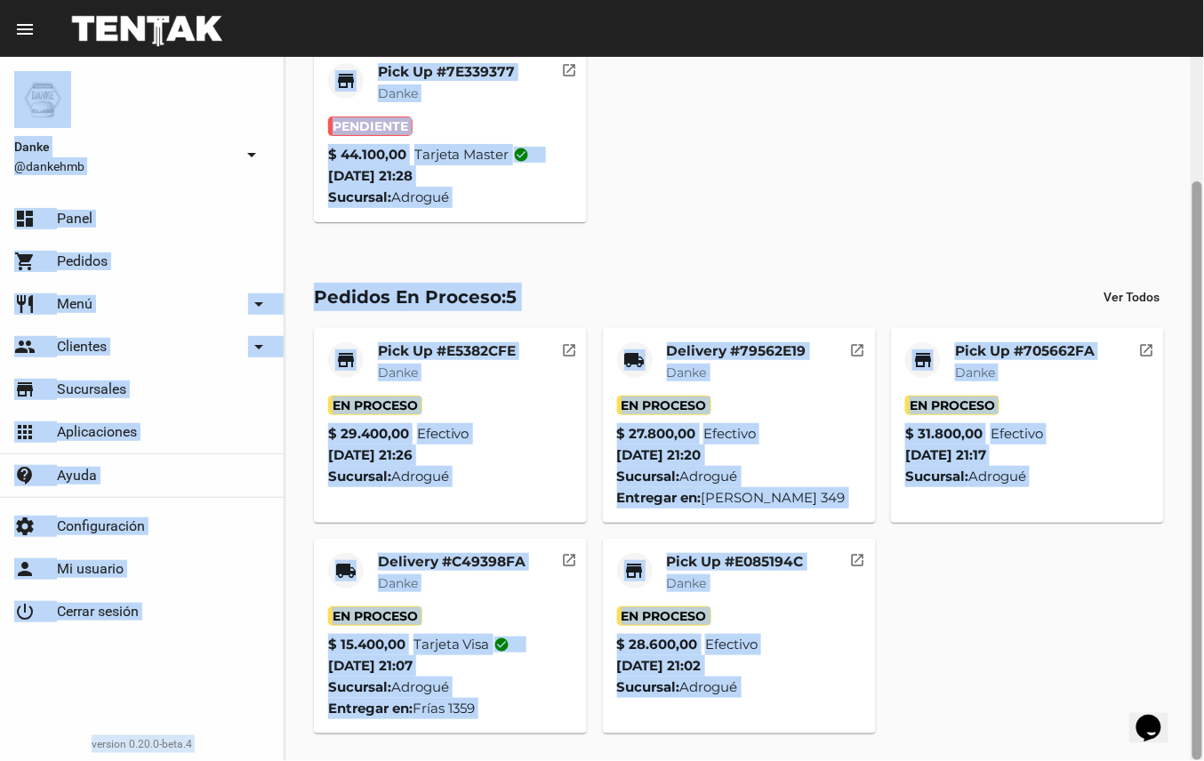
drag, startPoint x: 1203, startPoint y: 288, endPoint x: 1203, endPoint y: 474, distance: 185.8
click at [1203, 449] on html "menu Resumen Danke @dankehmb arrow_drop_down dashboard Panel shopping_cart Pedi…" at bounding box center [602, 380] width 1204 height 761
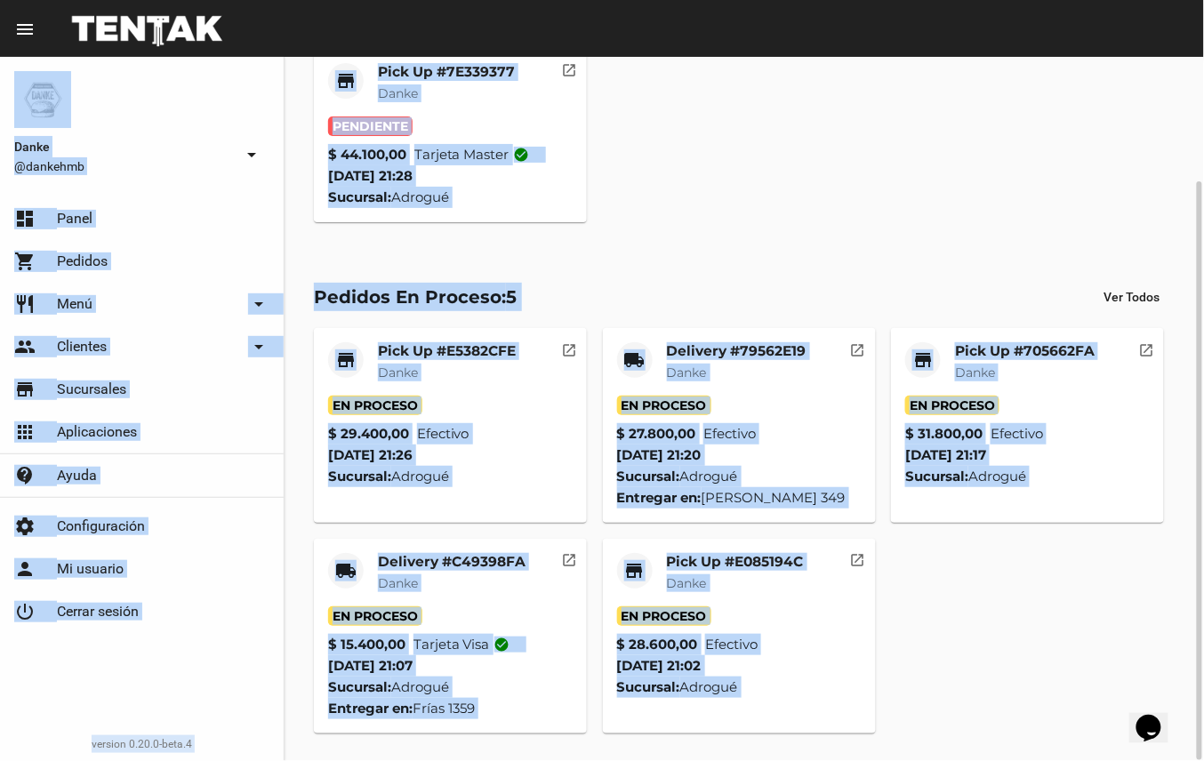
click at [1021, 597] on div "store Pick Up #E5382CFE Danke En Proceso $ 29.400,00 Efectivo [DATE] 21:26 Sucu…" at bounding box center [744, 530] width 877 height 420
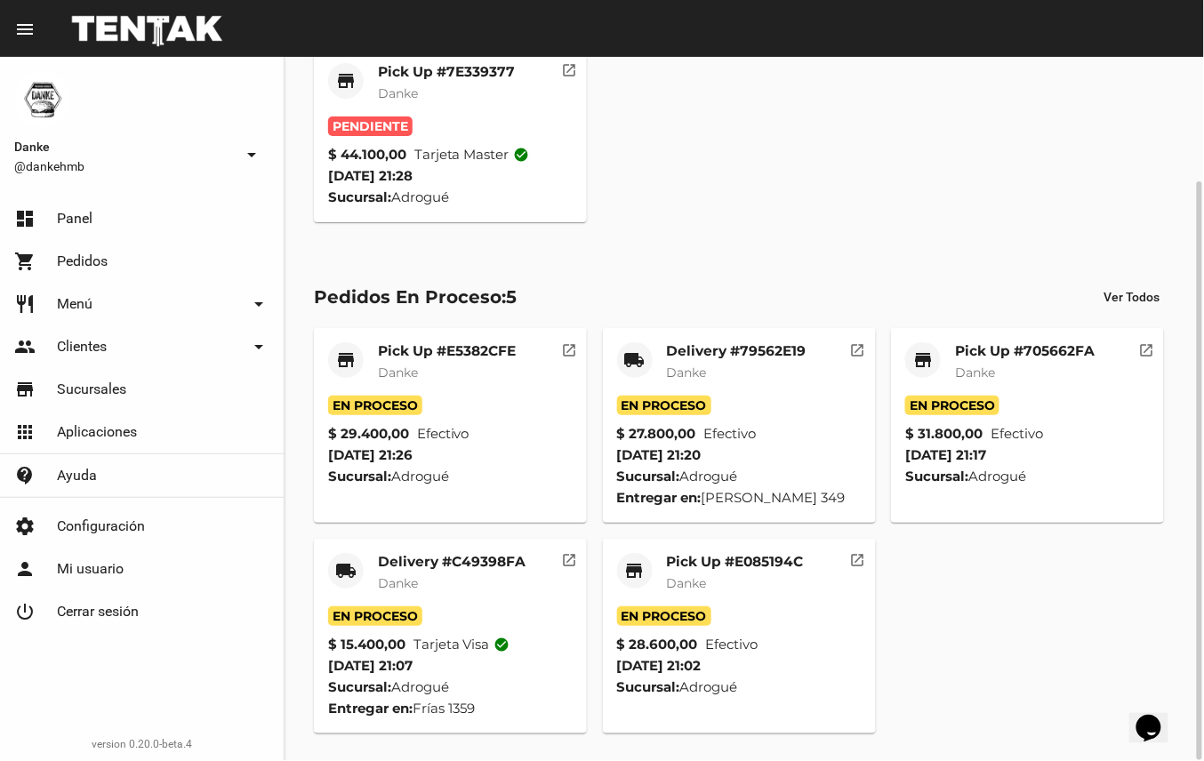
click at [748, 563] on mat-card-title "Pick Up #E085194C" at bounding box center [735, 562] width 137 height 18
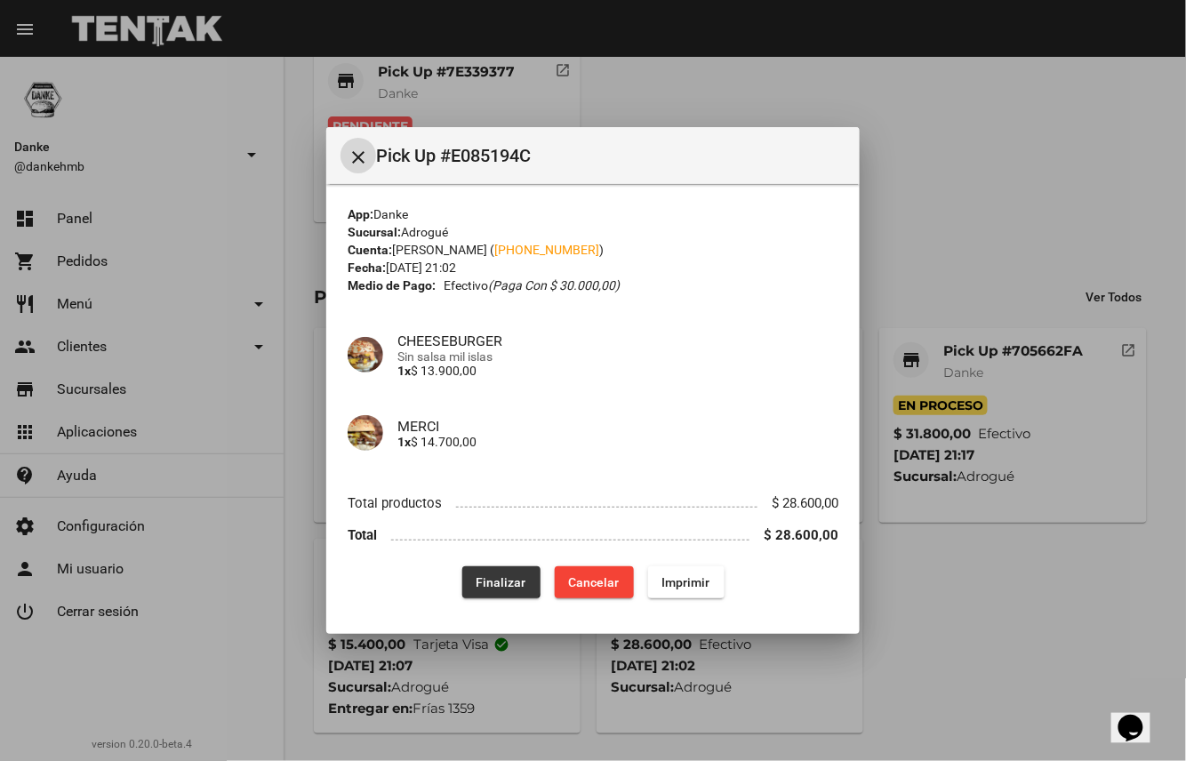
click at [499, 581] on span "Finalizar" at bounding box center [502, 582] width 50 height 14
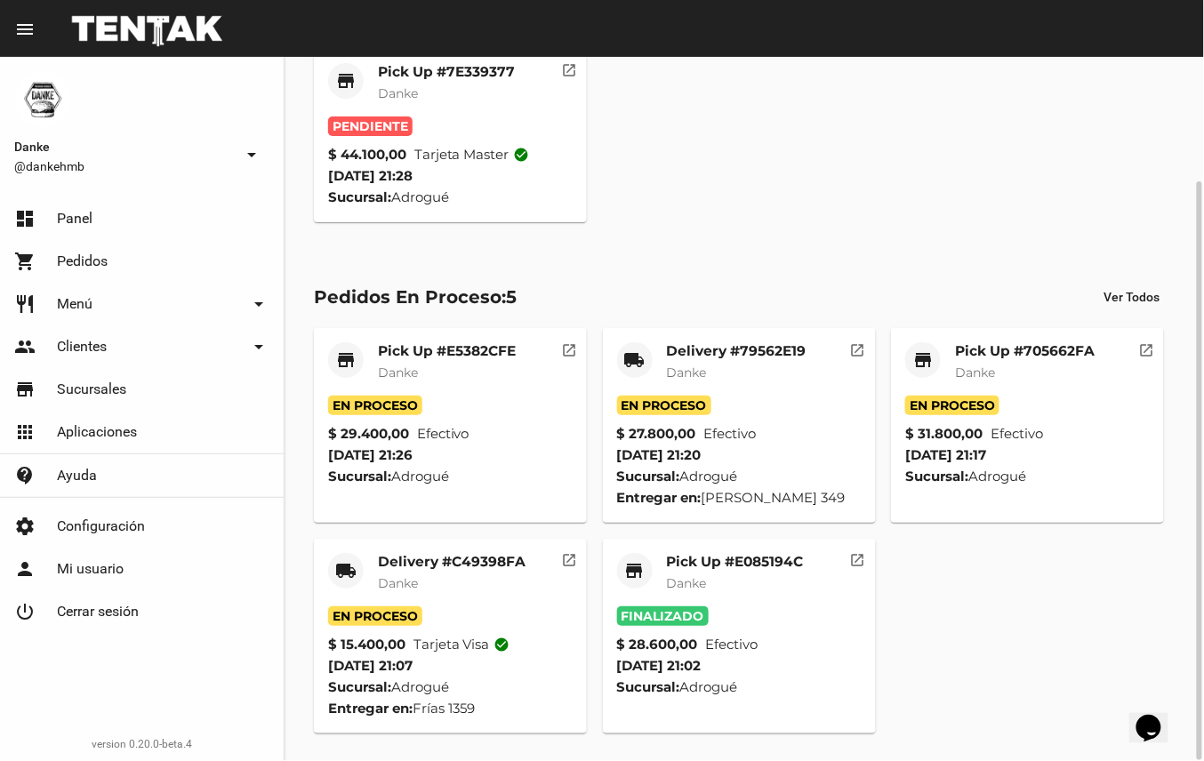
click at [475, 555] on mat-card-title "Delivery #C49398FA" at bounding box center [452, 562] width 148 height 18
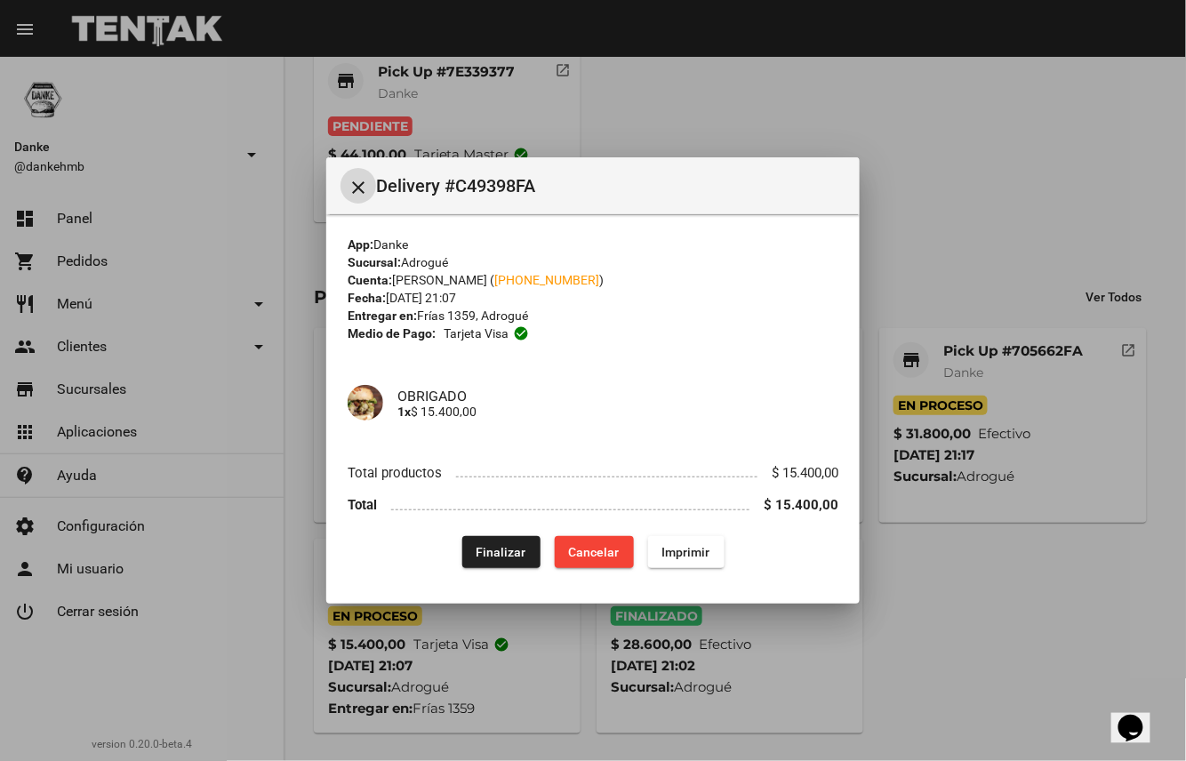
click at [501, 551] on span "Finalizar" at bounding box center [502, 552] width 50 height 14
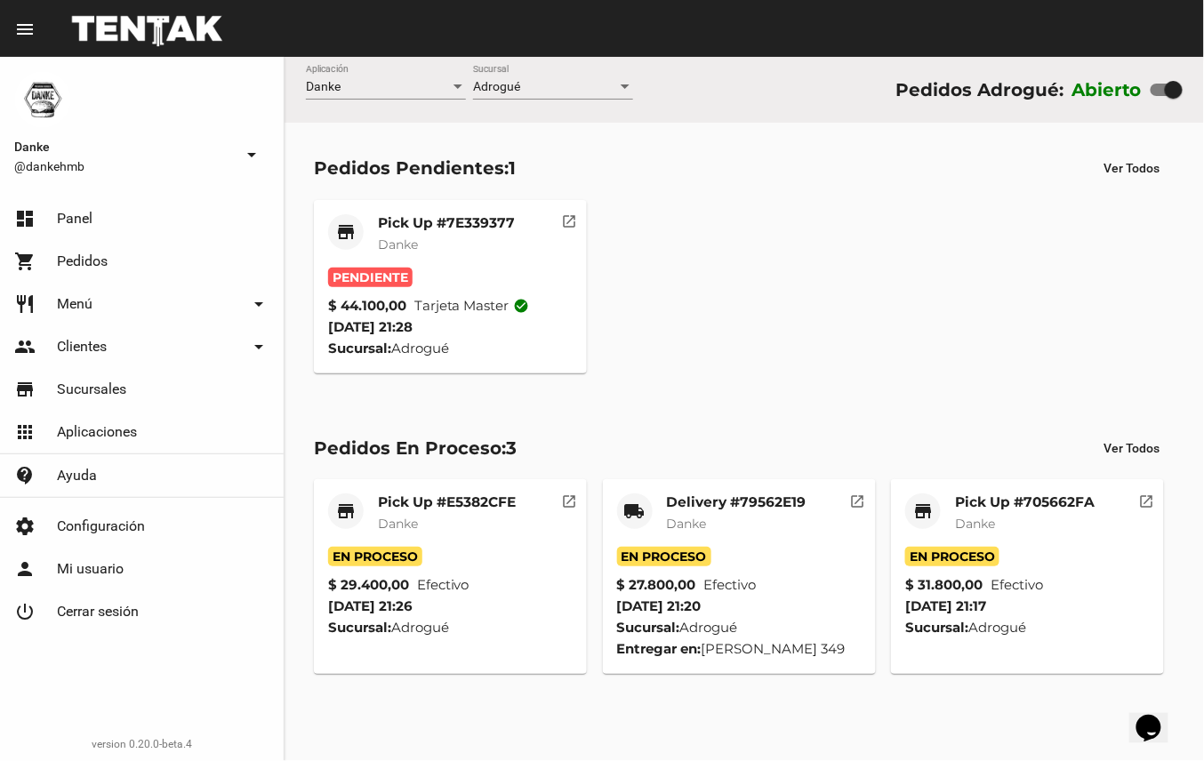
click at [459, 236] on mat-card-subtitle "Danke" at bounding box center [446, 245] width 137 height 18
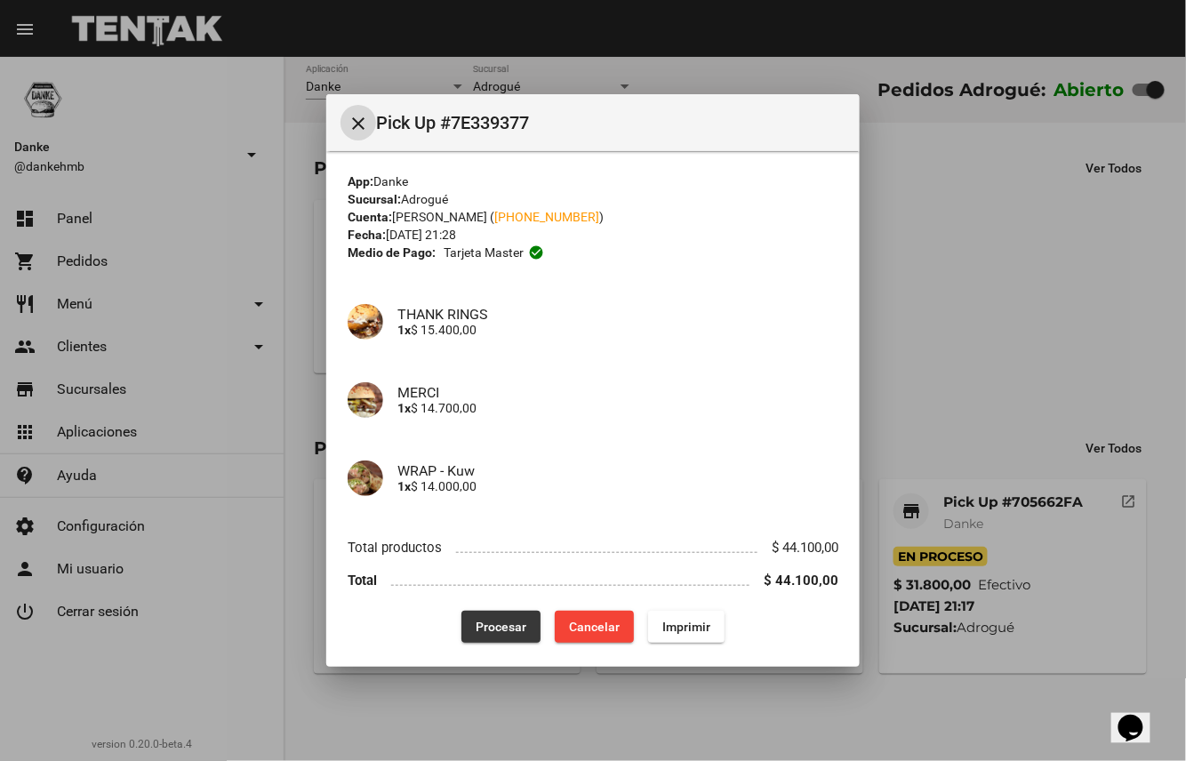
click at [500, 627] on span "Procesar" at bounding box center [501, 627] width 51 height 14
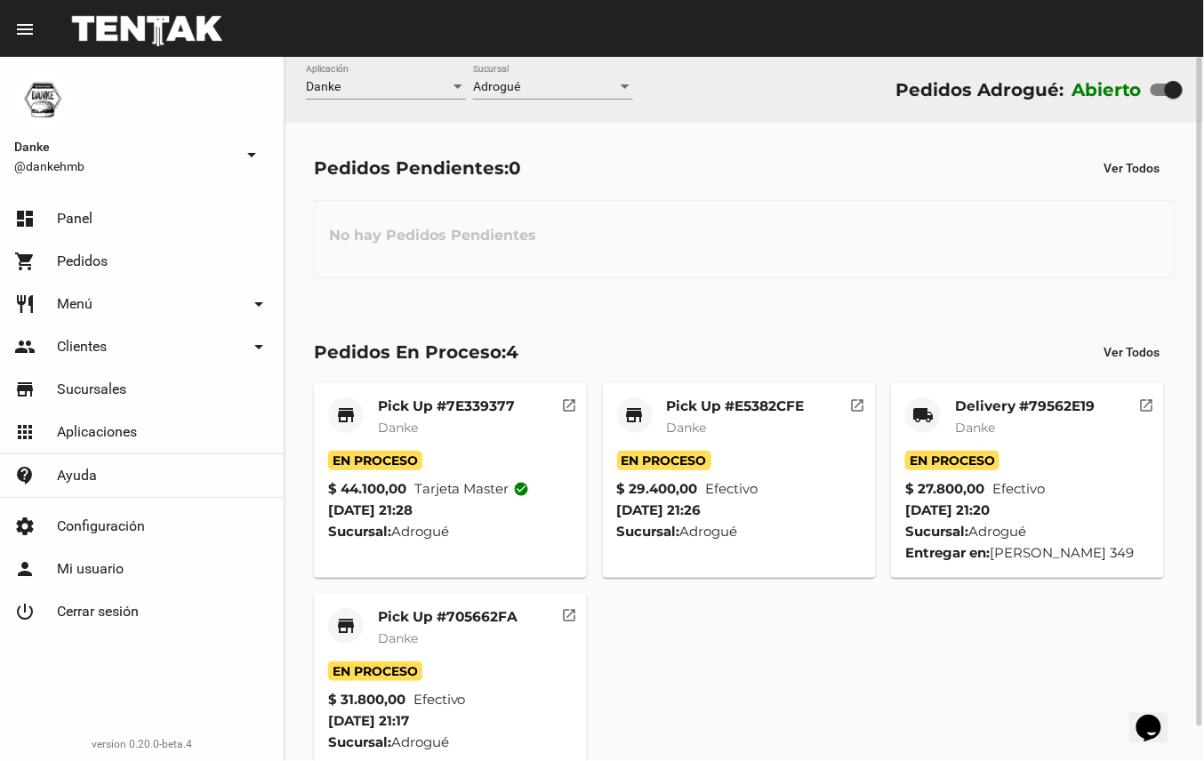
click at [506, 613] on mat-card-title "Pick Up #705662FA" at bounding box center [448, 617] width 140 height 18
click at [484, 615] on mat-card-title "Pick Up #705662FA" at bounding box center [448, 617] width 140 height 18
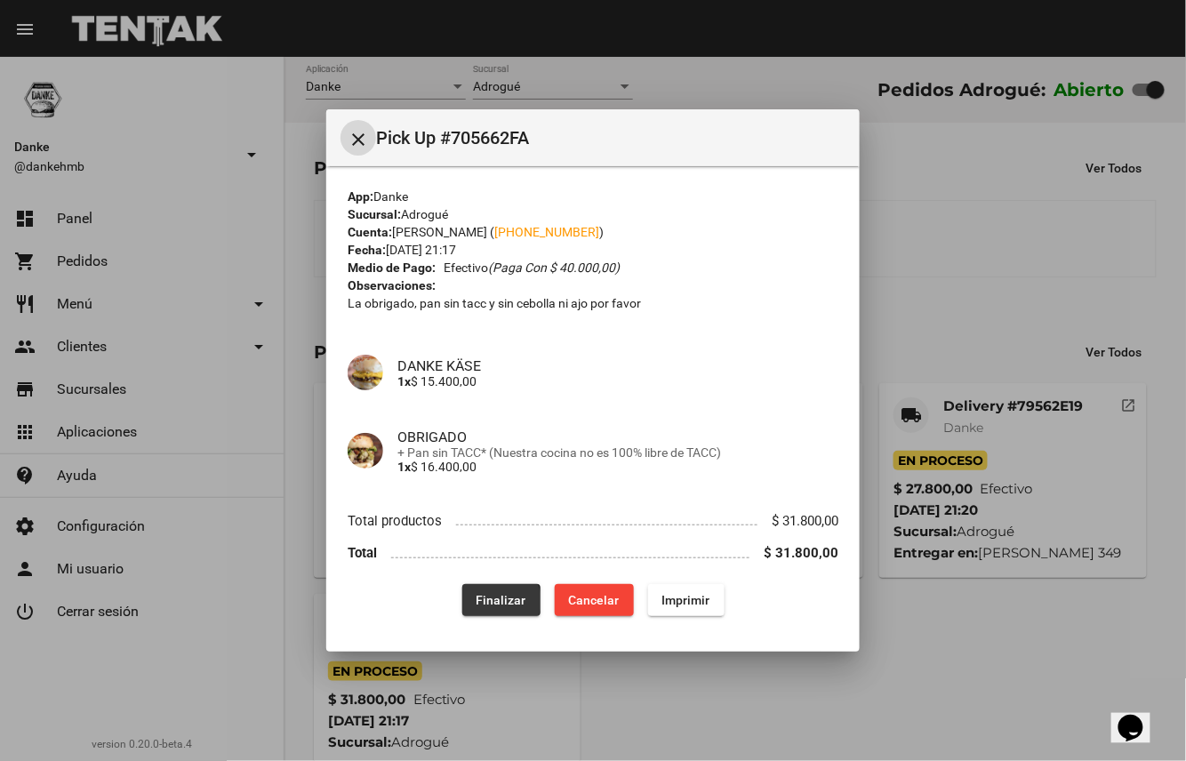
click at [501, 601] on span "Finalizar" at bounding box center [502, 600] width 50 height 14
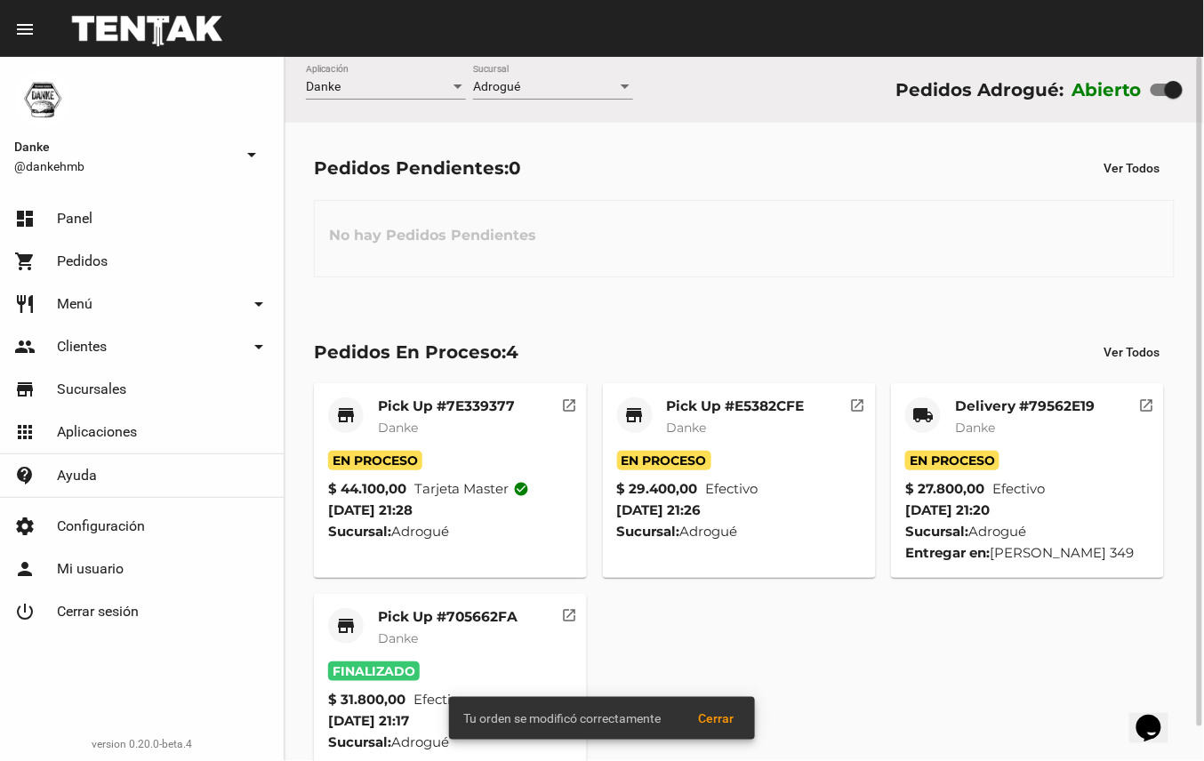
click at [1061, 404] on mat-card-title "Delivery #79562E19" at bounding box center [1025, 406] width 140 height 18
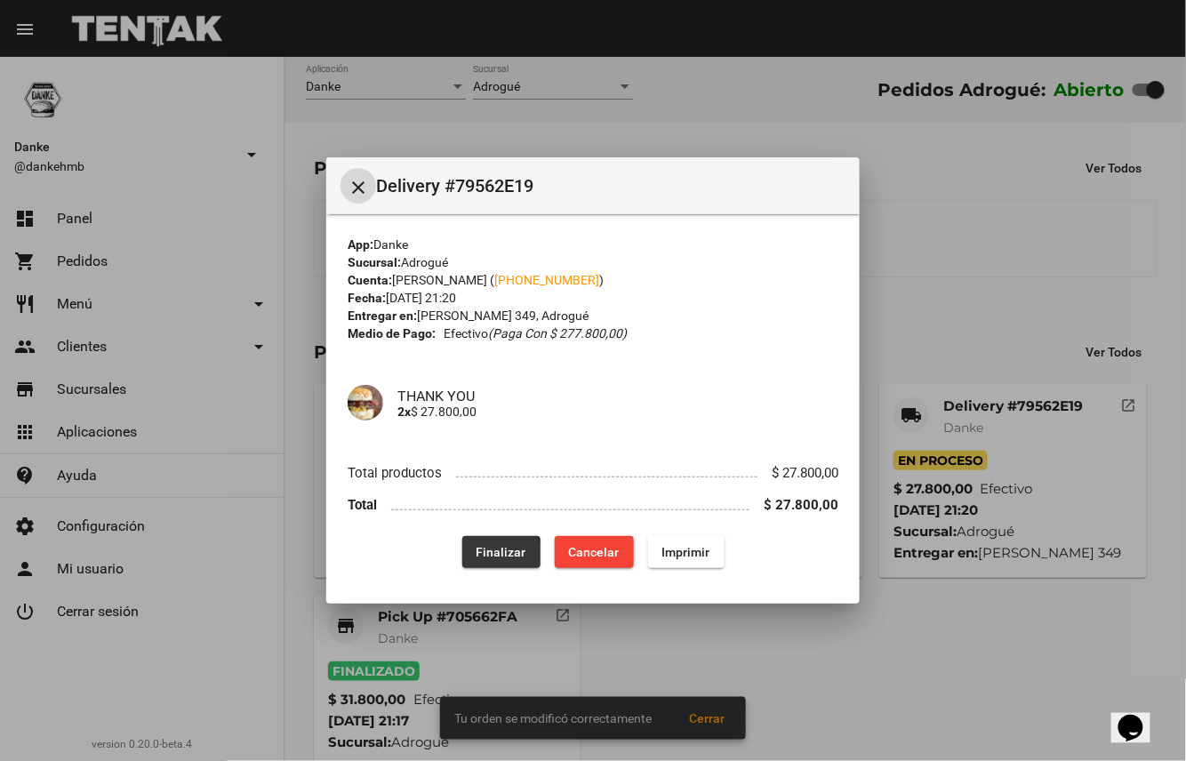
click at [501, 553] on span "Finalizar" at bounding box center [502, 552] width 50 height 14
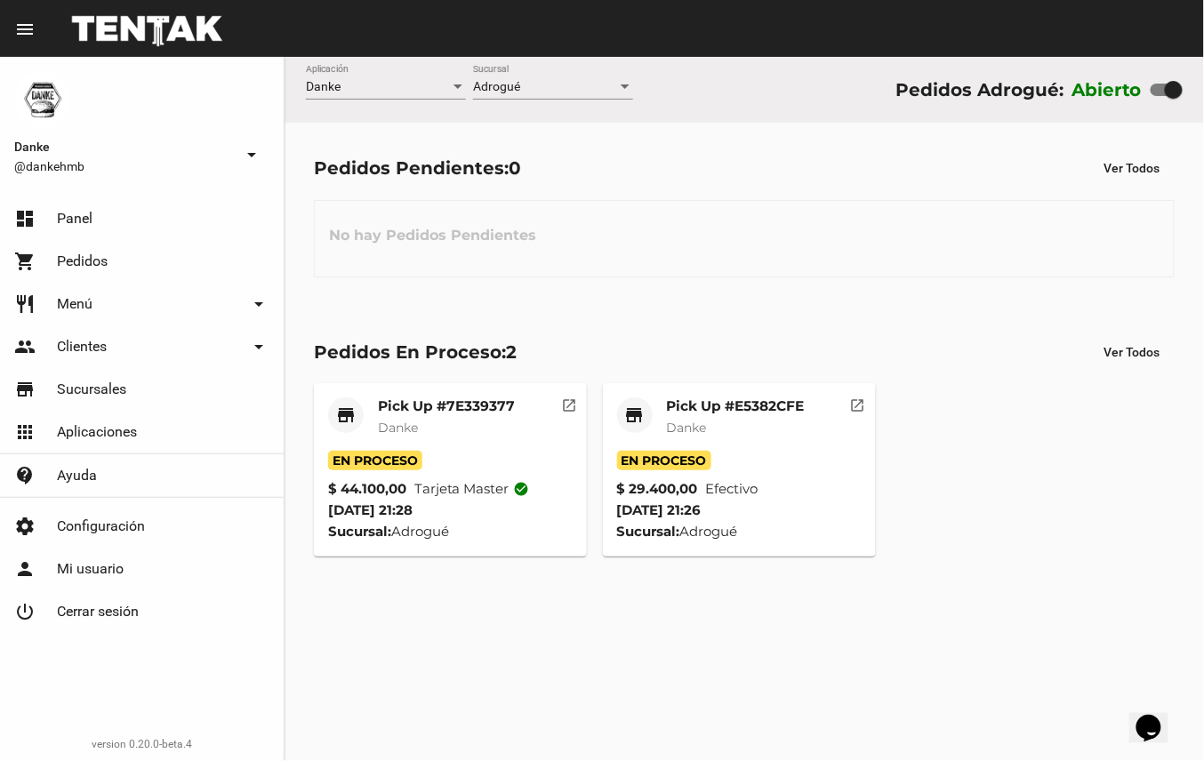
click at [765, 419] on mat-card-subtitle "Danke" at bounding box center [736, 428] width 138 height 18
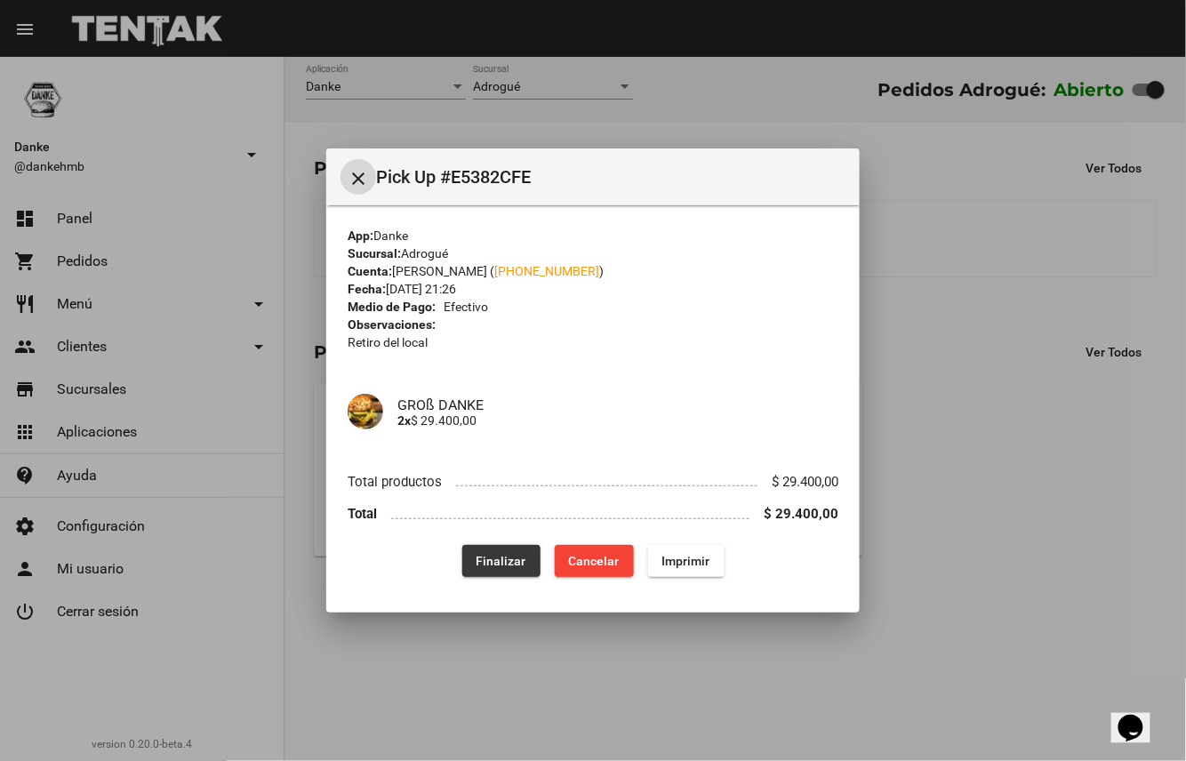
click at [512, 555] on span "Finalizar" at bounding box center [502, 561] width 50 height 14
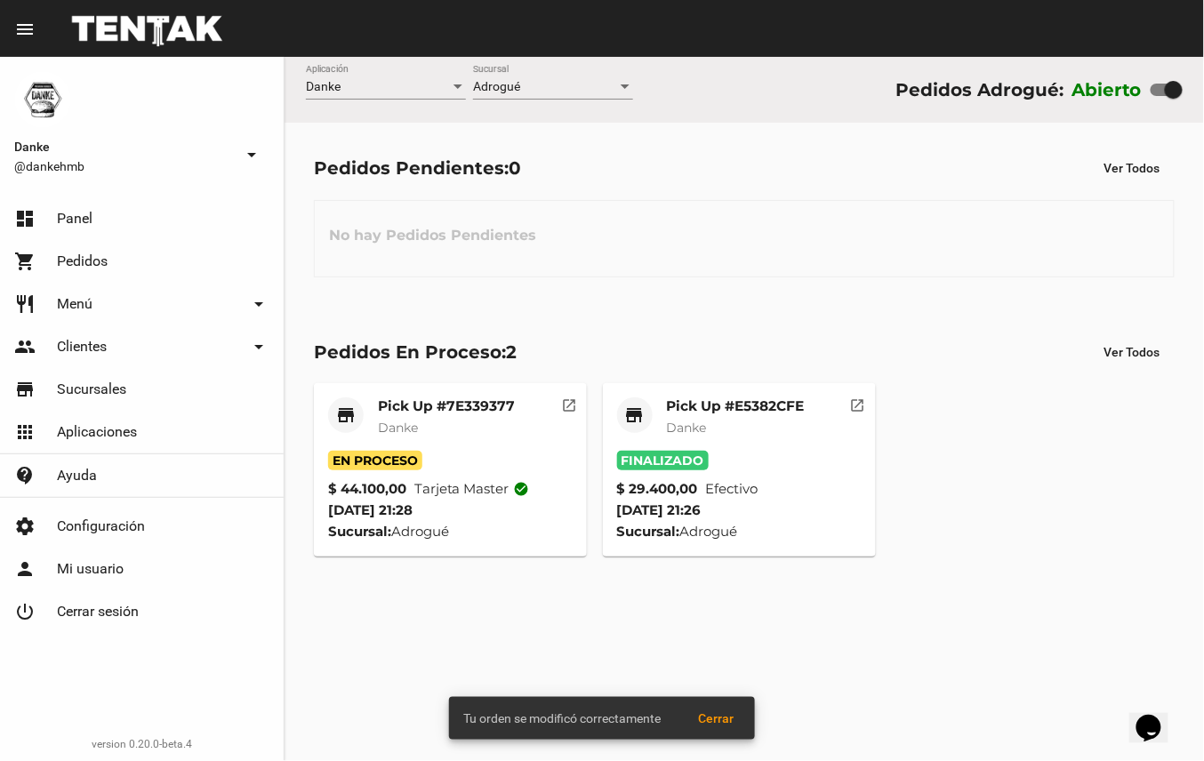
click at [484, 403] on mat-card-title "Pick Up #7E339377" at bounding box center [446, 406] width 137 height 18
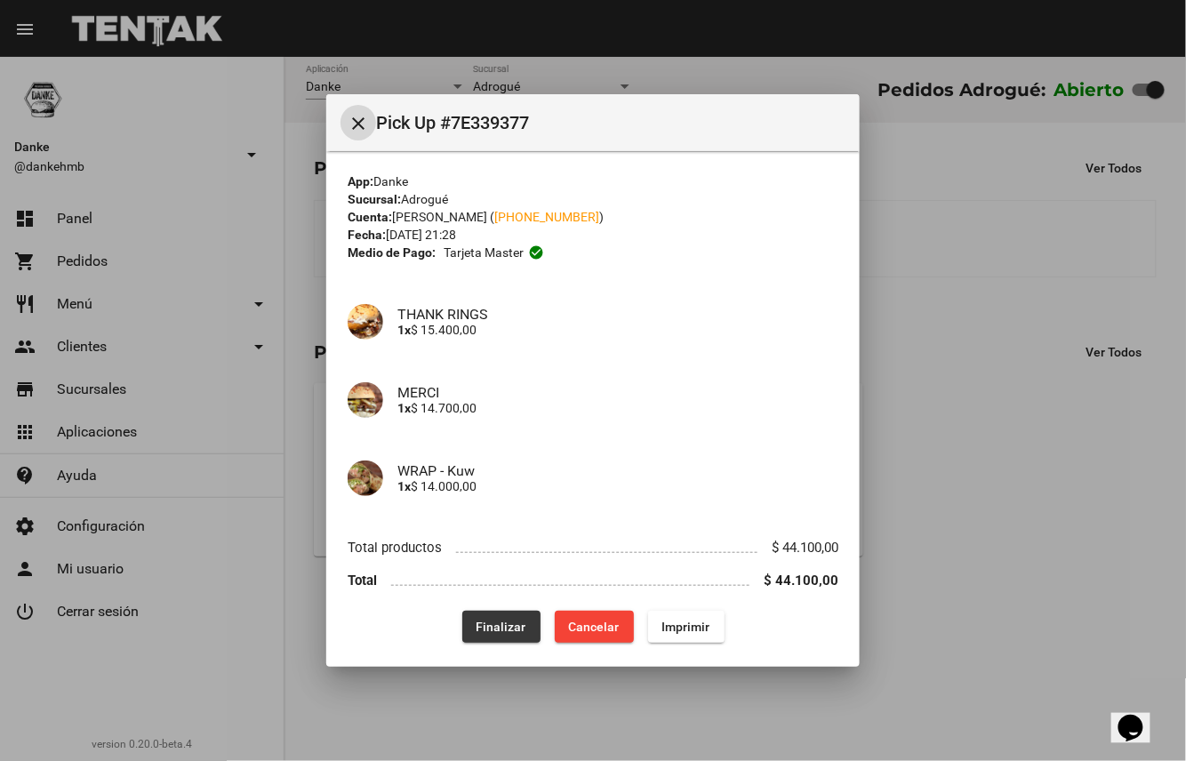
click at [499, 627] on span "Finalizar" at bounding box center [502, 627] width 50 height 14
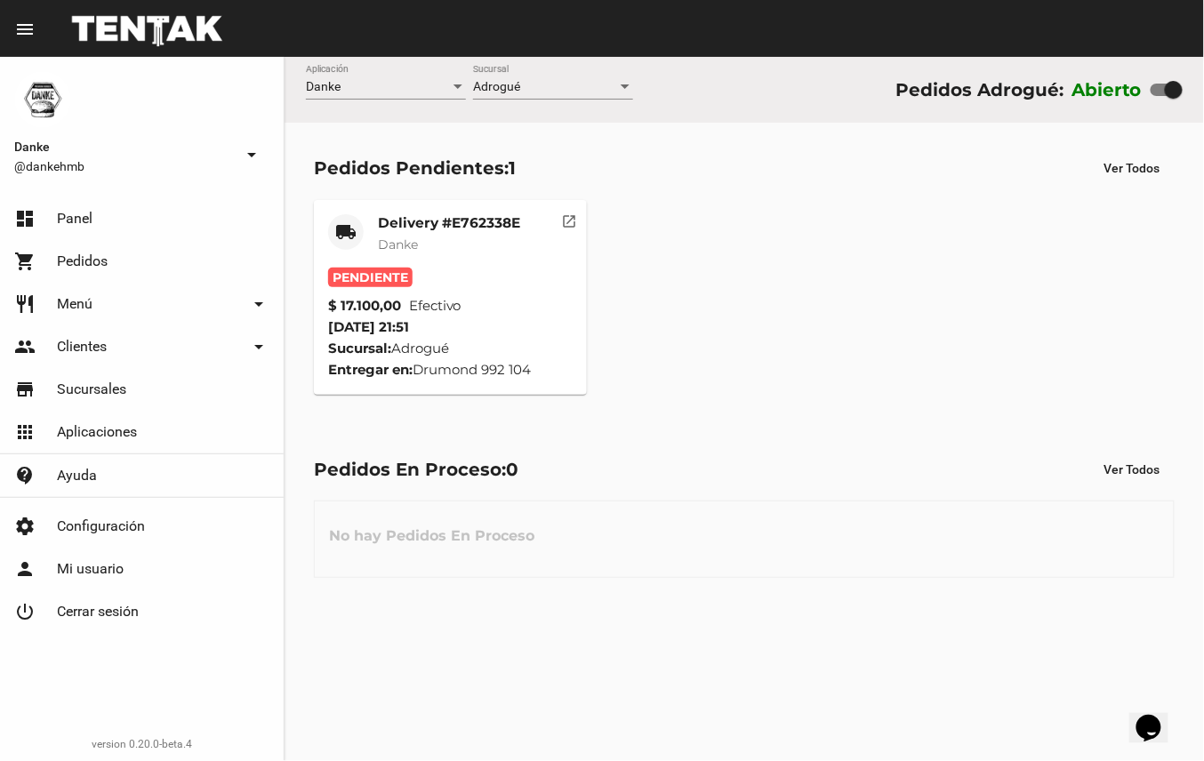
click at [463, 244] on mat-card-subtitle "Danke" at bounding box center [449, 245] width 142 height 18
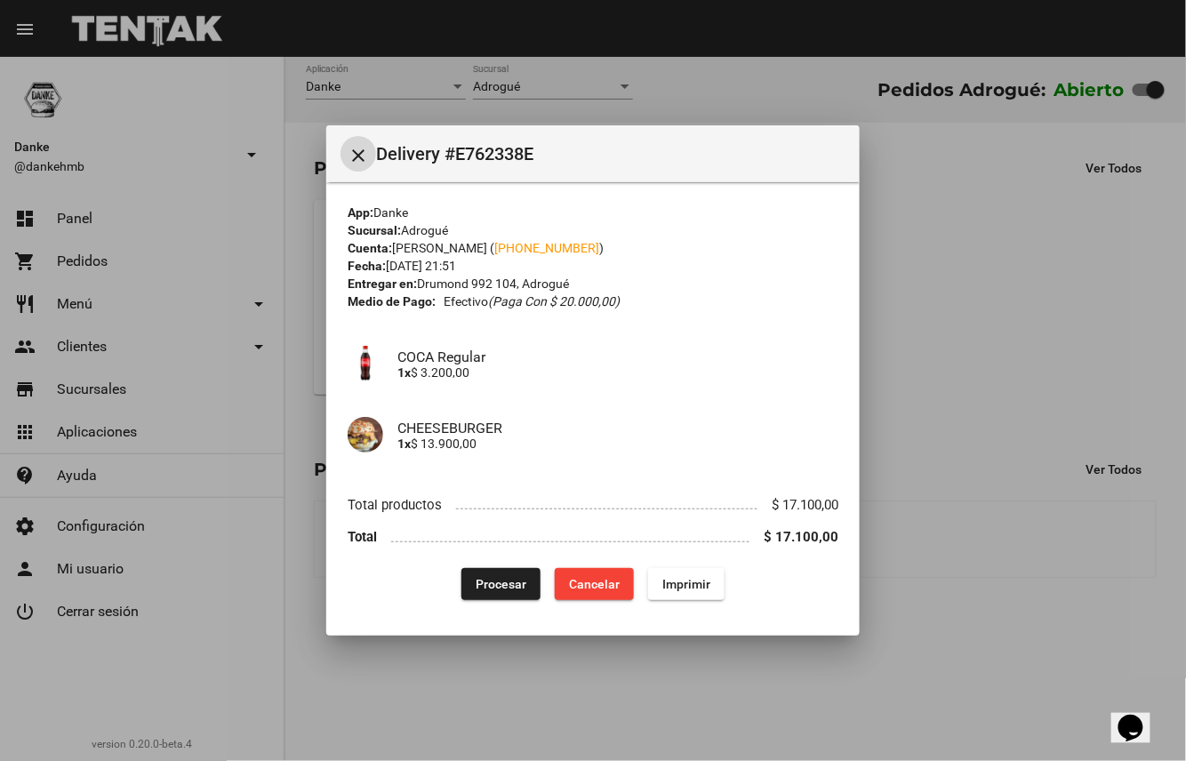
click at [505, 587] on span "Procesar" at bounding box center [501, 584] width 51 height 14
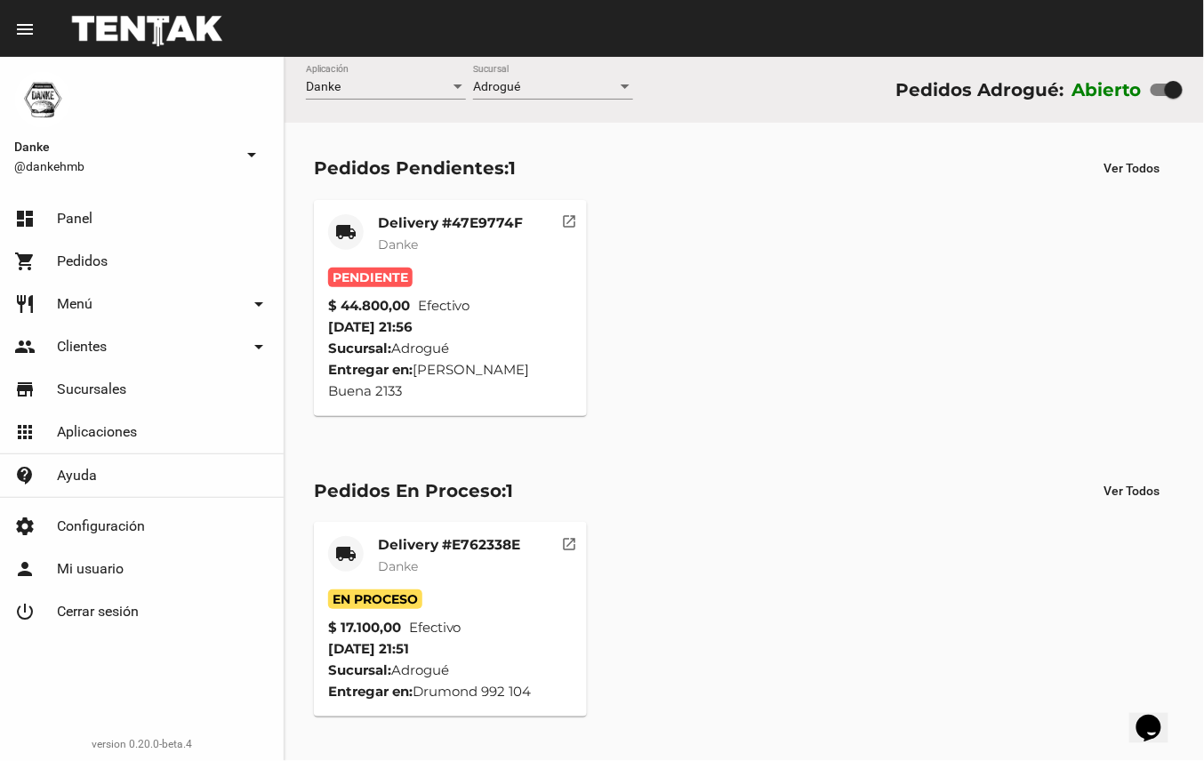
click at [477, 228] on mat-card-title "Delivery #47E9774F" at bounding box center [450, 223] width 145 height 18
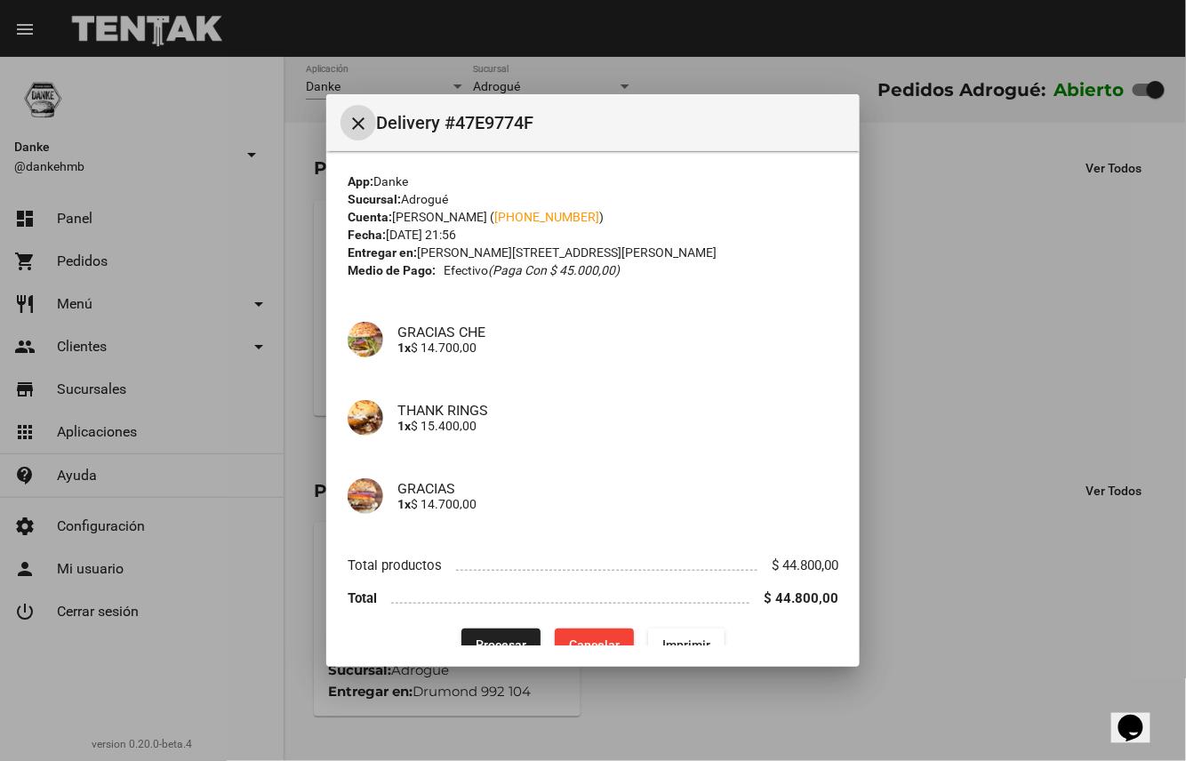
click at [489, 641] on span "Procesar" at bounding box center [501, 644] width 51 height 14
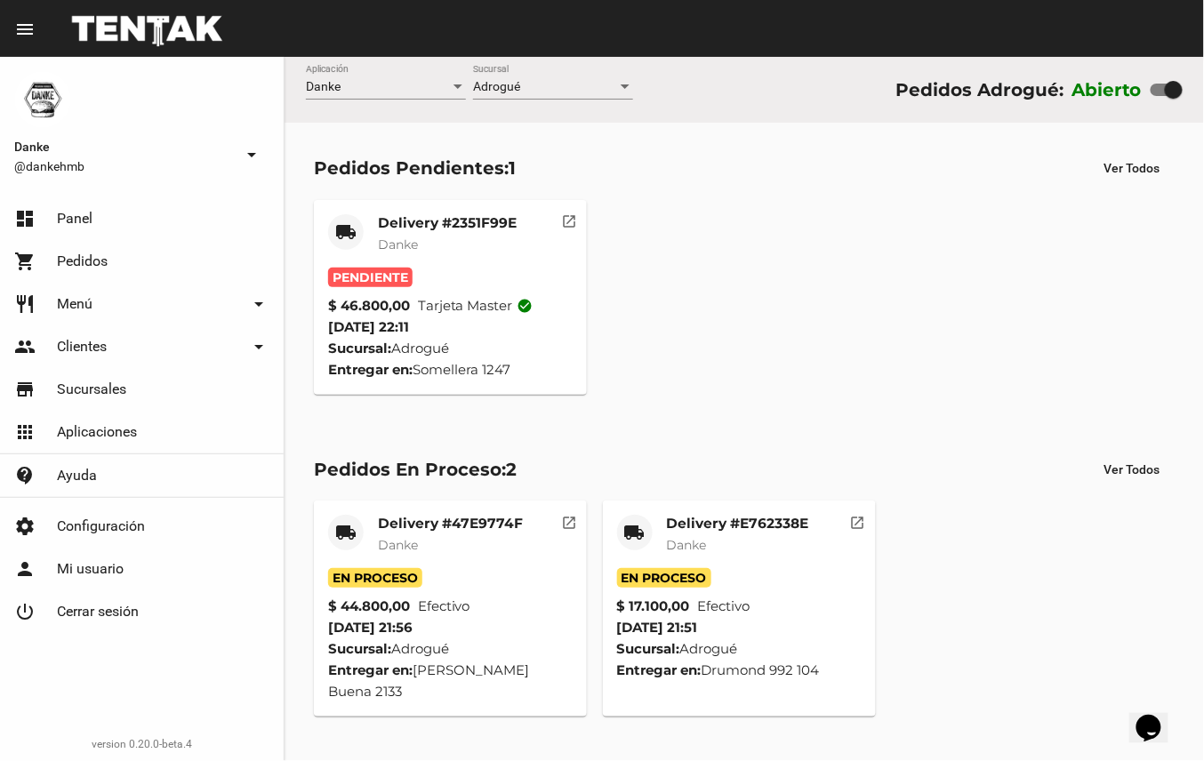
click at [474, 229] on mat-card-title "Delivery #2351F99E" at bounding box center [447, 223] width 139 height 18
click at [781, 526] on mat-card-title "Delivery #E762338E" at bounding box center [738, 524] width 142 height 18
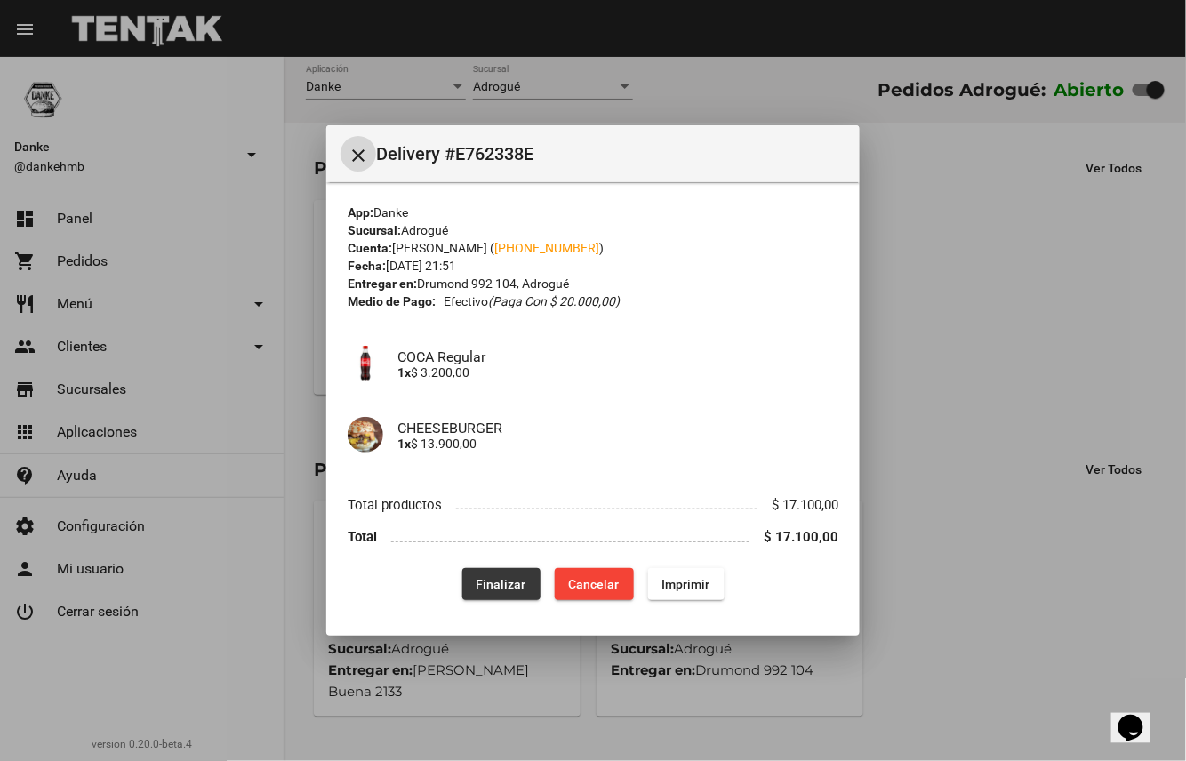
click at [512, 585] on span "Finalizar" at bounding box center [502, 584] width 50 height 14
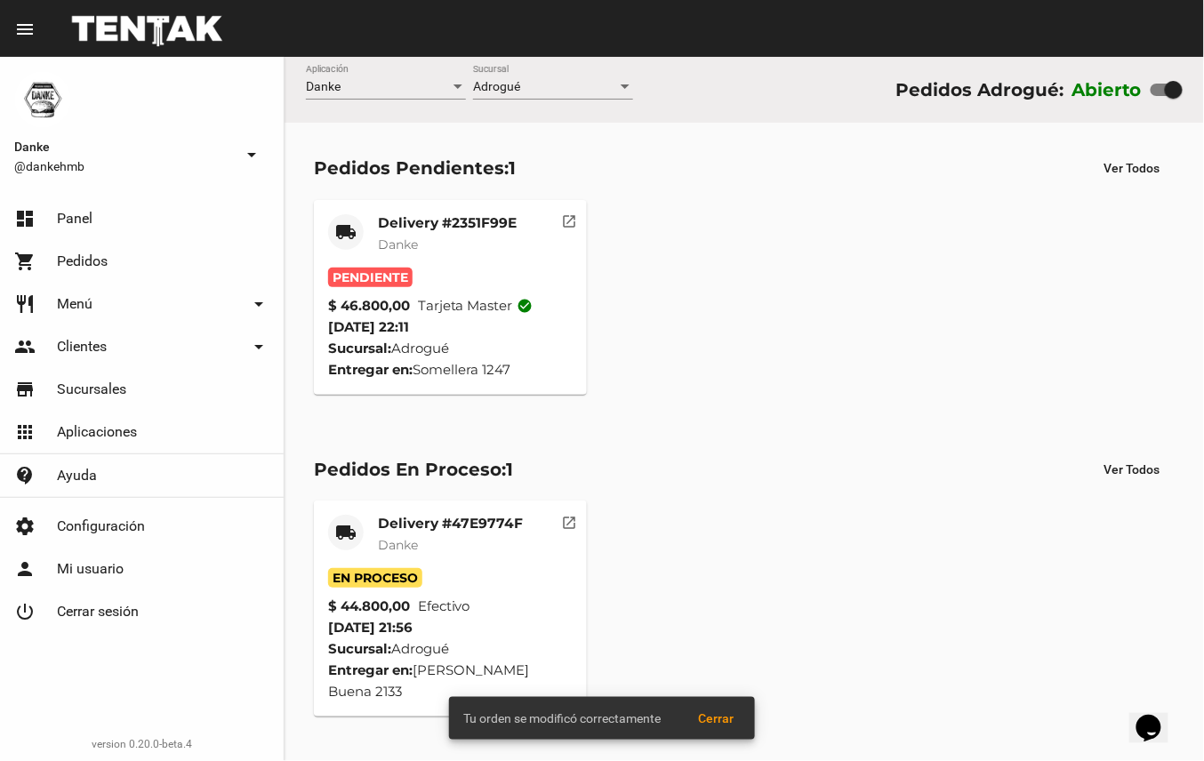
click at [437, 260] on div "Delivery #2351F99E Danke" at bounding box center [447, 240] width 139 height 53
click at [484, 523] on mat-card-title "Delivery #47E9774F" at bounding box center [450, 524] width 145 height 18
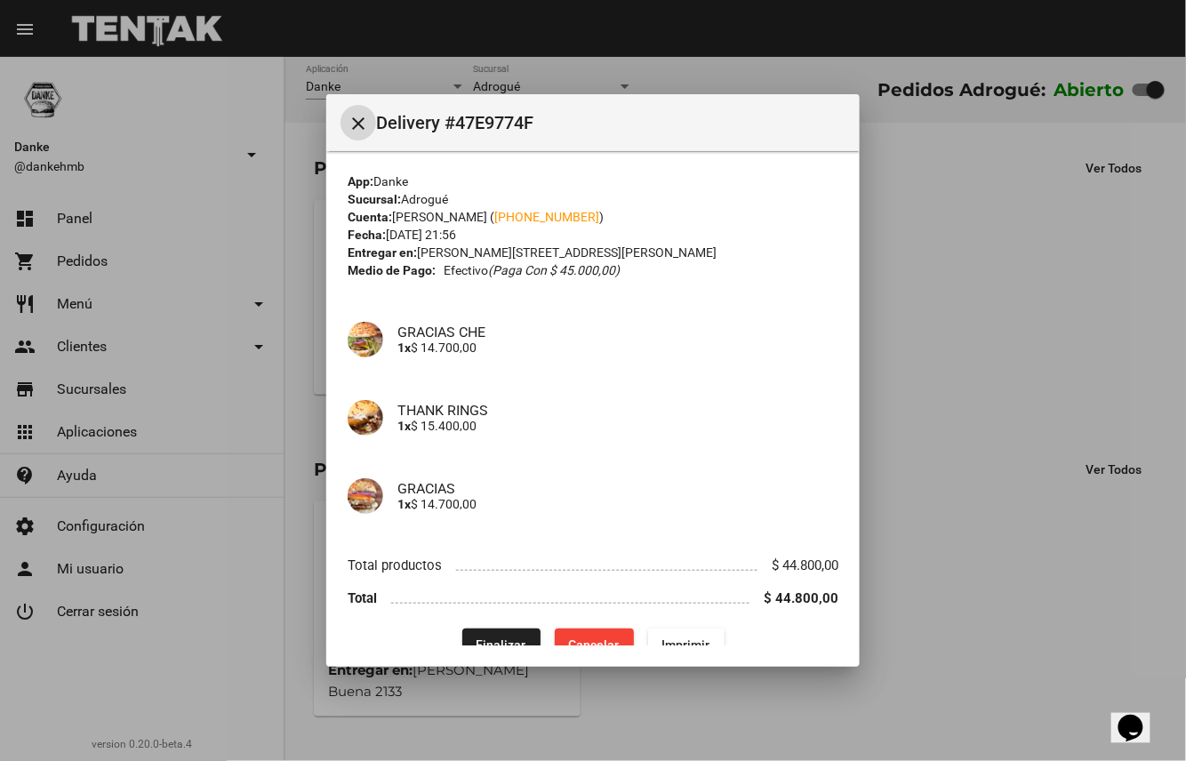
click at [499, 644] on span "Finalizar" at bounding box center [502, 644] width 50 height 14
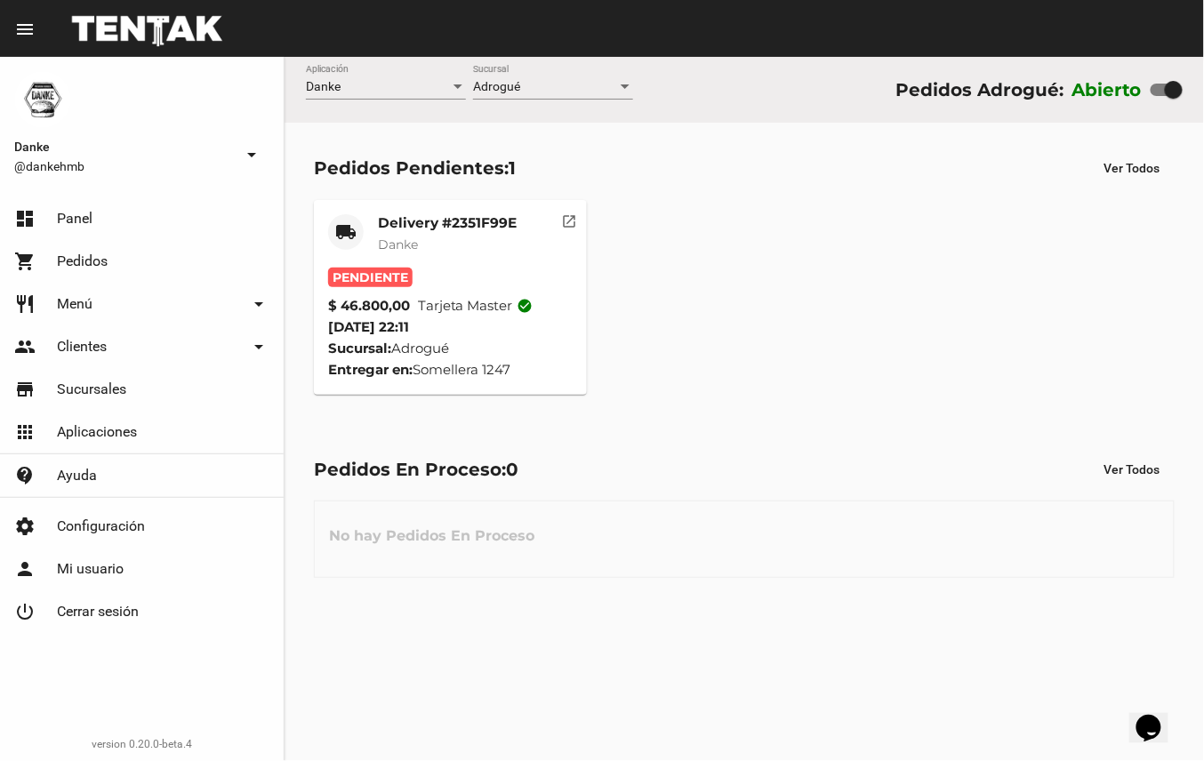
click at [461, 217] on mat-card-title "Delivery #2351F99E" at bounding box center [447, 223] width 139 height 18
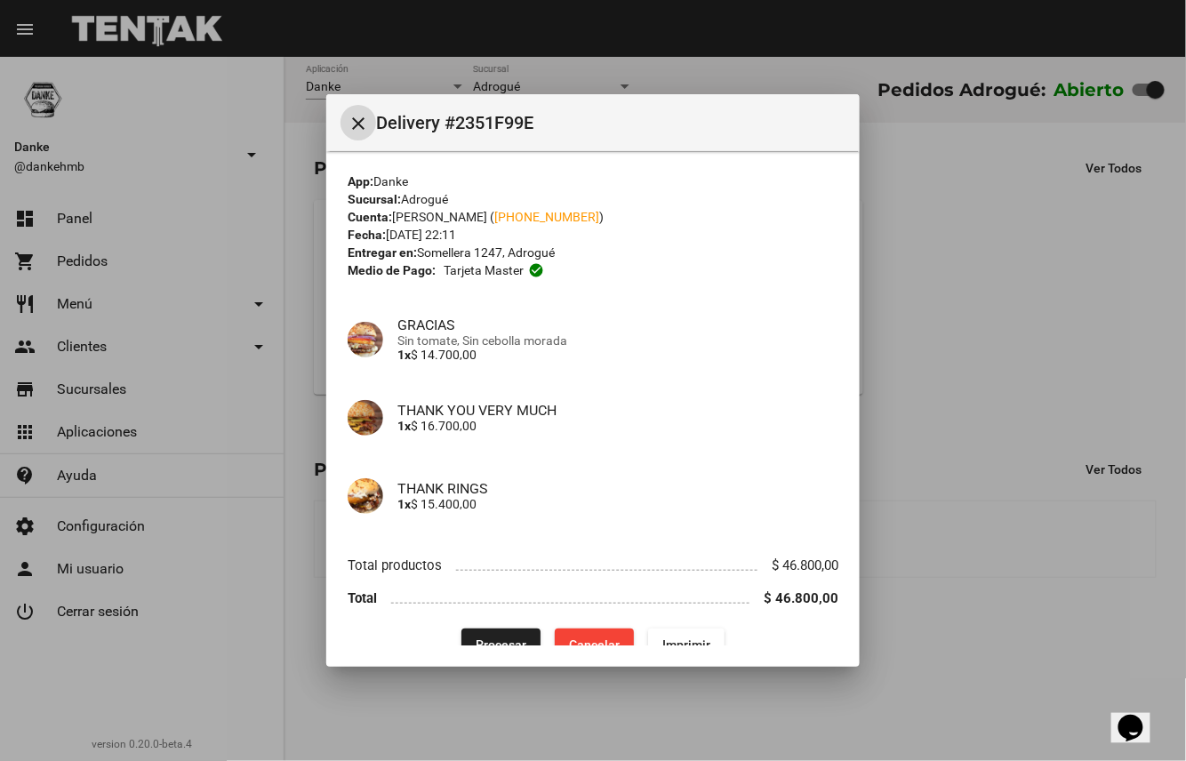
click at [492, 644] on span "Procesar" at bounding box center [501, 644] width 51 height 14
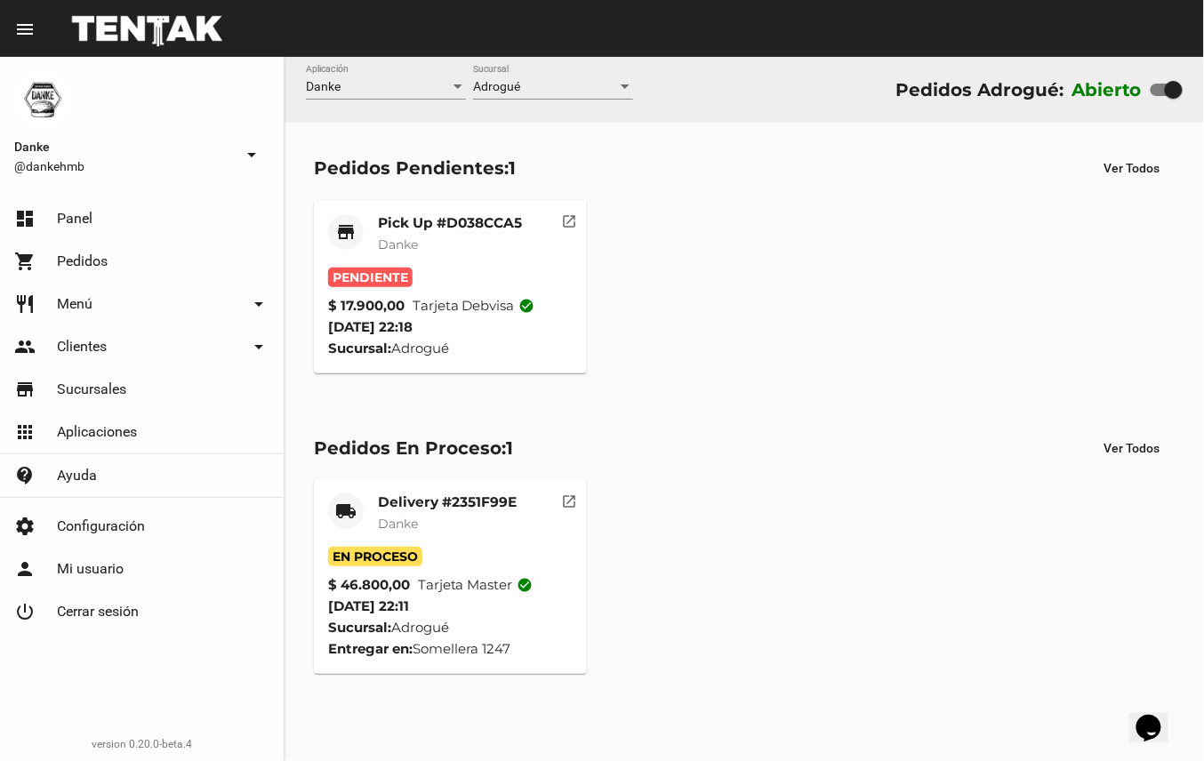
click at [489, 215] on mat-card-title "Pick Up #D038CCA5" at bounding box center [450, 223] width 144 height 18
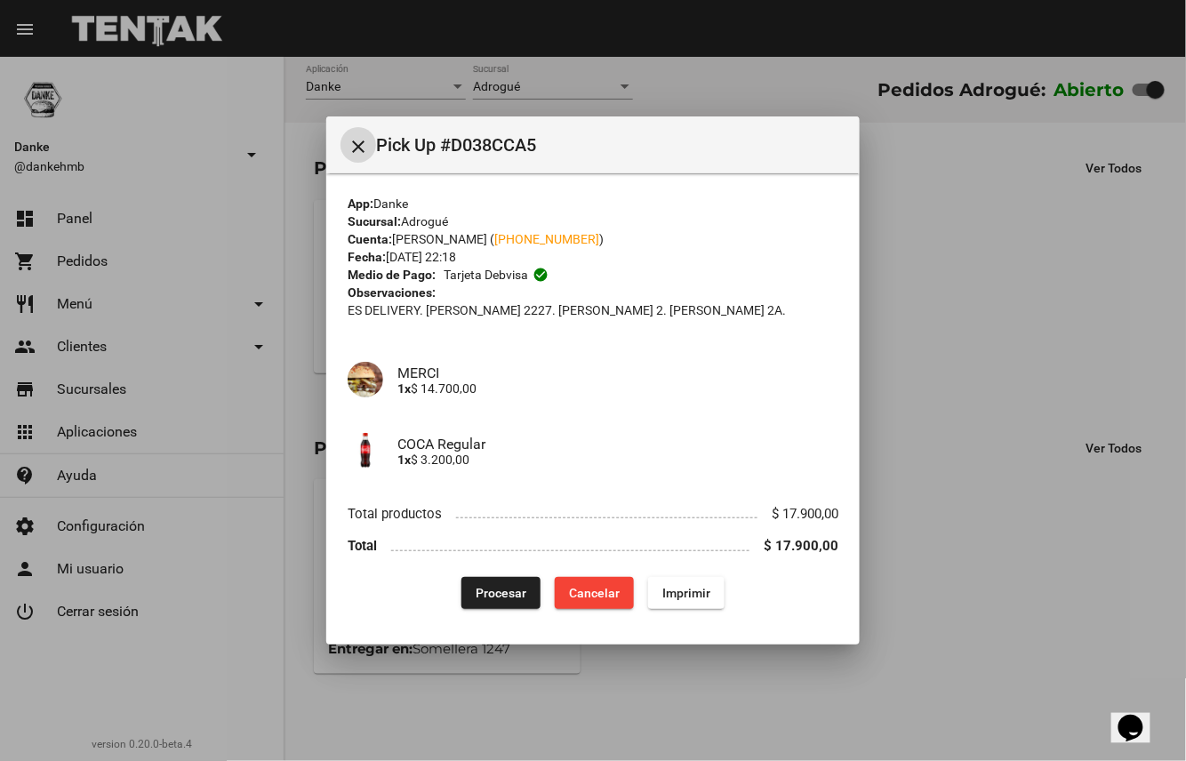
click at [514, 589] on span "Procesar" at bounding box center [501, 593] width 51 height 14
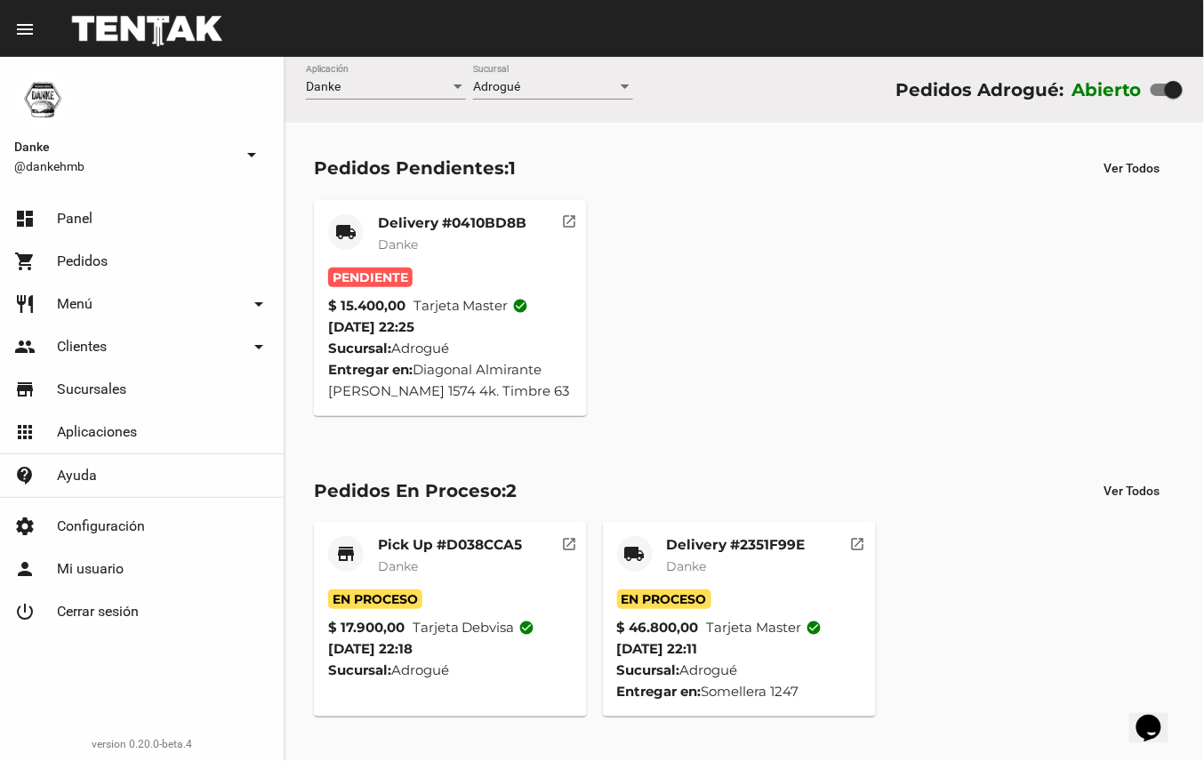
click at [485, 239] on mat-card-subtitle "Danke" at bounding box center [452, 245] width 148 height 18
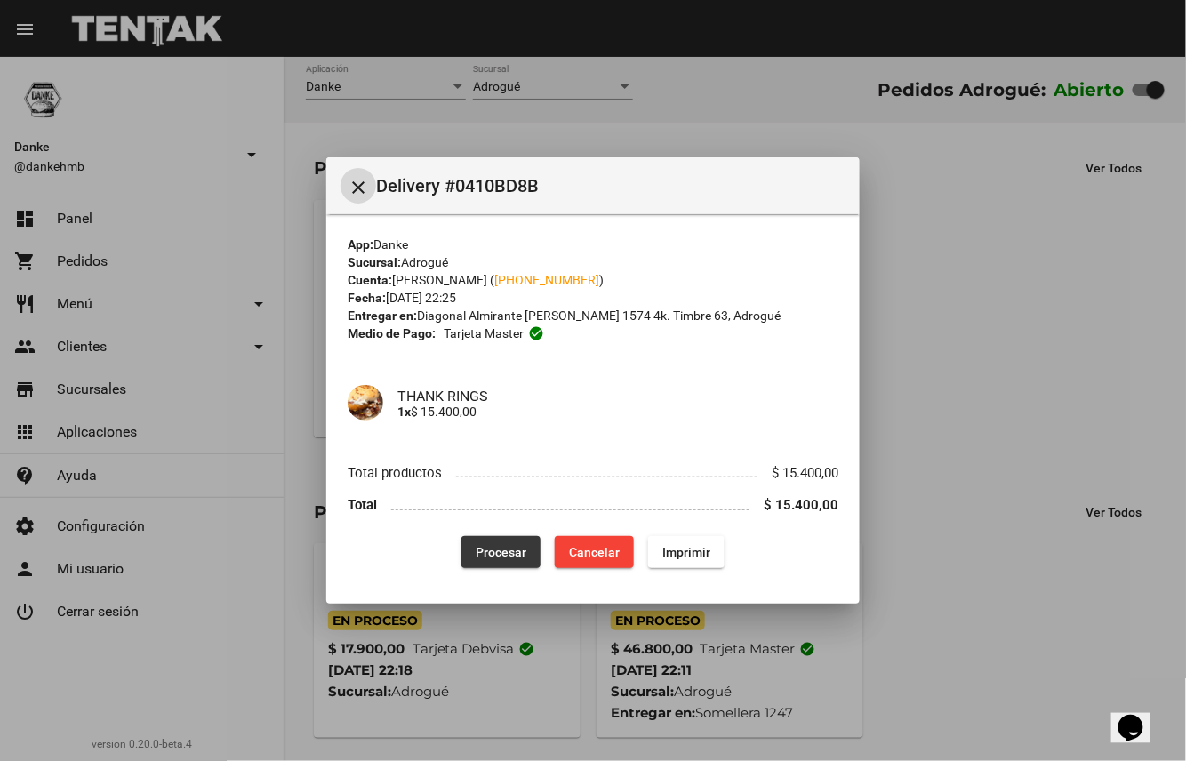
click at [492, 549] on span "Procesar" at bounding box center [501, 552] width 51 height 14
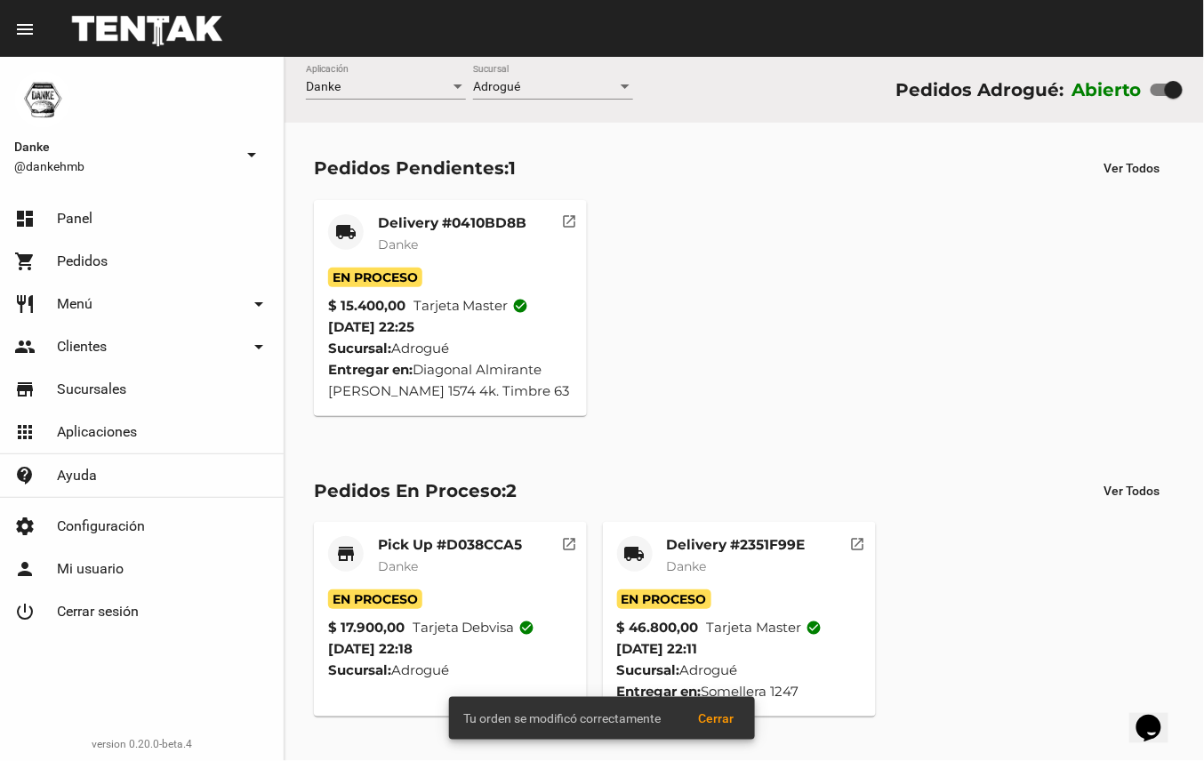
click at [756, 552] on mat-card-title "Delivery #2351F99E" at bounding box center [736, 545] width 139 height 18
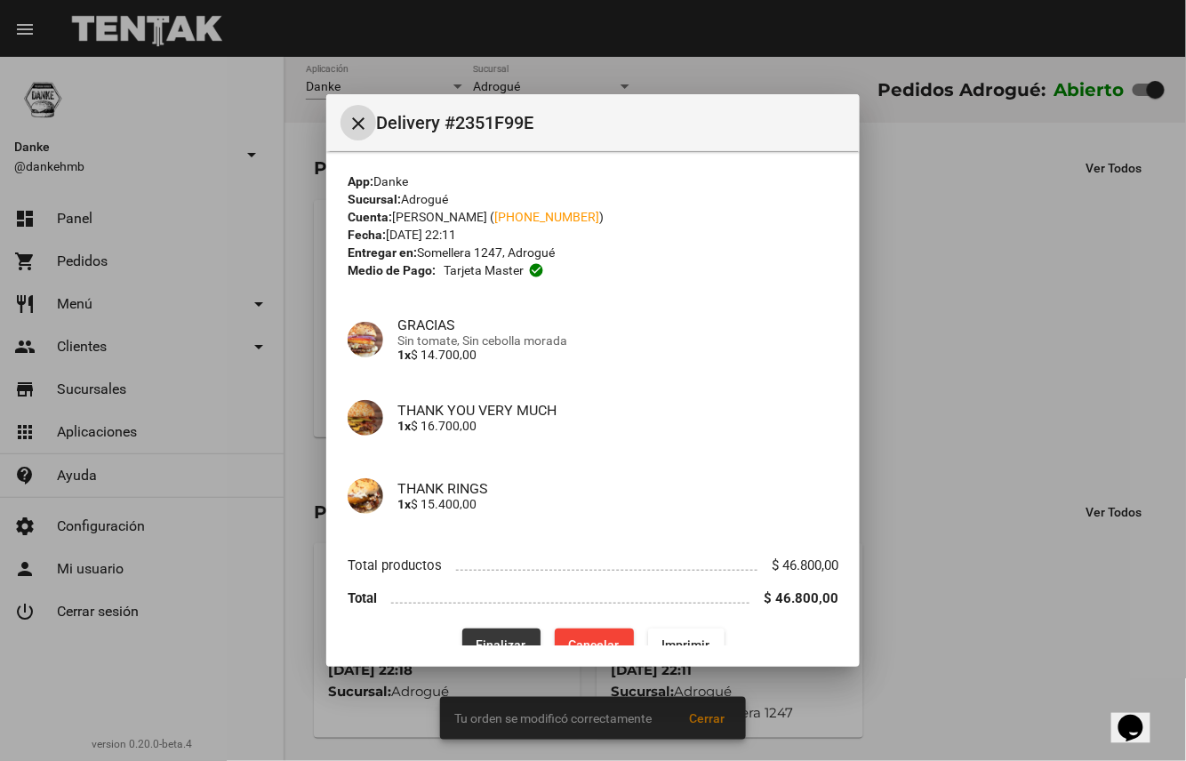
click at [505, 630] on button "Finalizar" at bounding box center [501, 645] width 78 height 32
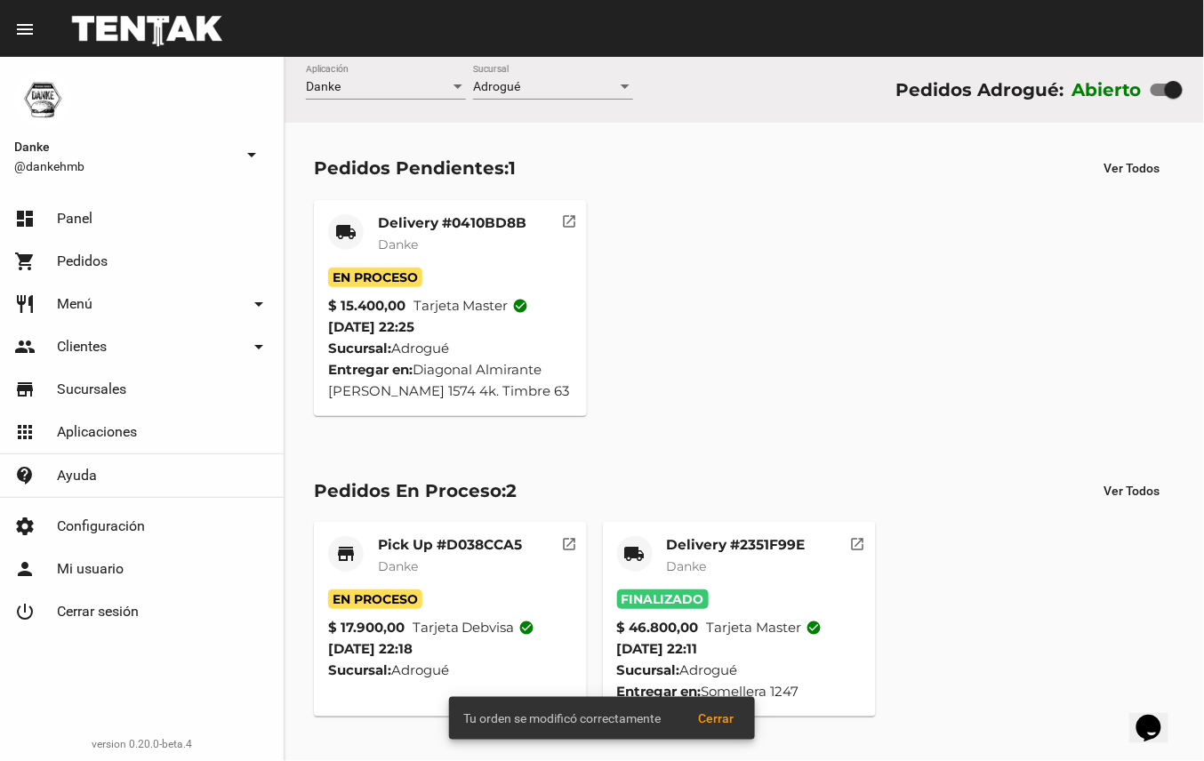
click at [457, 549] on mat-card-title "Pick Up #D038CCA5" at bounding box center [450, 545] width 144 height 18
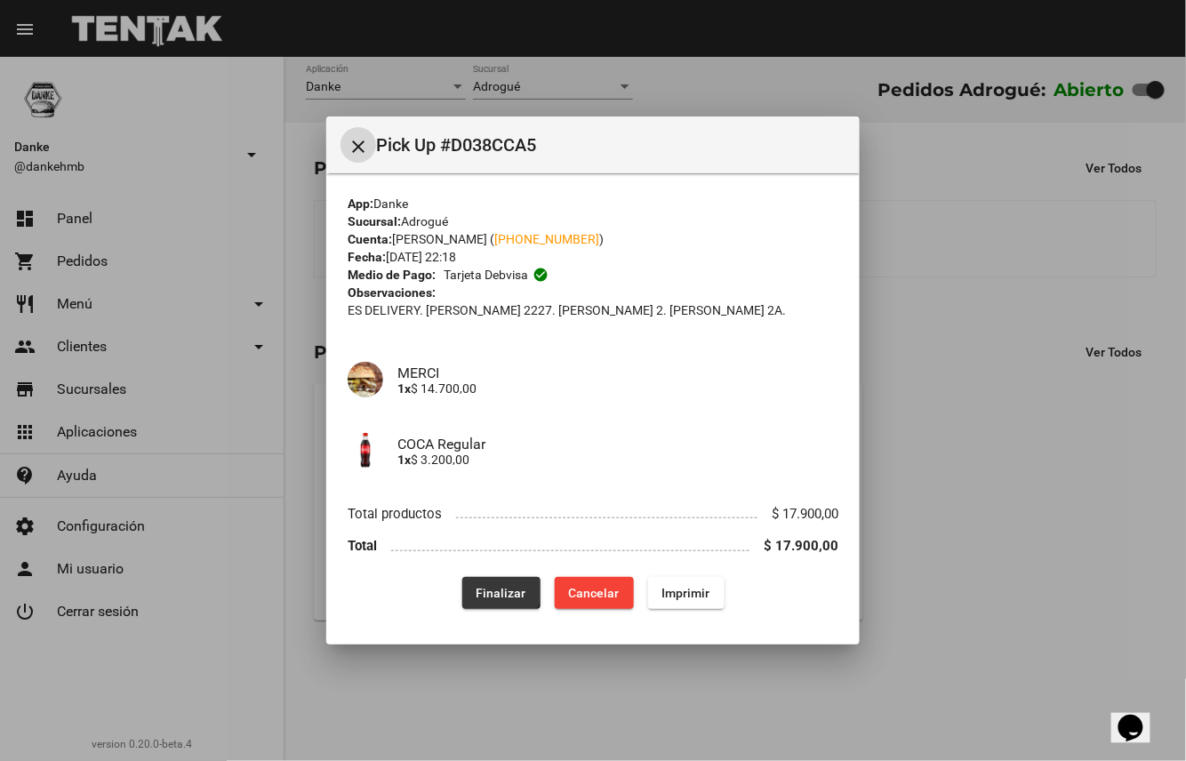
click at [493, 592] on span "Finalizar" at bounding box center [502, 593] width 50 height 14
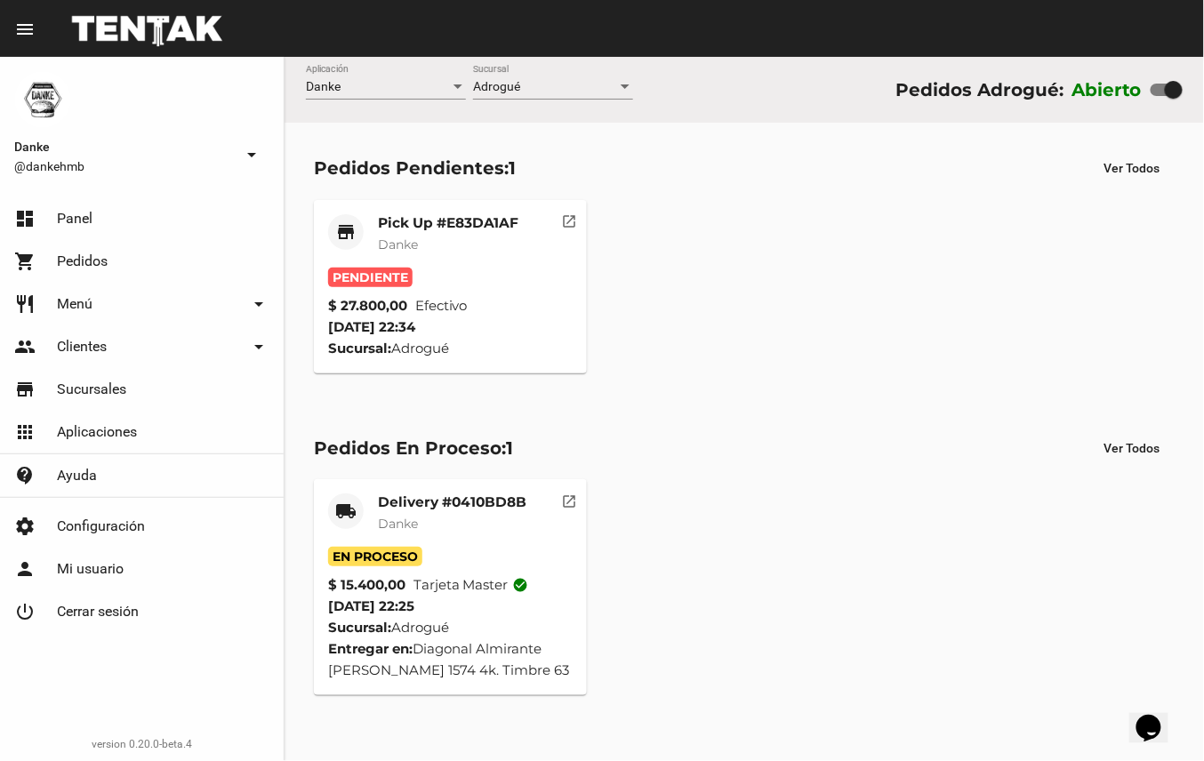
click at [467, 221] on mat-card-title "Pick Up #E83DA1AF" at bounding box center [448, 223] width 140 height 18
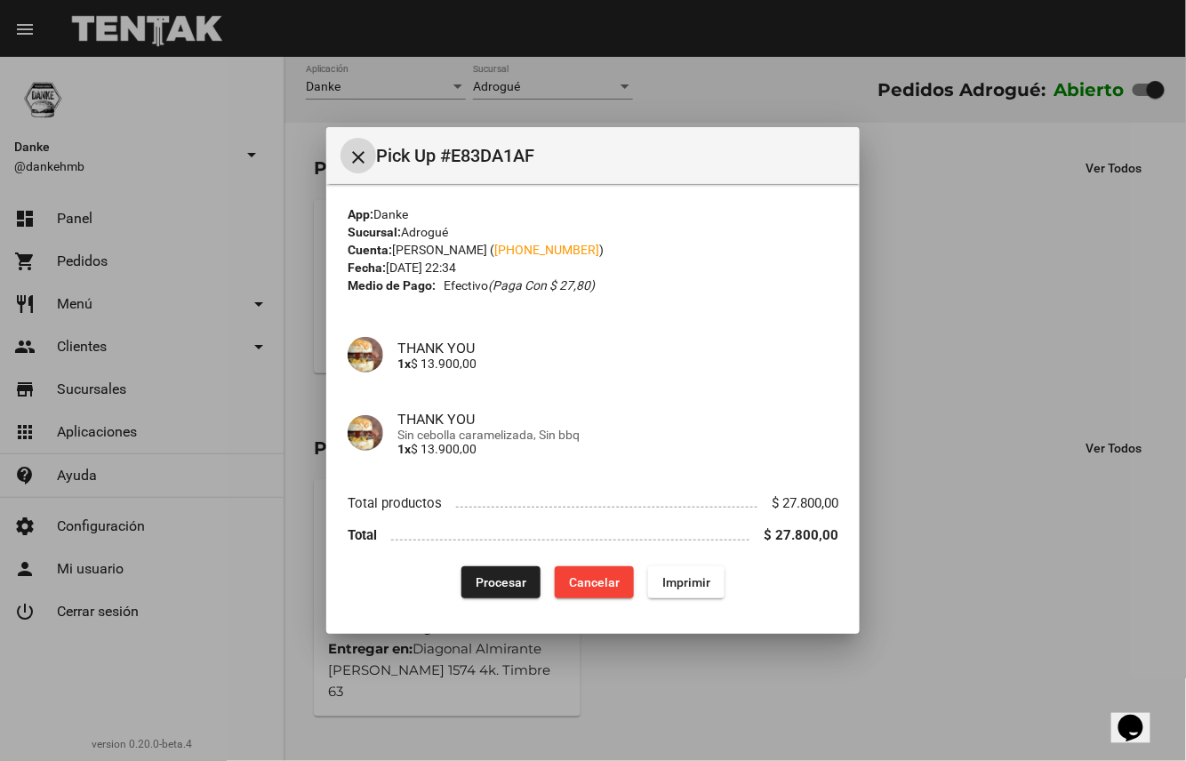
click at [503, 585] on span "Procesar" at bounding box center [501, 582] width 51 height 14
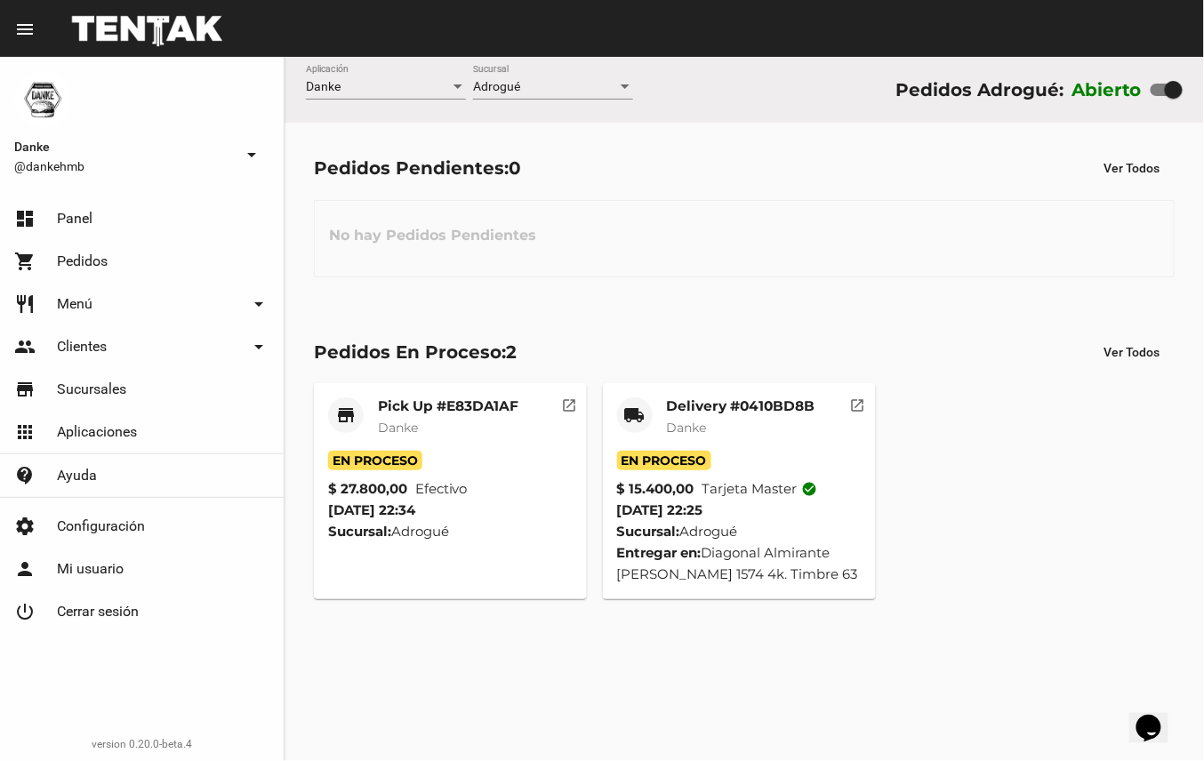
click at [794, 404] on mat-card-title "Delivery #0410BD8B" at bounding box center [741, 406] width 148 height 18
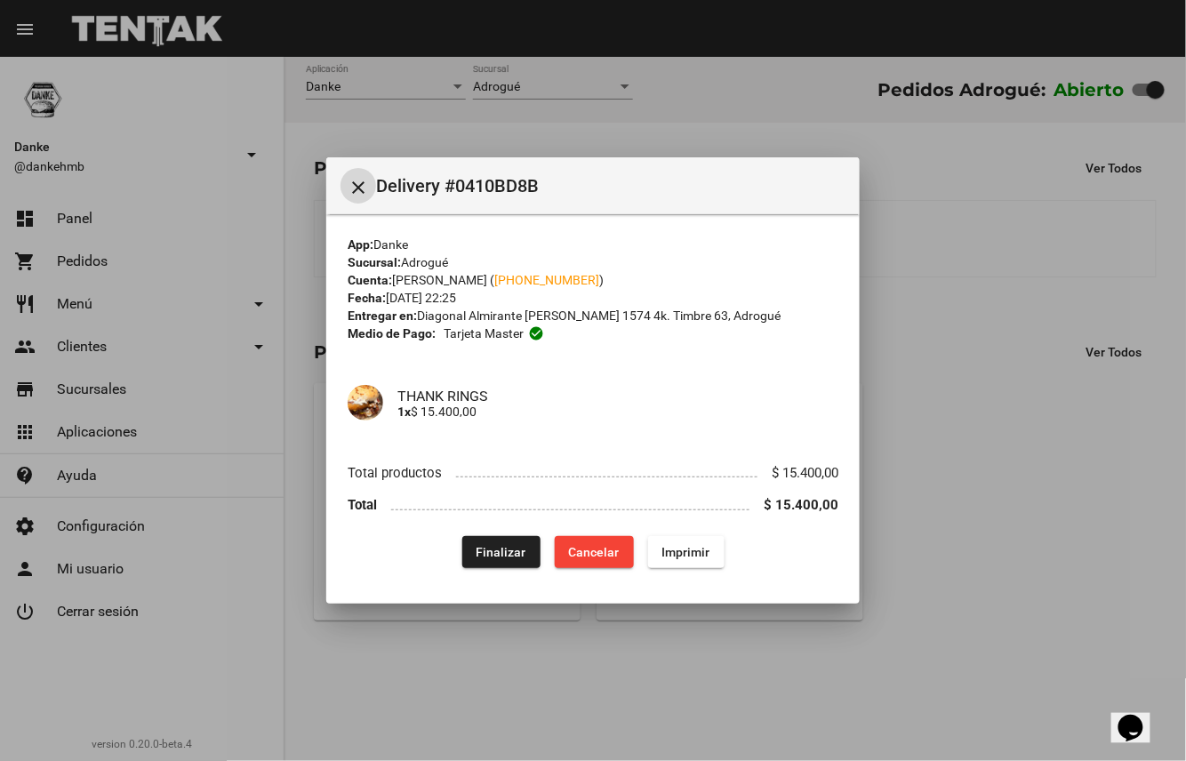
click at [507, 552] on span "Finalizar" at bounding box center [502, 552] width 50 height 14
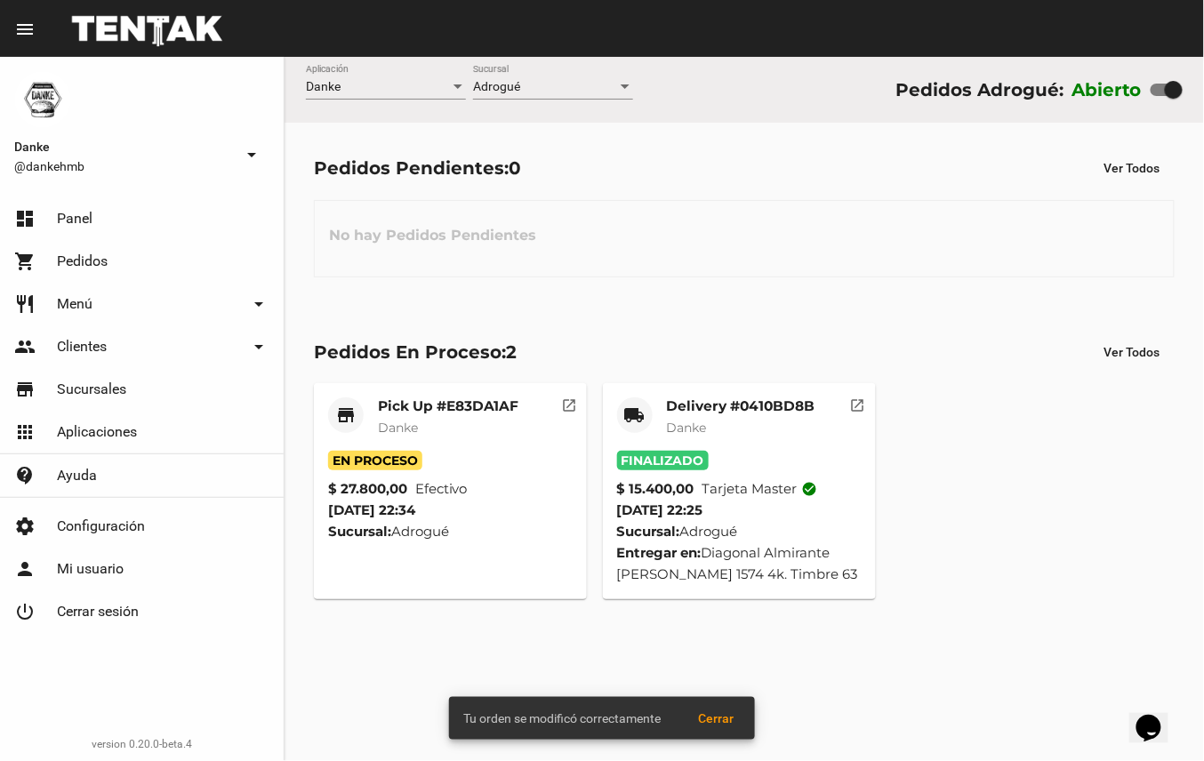
click at [463, 411] on mat-card-title "Pick Up #E83DA1AF" at bounding box center [448, 406] width 140 height 18
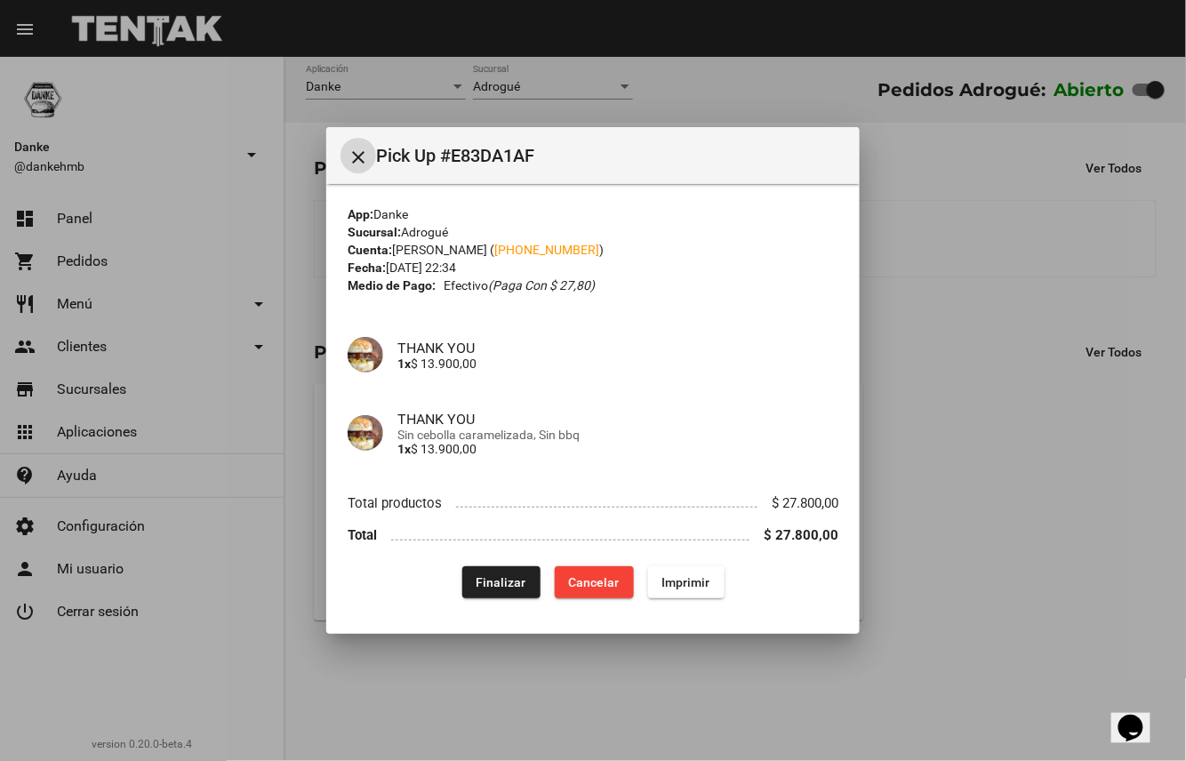
click at [506, 577] on span "Finalizar" at bounding box center [502, 582] width 50 height 14
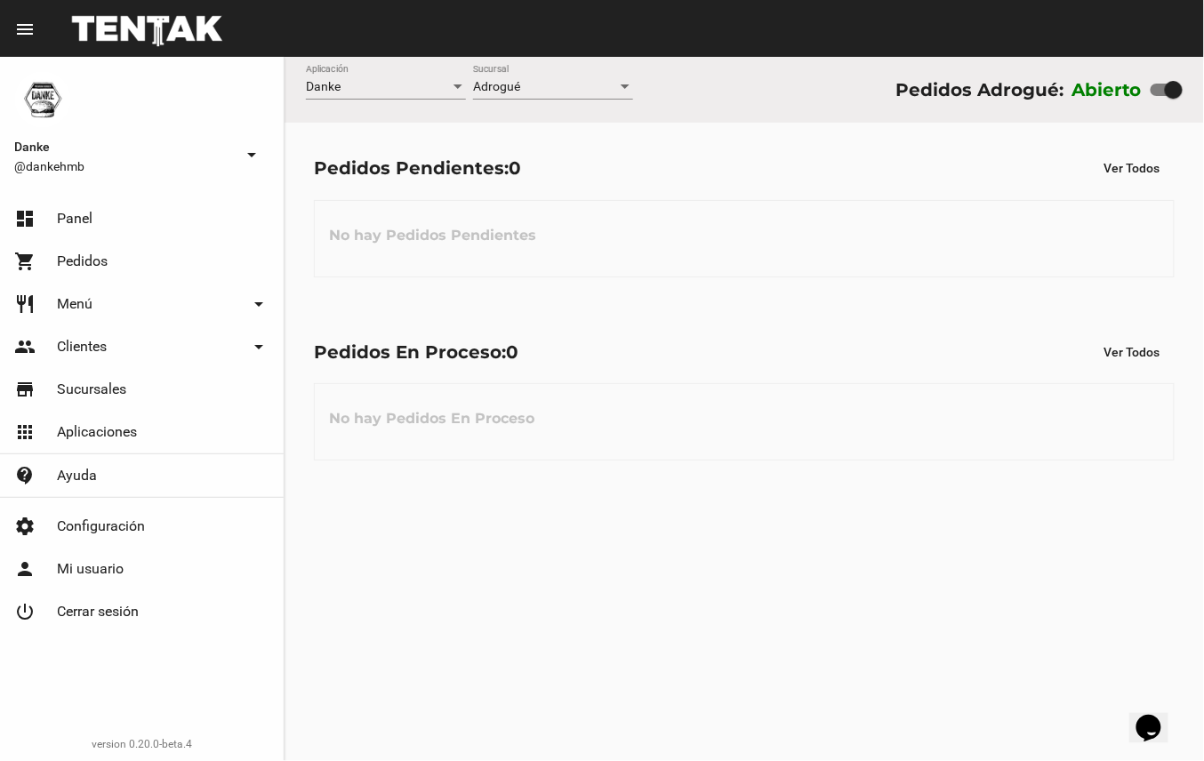
click at [172, 254] on link "shopping_cart Pedidos" at bounding box center [142, 261] width 284 height 43
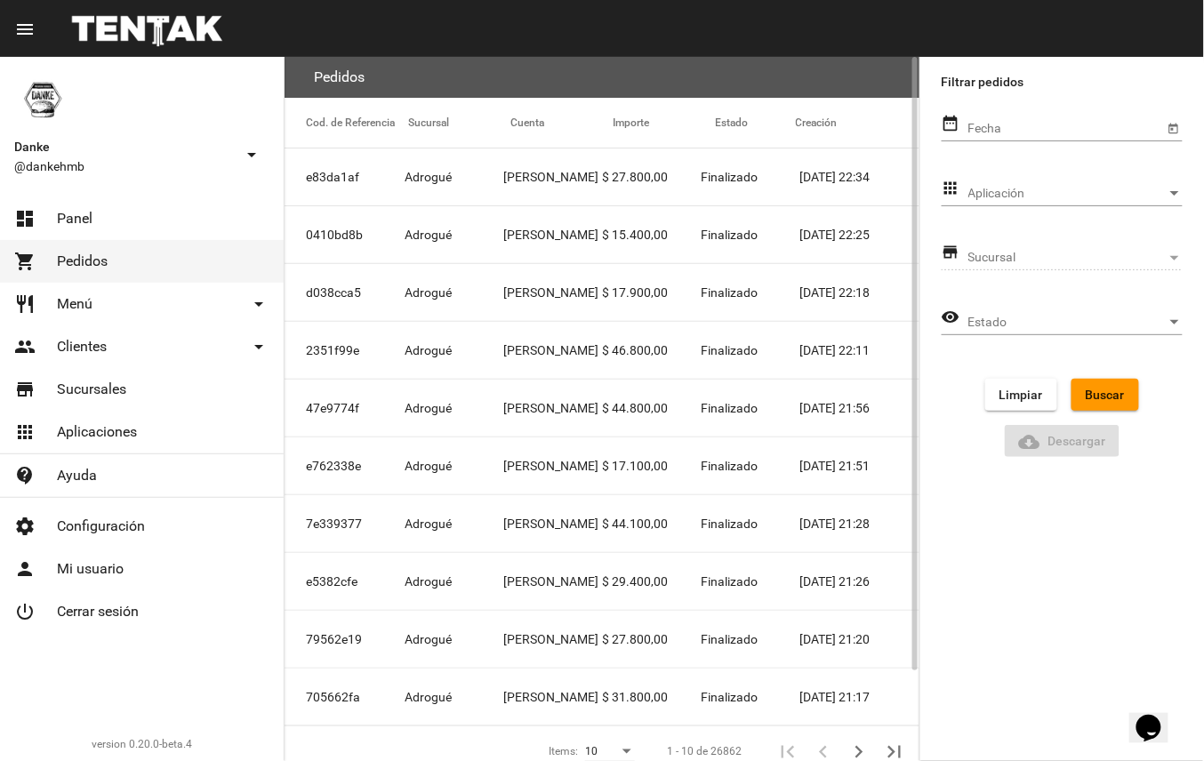
click at [596, 236] on mat-cell "[PERSON_NAME]" at bounding box center [552, 234] width 99 height 57
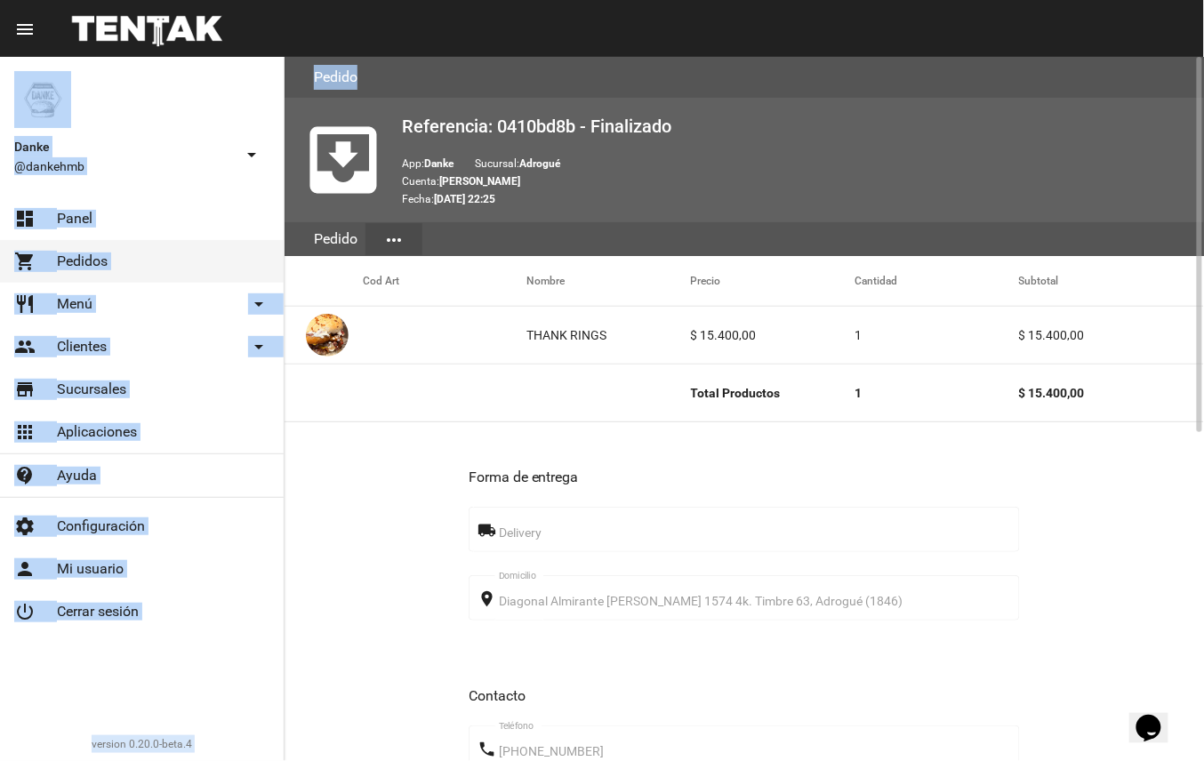
drag, startPoint x: 596, startPoint y: 236, endPoint x: 1207, endPoint y: 75, distance: 632.7
click at [1203, 75] on html "menu Pedido Pedido more_vert Danke @dankehmb arrow_drop_down dashboard Panel sh…" at bounding box center [602, 380] width 1204 height 761
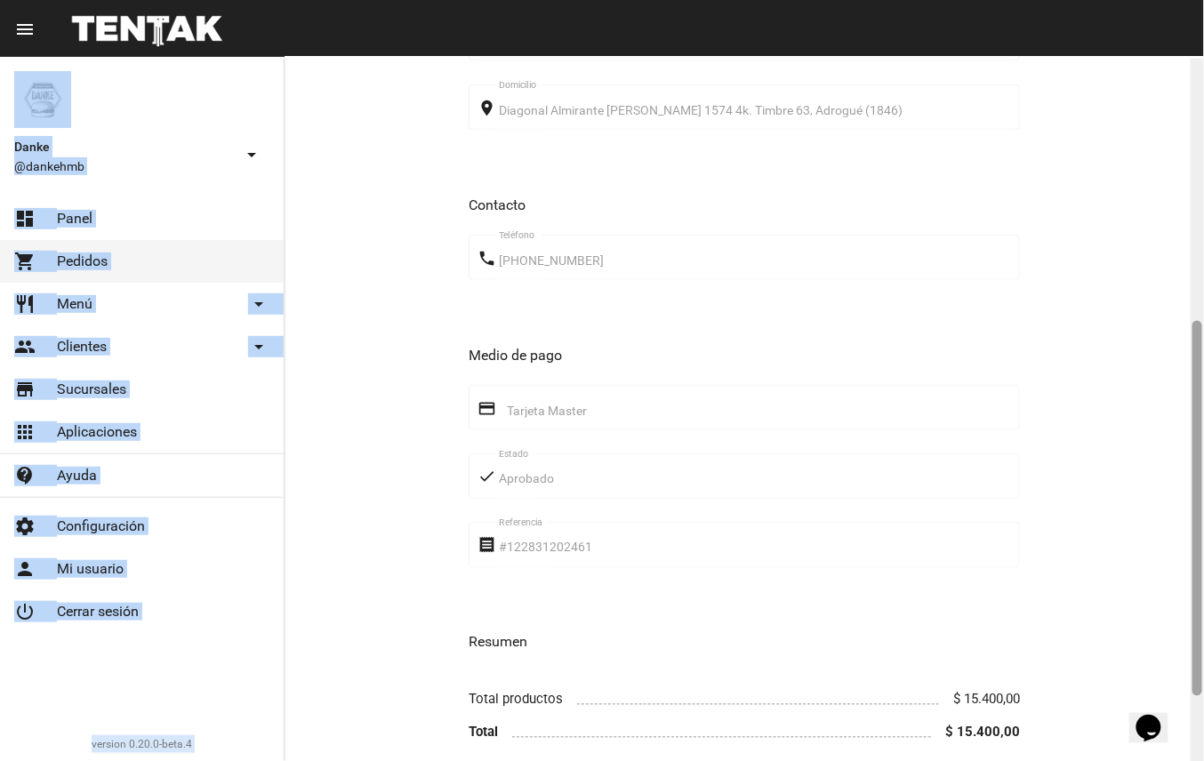
scroll to position [496, 0]
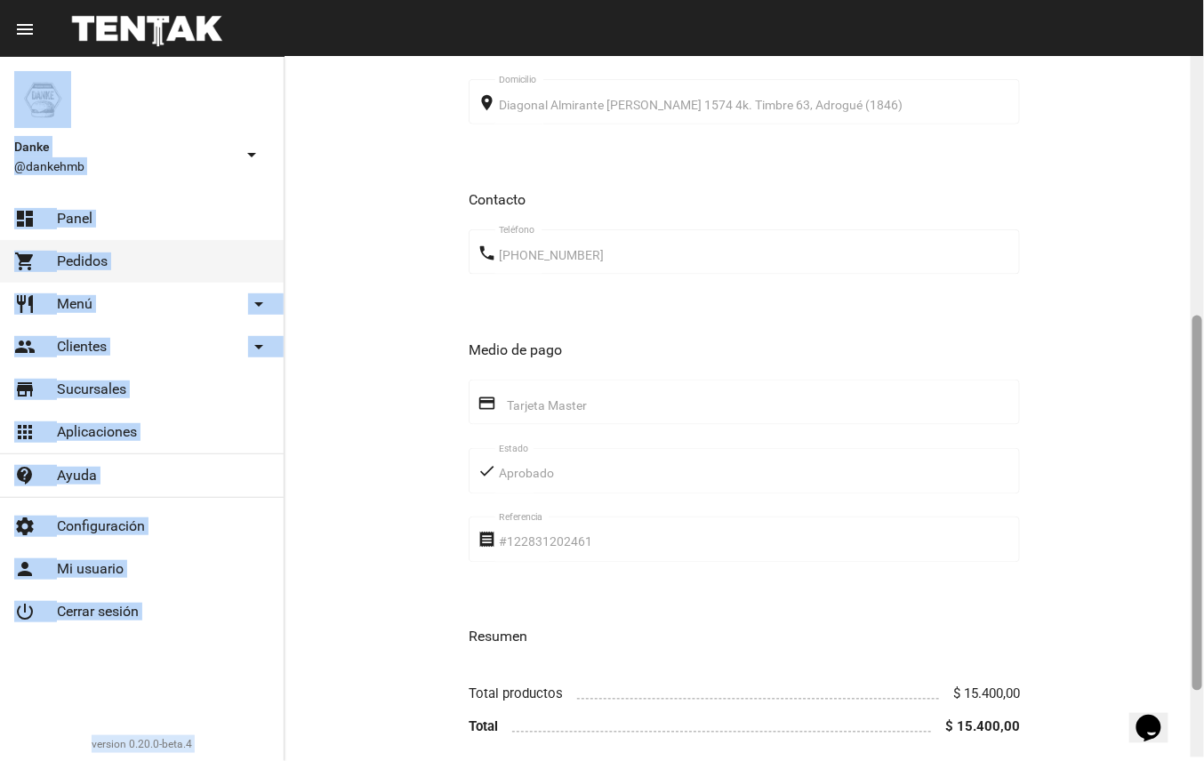
drag, startPoint x: 1195, startPoint y: 119, endPoint x: 1177, endPoint y: 384, distance: 265.5
click at [1177, 384] on div "Pedido move_to_inbox Referencia: 0410bd8b - Finalizado App: Danke Sucursal: Adr…" at bounding box center [743, 409] width 919 height 704
click at [143, 213] on link "dashboard Panel" at bounding box center [142, 218] width 284 height 43
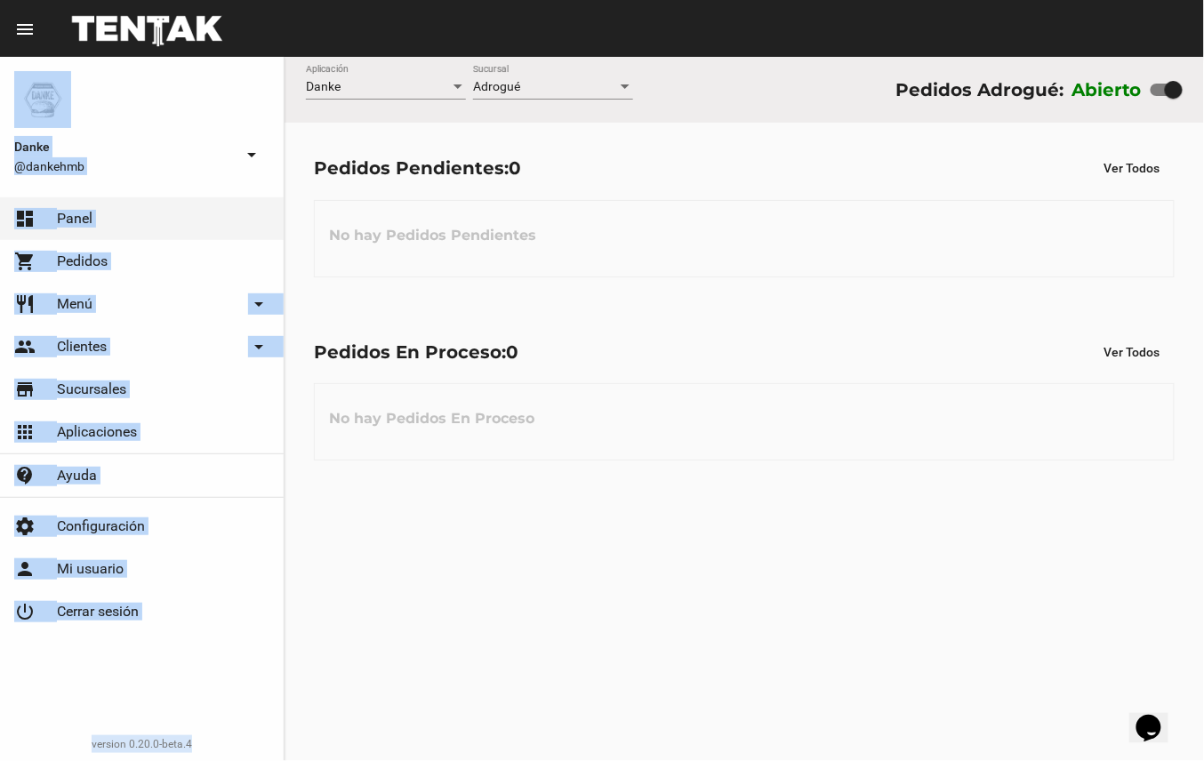
click at [695, 509] on div "Danke Aplicación Adrogué Sucursal Pedidos Adrogué: Abierto Pedidos Pendientes: …" at bounding box center [743, 409] width 919 height 704
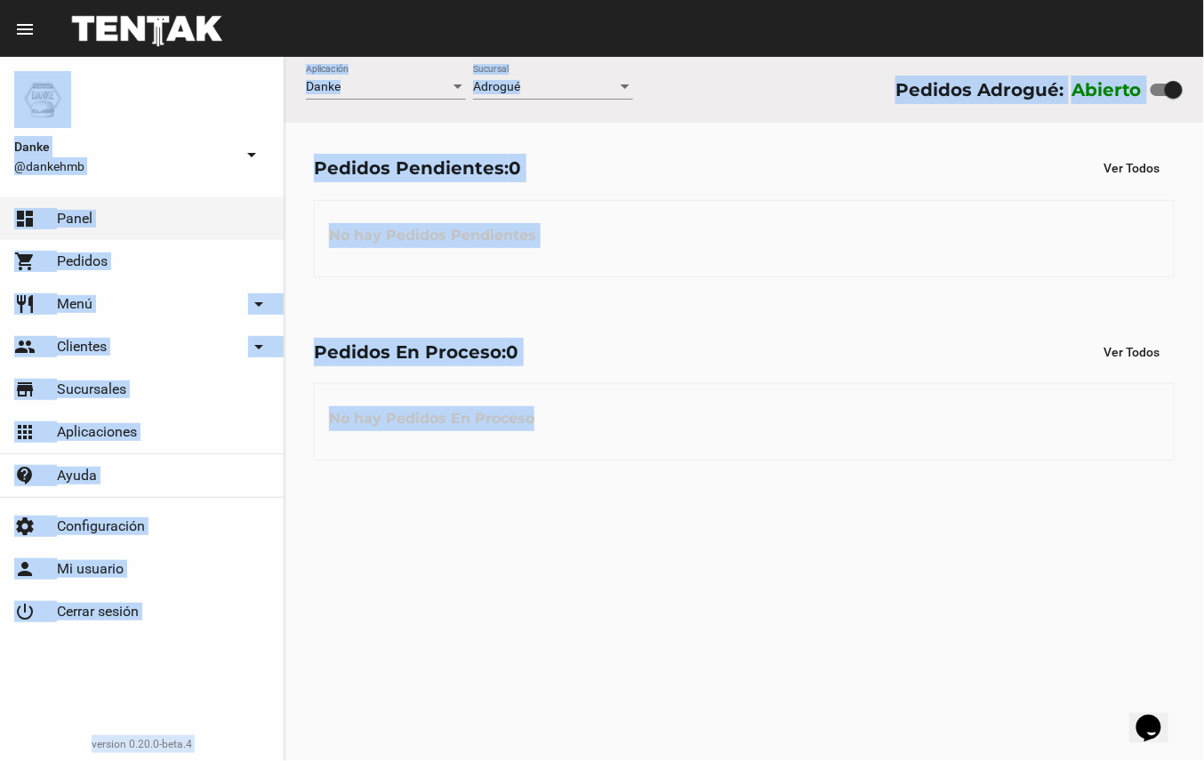
click at [873, 286] on div "Pedidos Pendientes: 0 Ver Todos No hay Pedidos Pendientes" at bounding box center [743, 214] width 919 height 183
